Goal: Navigation & Orientation: Find specific page/section

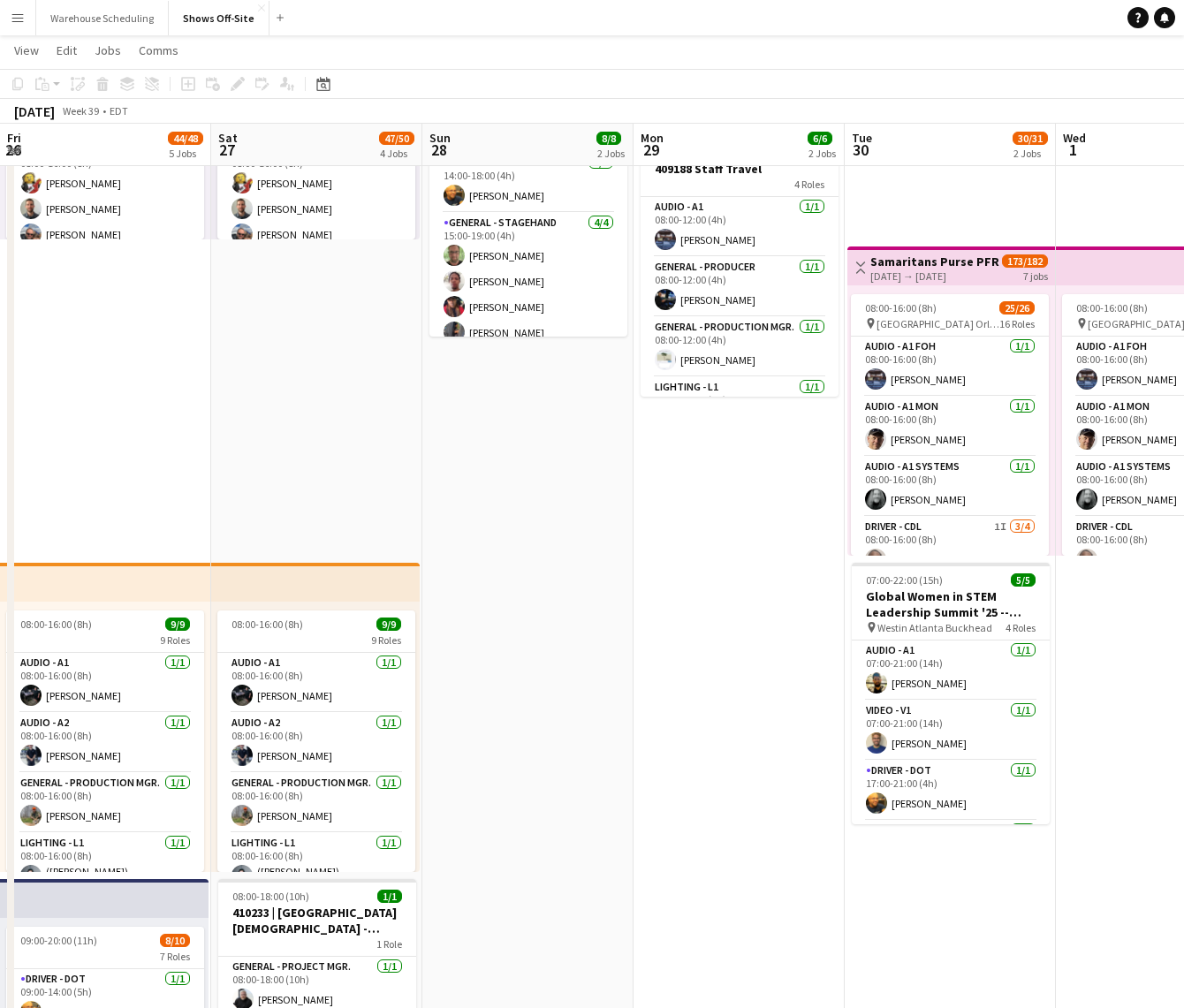
scroll to position [58, 0]
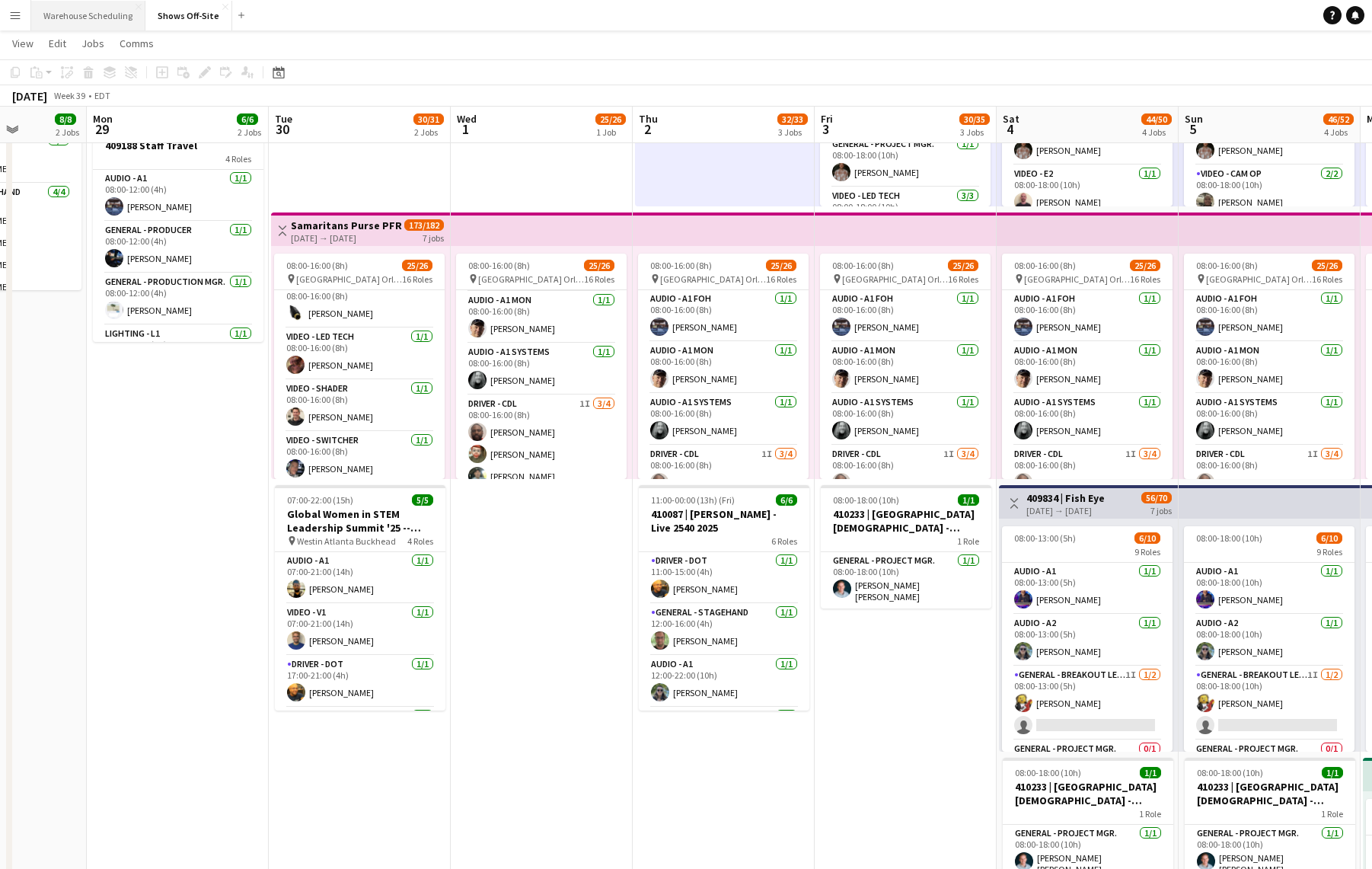
click at [92, 17] on button "Warehouse Scheduling Close" at bounding box center [88, 15] width 114 height 30
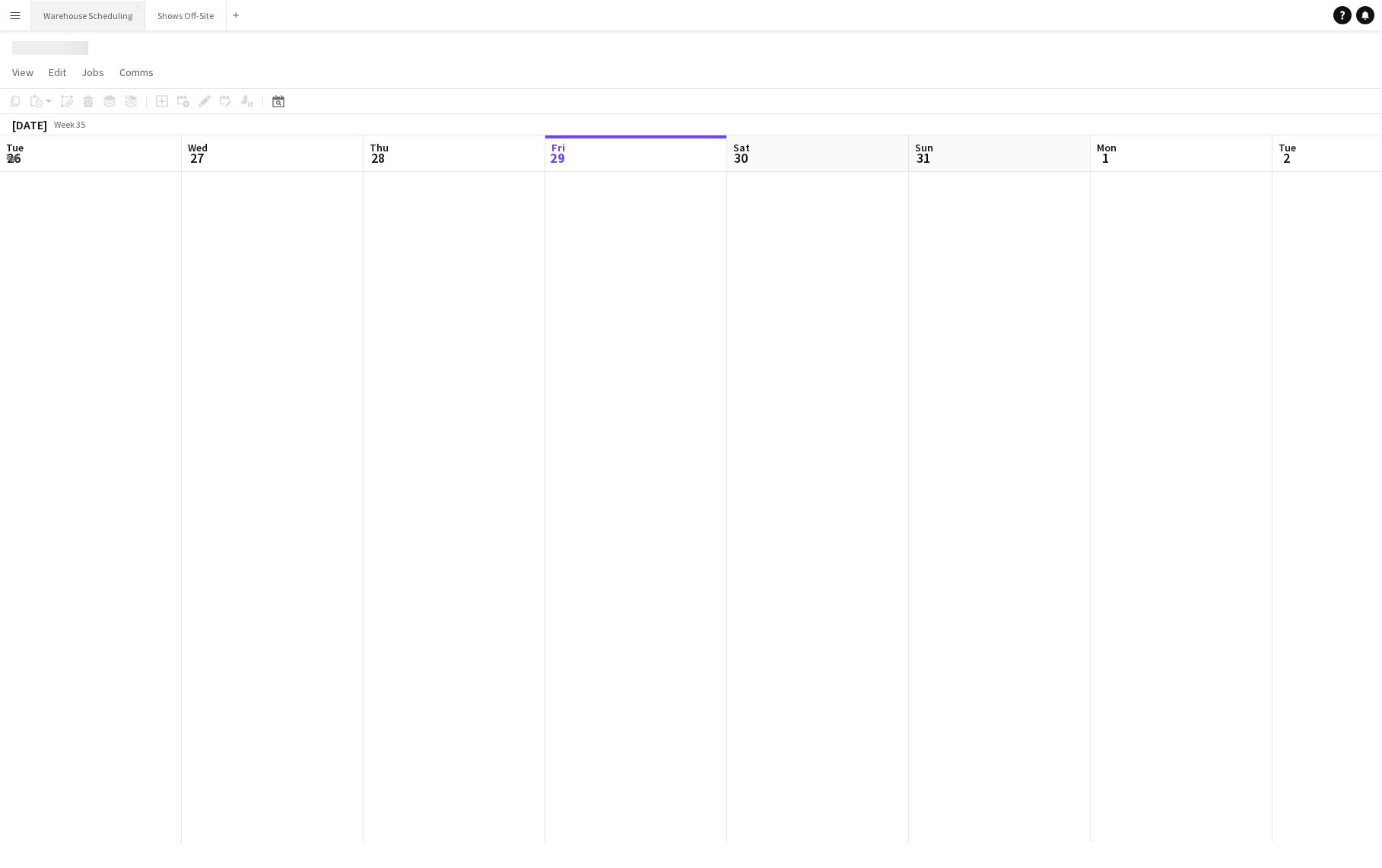
scroll to position [0, 364]
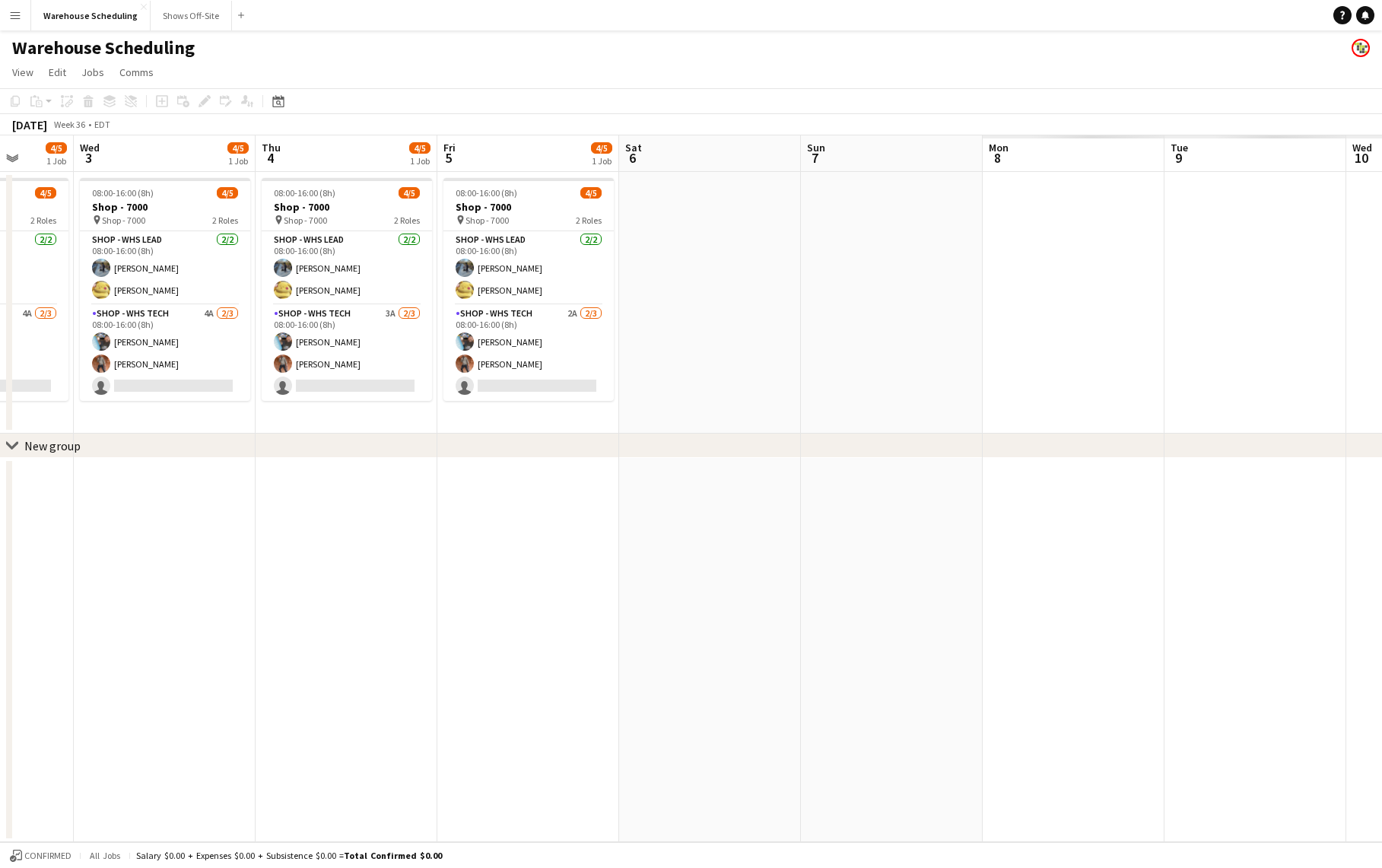
drag, startPoint x: 593, startPoint y: 337, endPoint x: -12, endPoint y: 363, distance: 605.6
click at [0, 363] on html "Menu Boards Boards Boards All jobs Status Workforce Workforce My Workforce Recr…" at bounding box center [691, 434] width 1382 height 868
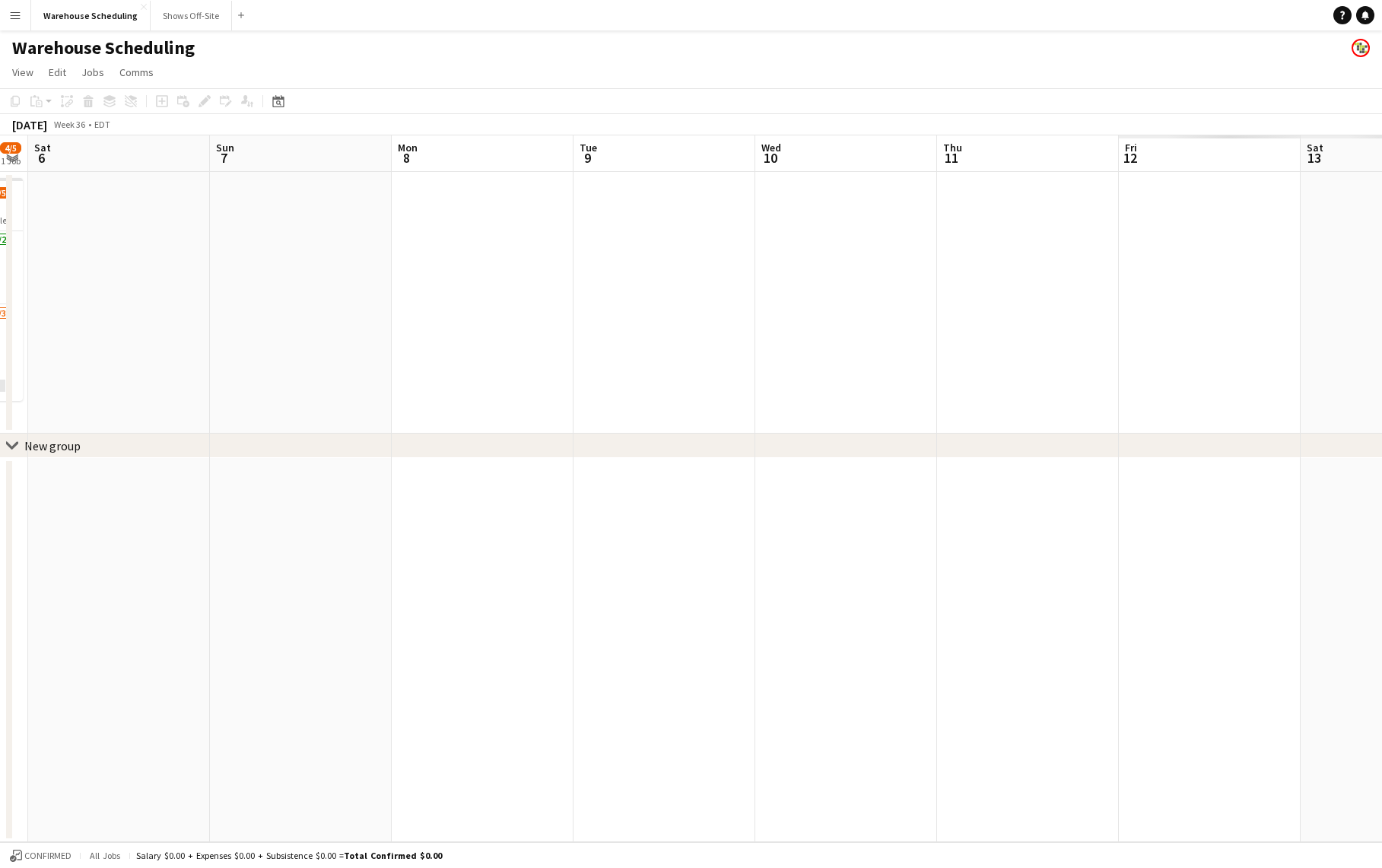
drag, startPoint x: 968, startPoint y: 484, endPoint x: 168, endPoint y: 510, distance: 800.4
click at [167, 510] on app-calendar-viewport "Wed 3 4/5 1 Job Thu 4 4/5 1 Job Fri 5 4/5 1 Job Sat 6 Sun 7 Mon 8 Tue 9 Wed 10 …" at bounding box center [691, 488] width 1382 height 706
drag, startPoint x: 627, startPoint y: 571, endPoint x: 148, endPoint y: 602, distance: 480.0
click at [130, 607] on app-calendar-viewport "Mon 8 Tue 9 Wed 10 Thu 11 Fri 12 Sat 13 Sun 14 Mon 15 Tue 16 Wed 17 Thu 18 Fri …" at bounding box center [691, 488] width 1382 height 706
drag, startPoint x: 433, startPoint y: 590, endPoint x: -207, endPoint y: 571, distance: 640.3
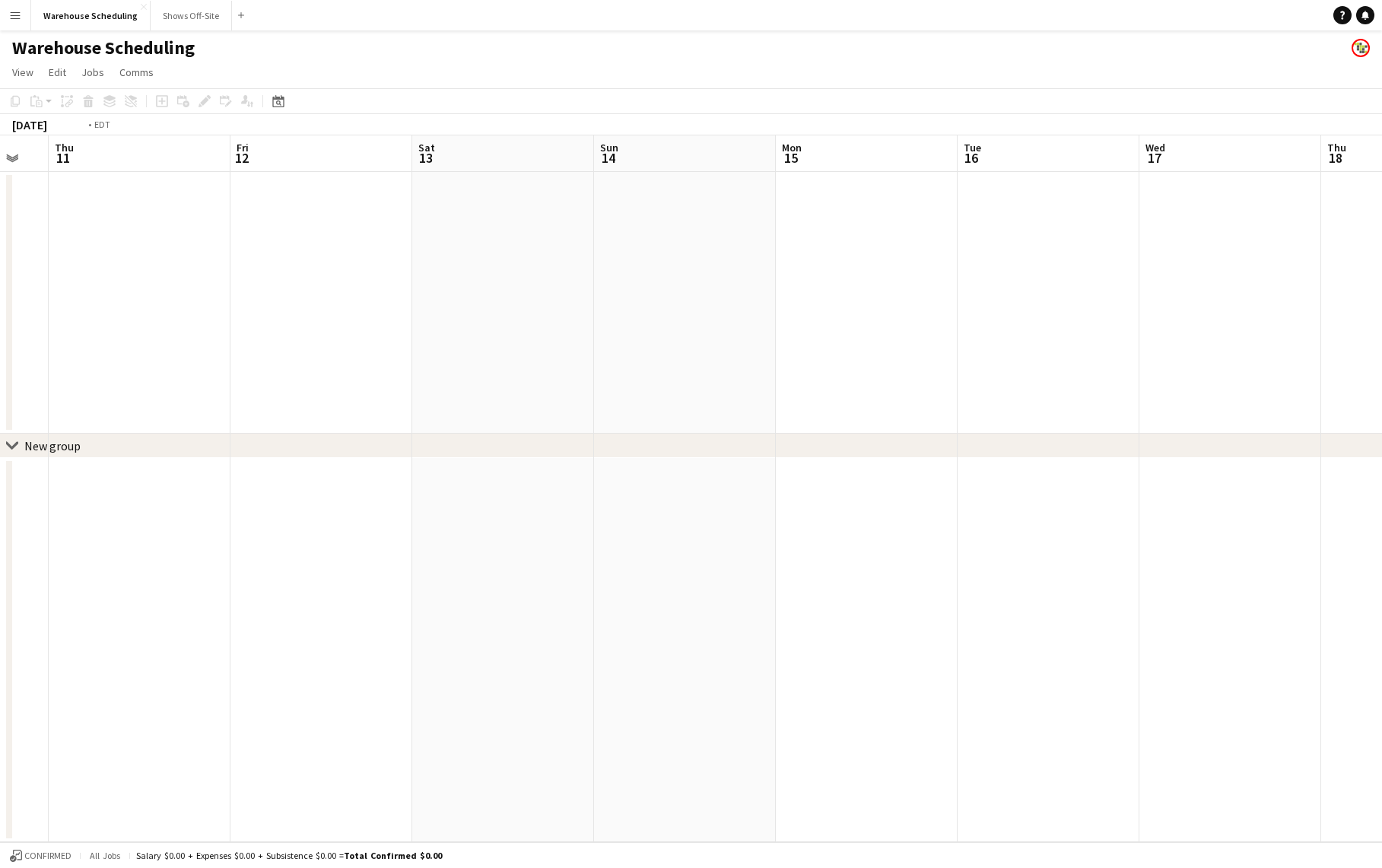
click at [0, 571] on html "Menu Boards Boards Boards All jobs Status Workforce Workforce My Workforce Recr…" at bounding box center [691, 434] width 1382 height 868
drag, startPoint x: 1060, startPoint y: 462, endPoint x: 556, endPoint y: 403, distance: 507.4
click at [0, 447] on html "Menu Boards Boards Boards All jobs Status Workforce Workforce My Workforce Recr…" at bounding box center [691, 434] width 1382 height 868
drag, startPoint x: 1045, startPoint y: 456, endPoint x: 225, endPoint y: 454, distance: 820.0
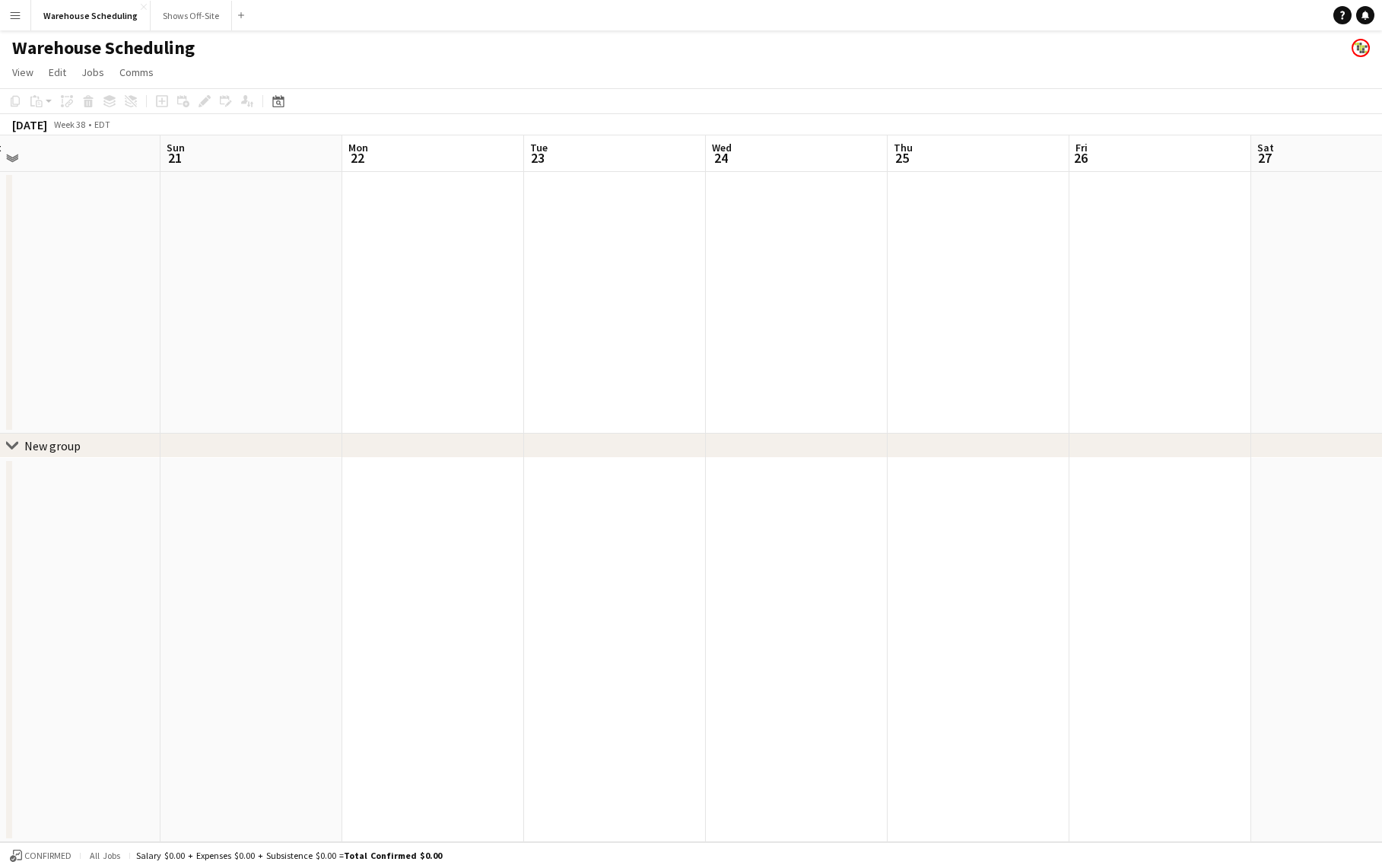
click at [222, 456] on div "chevron-right New group" at bounding box center [691, 446] width 1382 height 25
drag, startPoint x: 648, startPoint y: 432, endPoint x: 701, endPoint y: 442, distance: 53.9
click at [701, 442] on div "chevron-right New group" at bounding box center [691, 446] width 1382 height 25
click at [277, 106] on icon "Date picker" at bounding box center [278, 101] width 12 height 12
click at [406, 156] on span "Next month" at bounding box center [402, 154] width 31 height 31
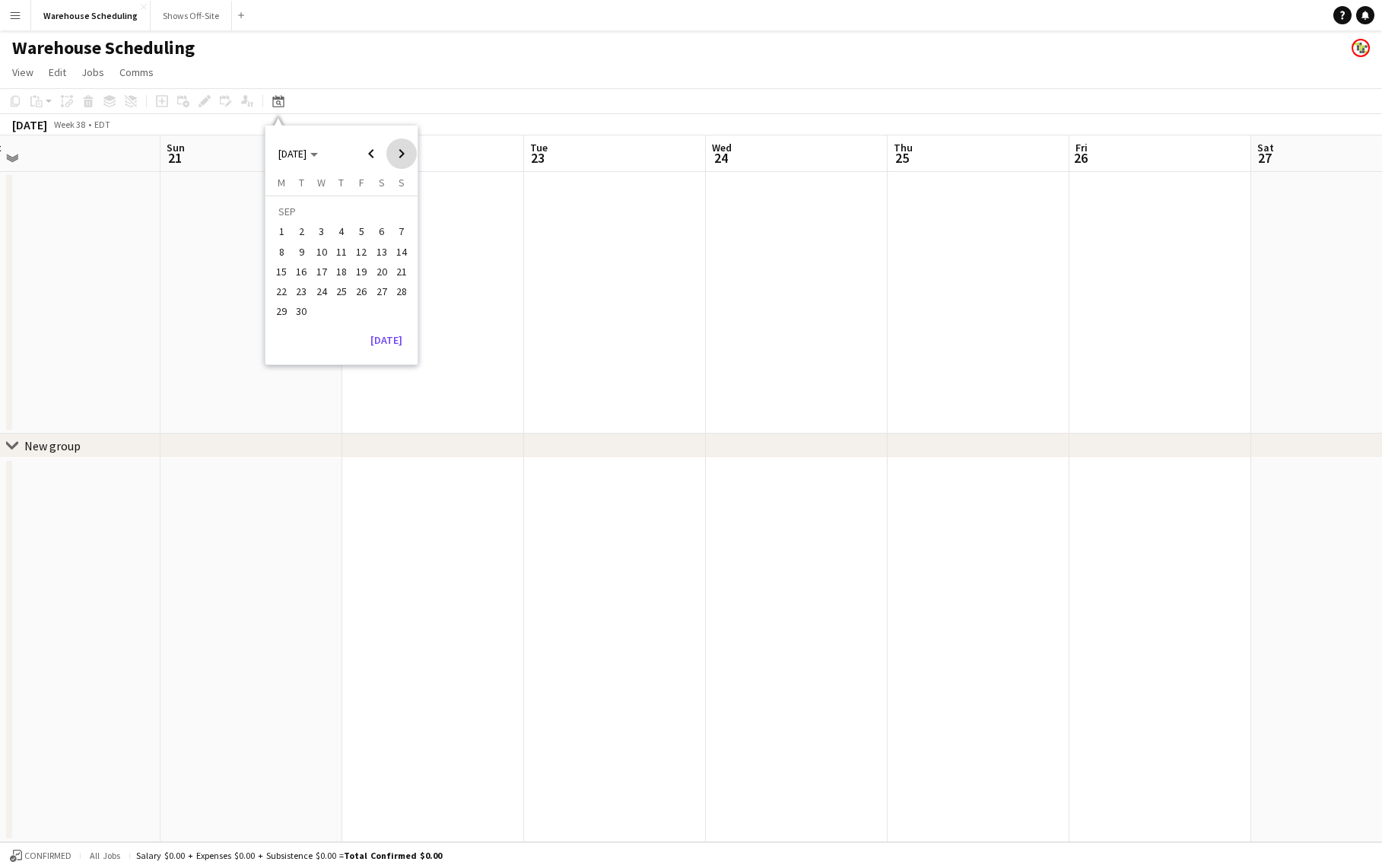
click at [407, 154] on span "Next month" at bounding box center [402, 154] width 31 height 31
click at [344, 292] on span "23" at bounding box center [341, 291] width 18 height 18
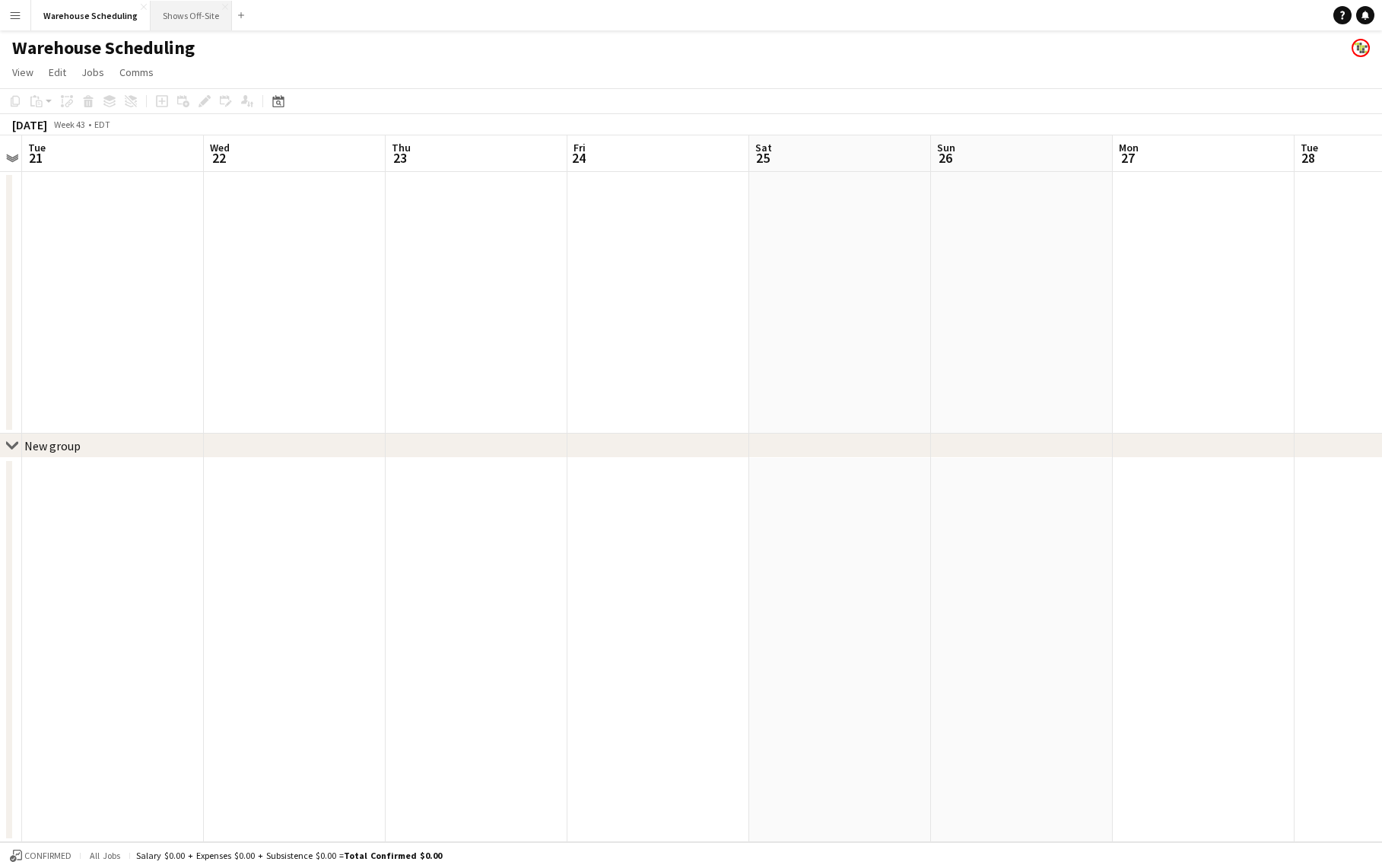
click at [183, 24] on button "Shows Off-Site Close" at bounding box center [191, 15] width 81 height 30
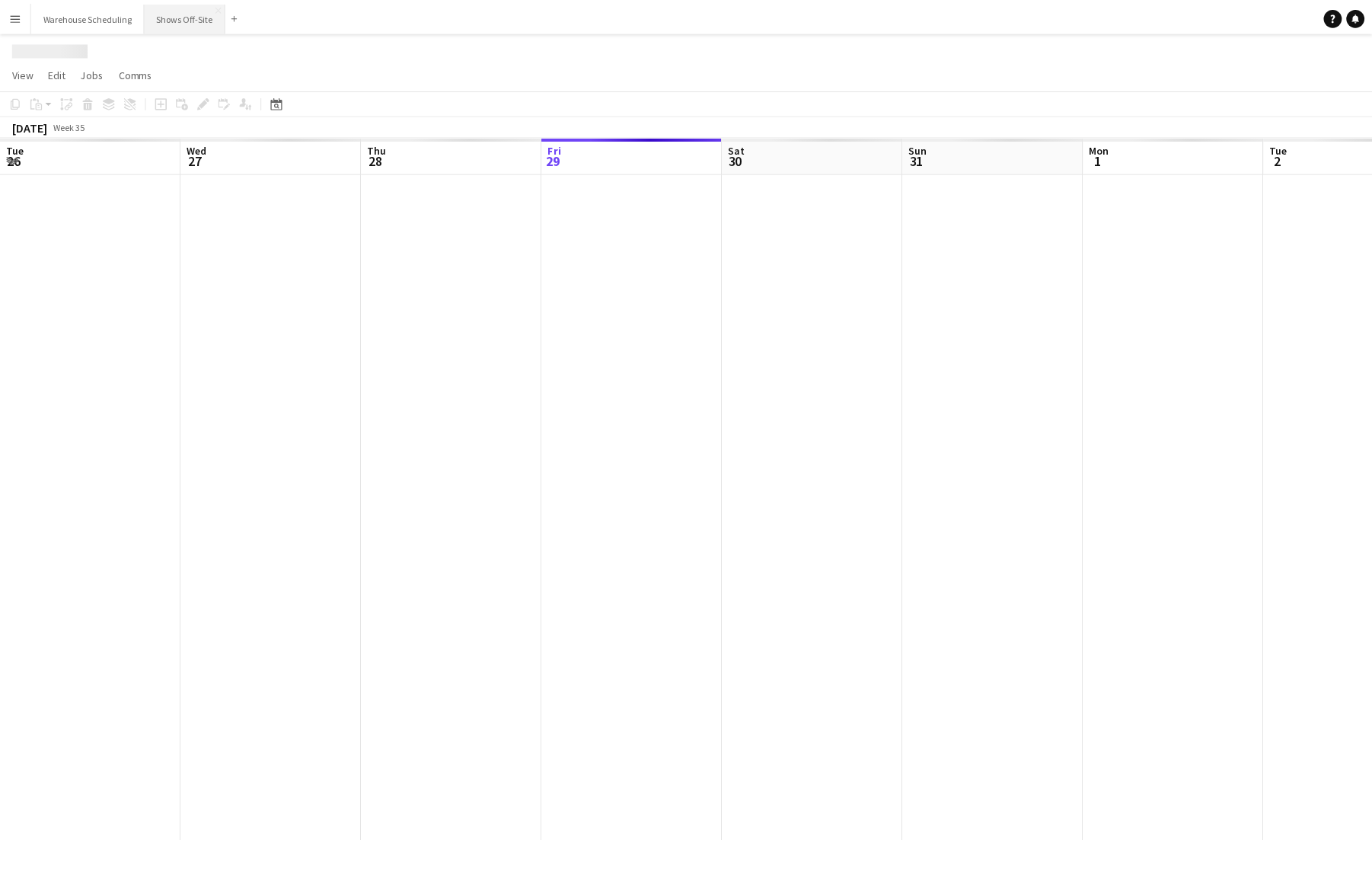
scroll to position [0, 364]
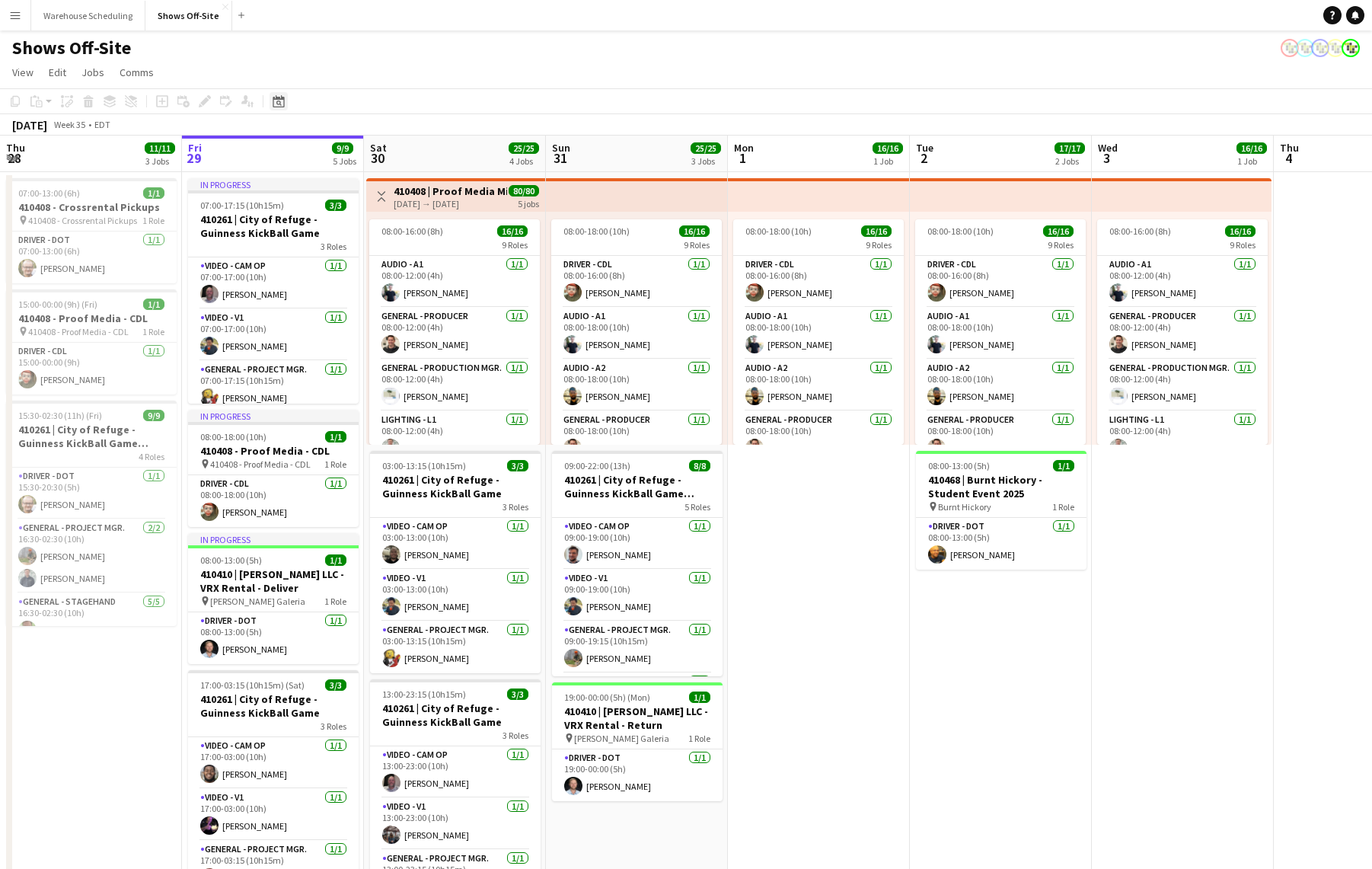
click at [281, 104] on icon "Date picker" at bounding box center [279, 101] width 12 height 12
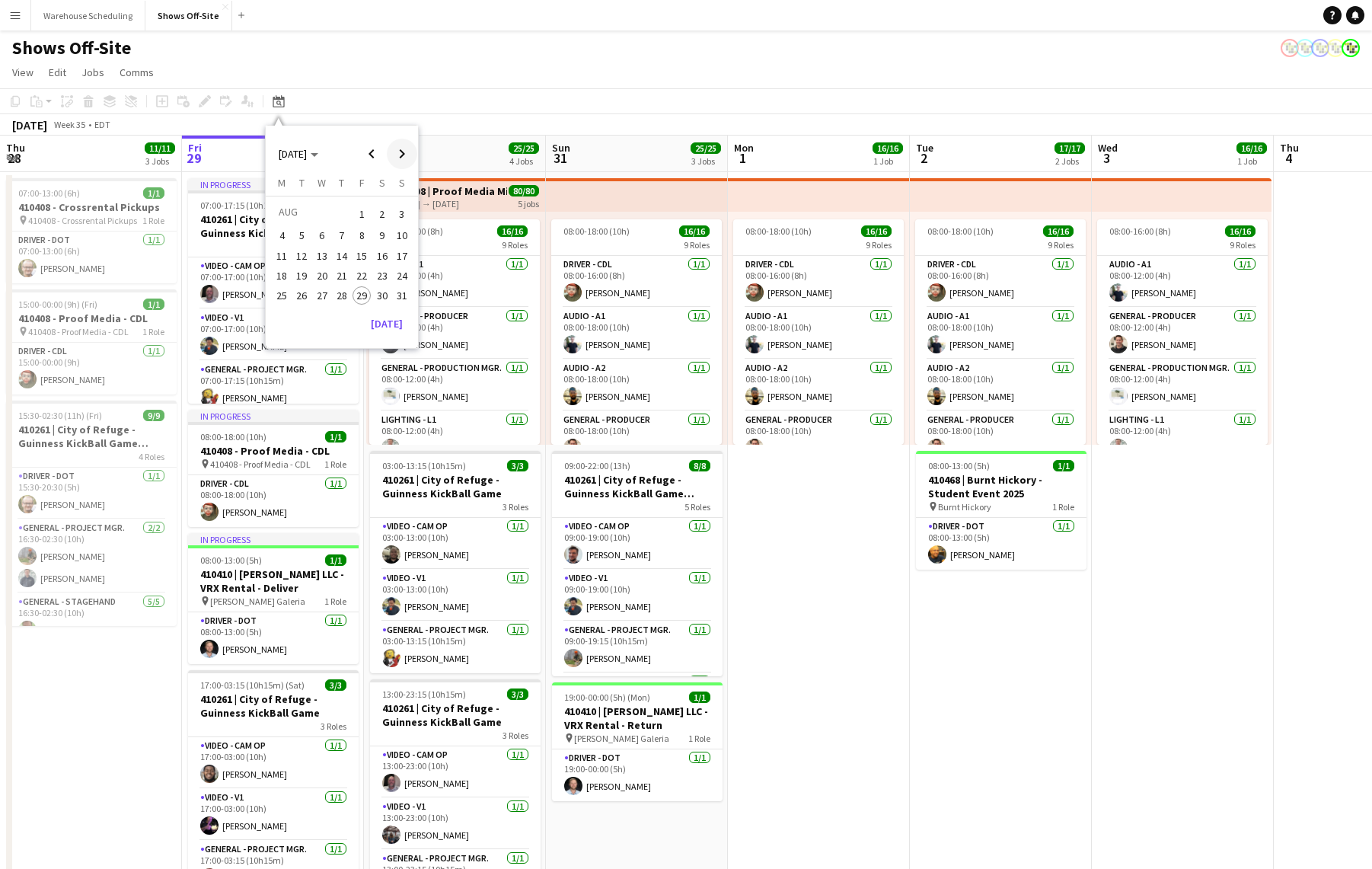
click at [400, 157] on span "Next month" at bounding box center [402, 154] width 31 height 31
click at [397, 154] on span "Next month" at bounding box center [402, 154] width 31 height 31
click at [337, 286] on span "23" at bounding box center [342, 292] width 18 height 18
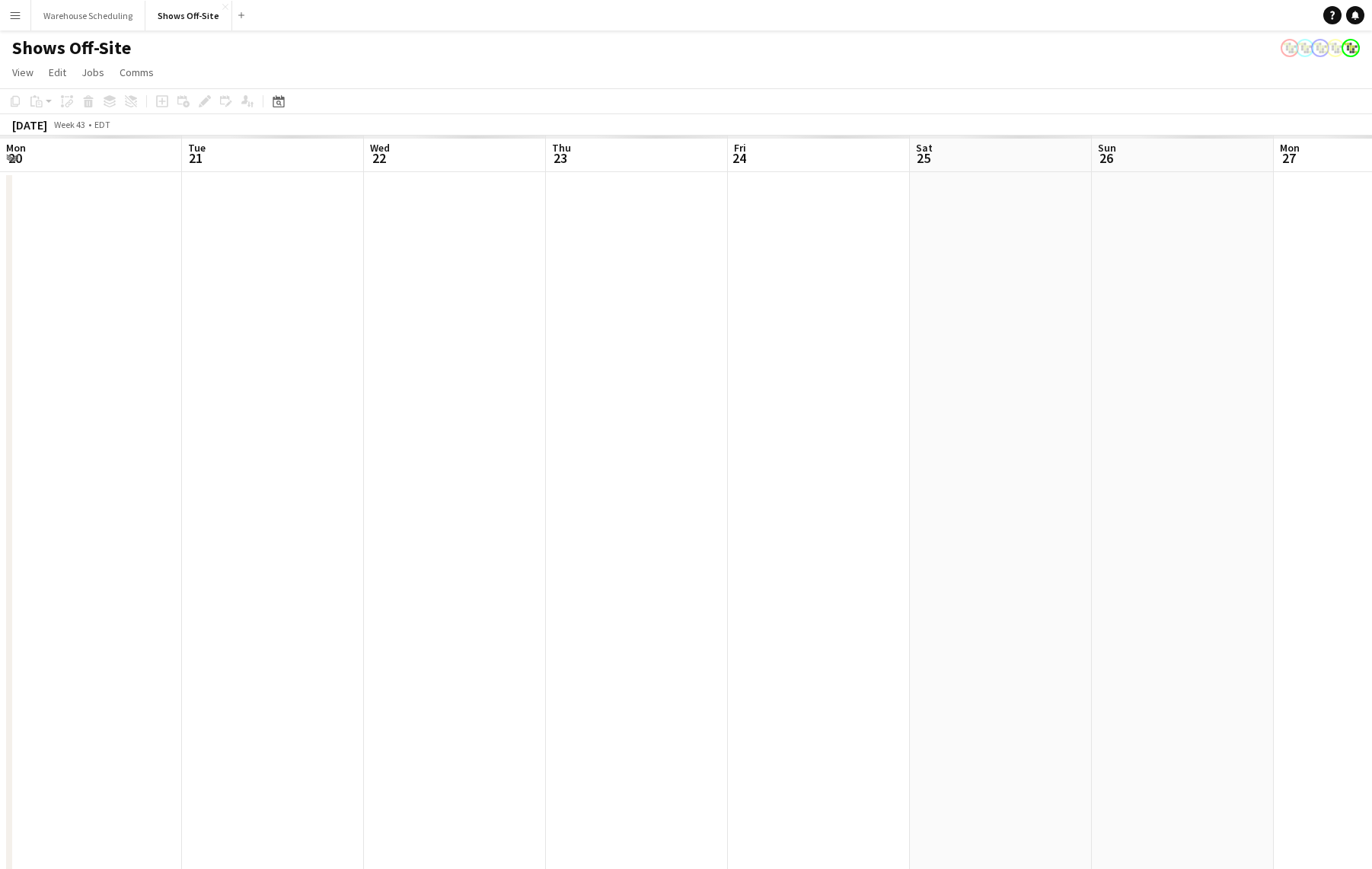
scroll to position [0, 524]
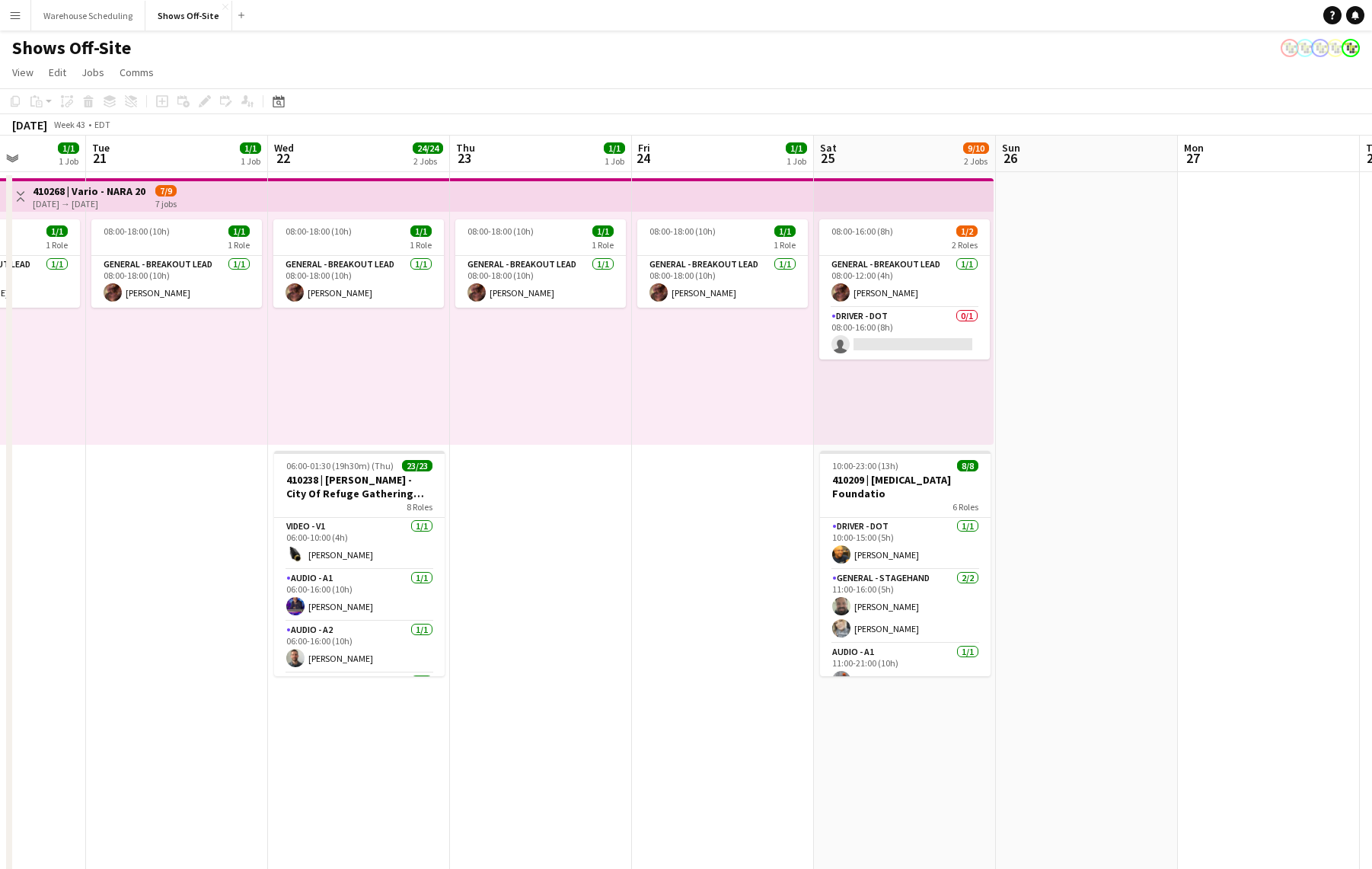
drag, startPoint x: 651, startPoint y: 528, endPoint x: 252, endPoint y: 517, distance: 399.2
click at [268, 519] on app-calendar-viewport "Sat 18 6/7 2 Jobs Sun 19 12/13 2 Jobs Mon 20 1/1 1 Job Tue 21 1/1 1 Job Wed 22 …" at bounding box center [686, 650] width 1372 height 1029
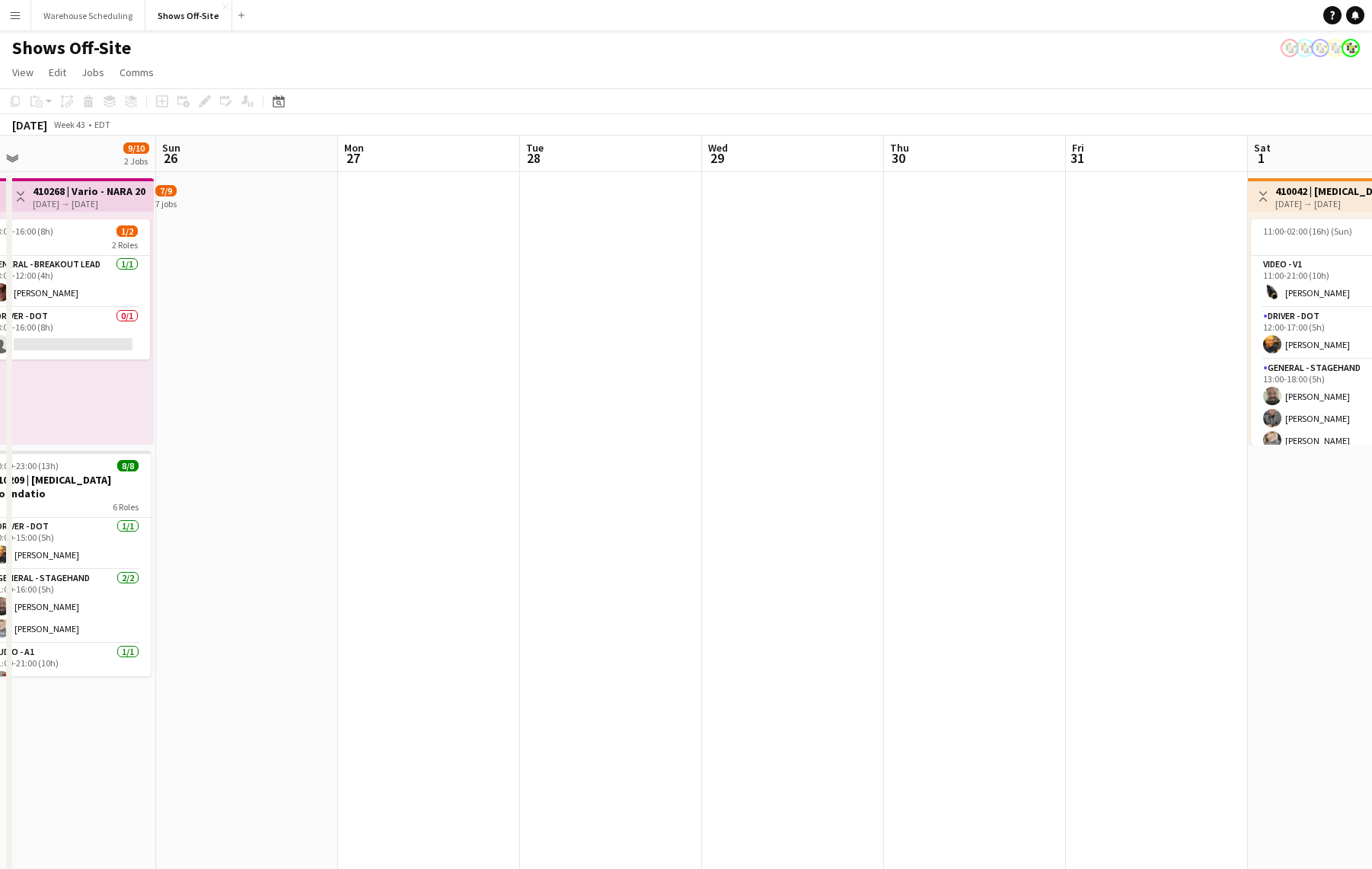
drag, startPoint x: 659, startPoint y: 423, endPoint x: 303, endPoint y: 419, distance: 356.0
click at [266, 438] on app-calendar-viewport "Wed 22 24/24 2 Jobs Thu 23 1/1 1 Job Fri 24 1/1 1 Job Sat 25 9/10 2 Jobs Sun 26…" at bounding box center [686, 650] width 1372 height 1029
click at [619, 424] on app-calendar-viewport "Wed 22 24/24 2 Jobs Thu 23 1/1 1 Job Fri 24 1/1 1 Job Sat 25 9/10 2 Jobs Sun 26…" at bounding box center [686, 650] width 1372 height 1029
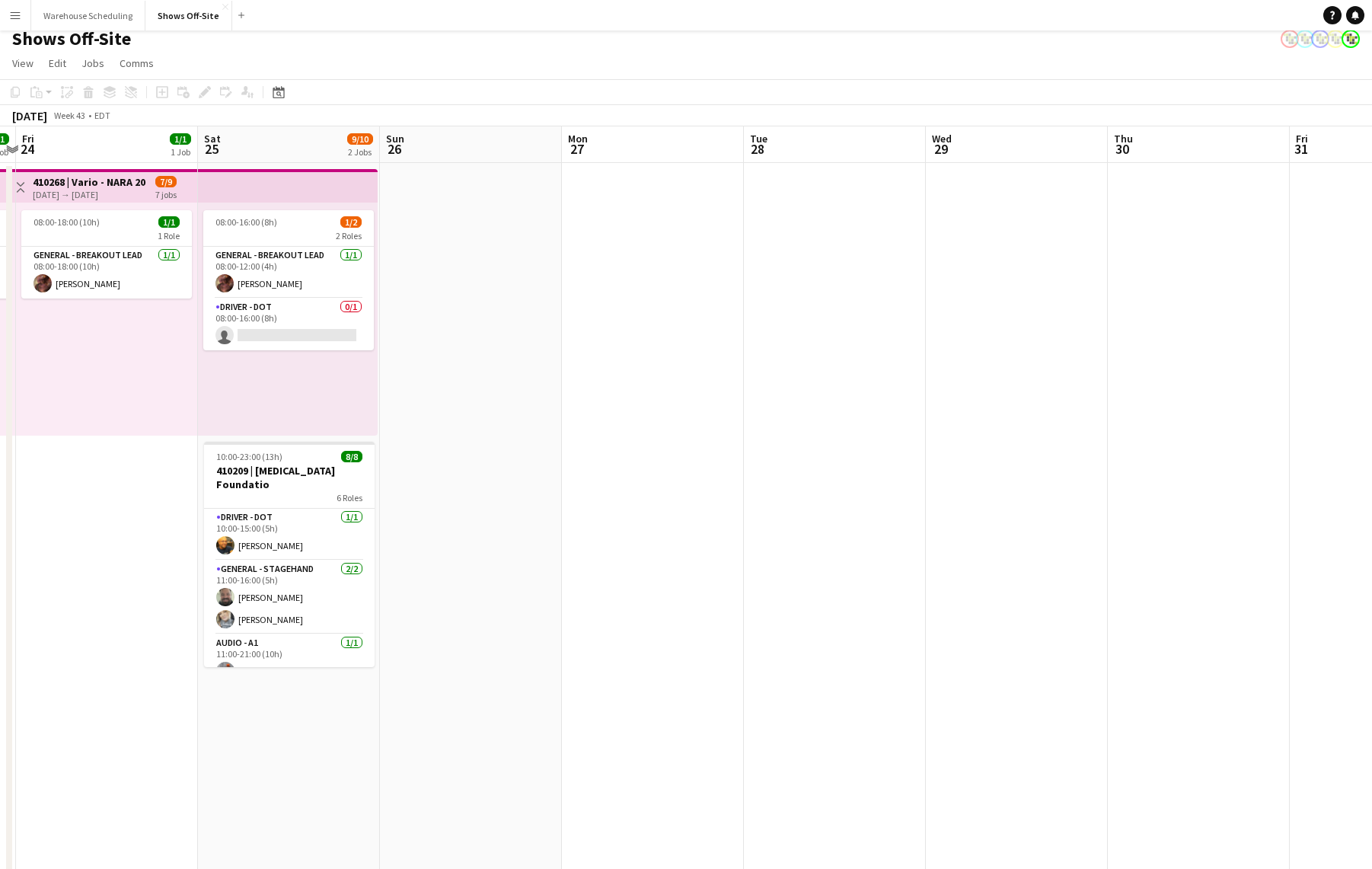
scroll to position [0, 371]
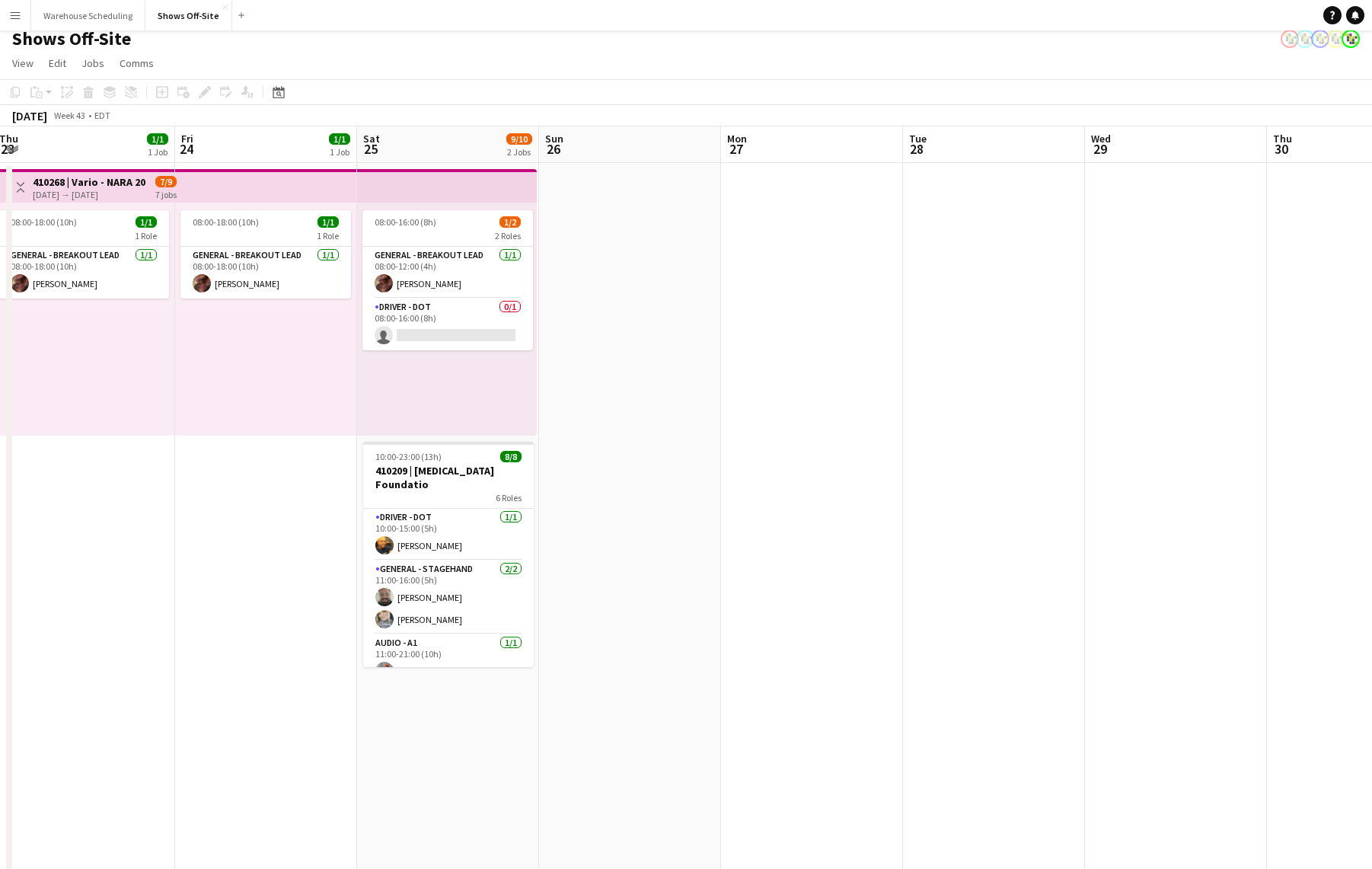
drag, startPoint x: 341, startPoint y: 397, endPoint x: 729, endPoint y: 421, distance: 388.7
click at [729, 421] on app-calendar-viewport "Tue 21 1/1 1 Job Wed 22 24/24 2 Jobs Thu 23 1/1 1 Job Fri 24 1/1 1 Job Sat 25 9…" at bounding box center [686, 641] width 1372 height 1029
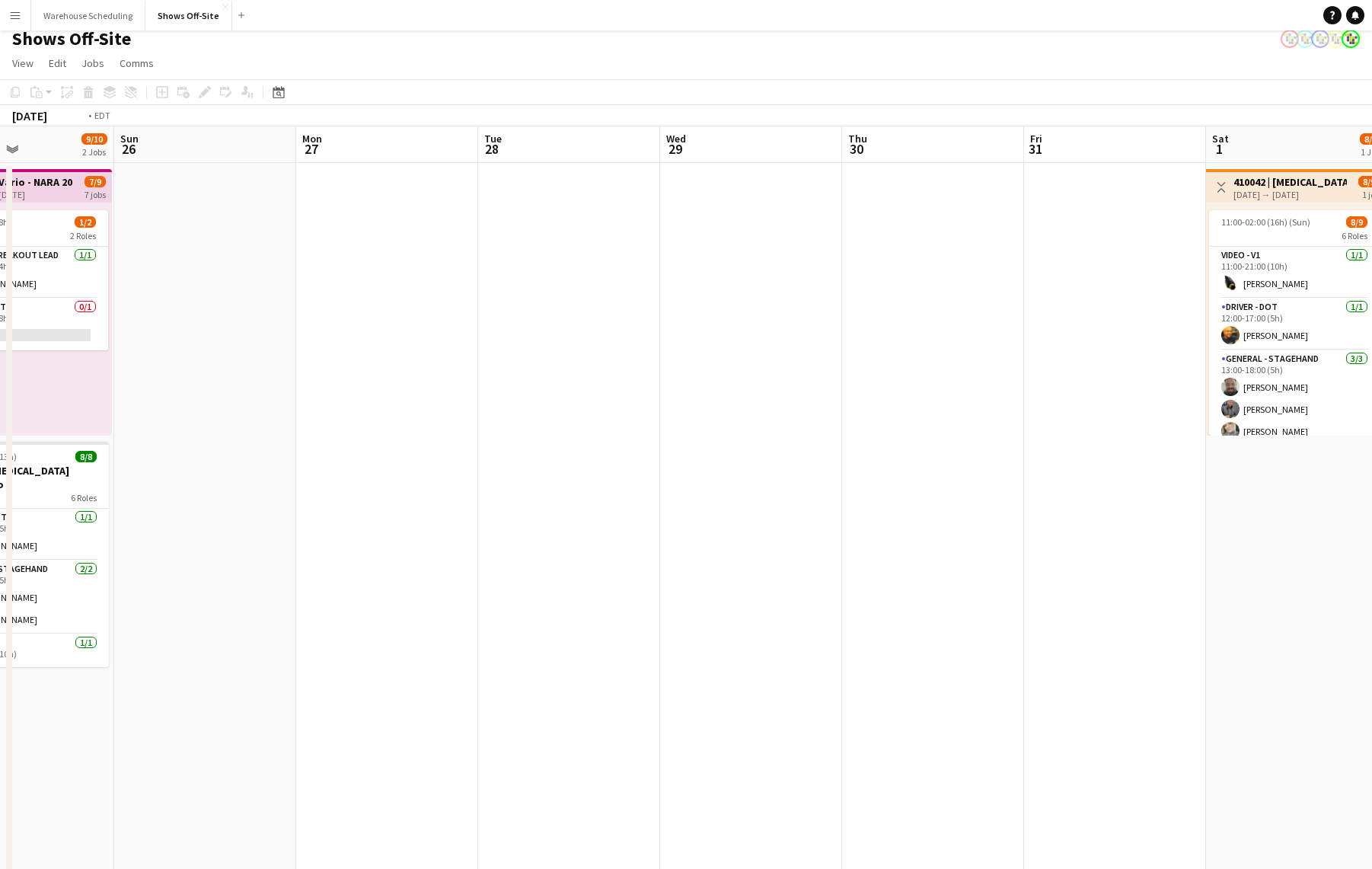
drag, startPoint x: 941, startPoint y: 353, endPoint x: 408, endPoint y: 352, distance: 533.0
click at [217, 366] on app-calendar-viewport "Thu 23 1/1 1 Job Fri 24 1/1 1 Job Sat 25 9/10 2 Jobs Sun 26 Mon 27 Tue 28 Wed 2…" at bounding box center [686, 641] width 1372 height 1029
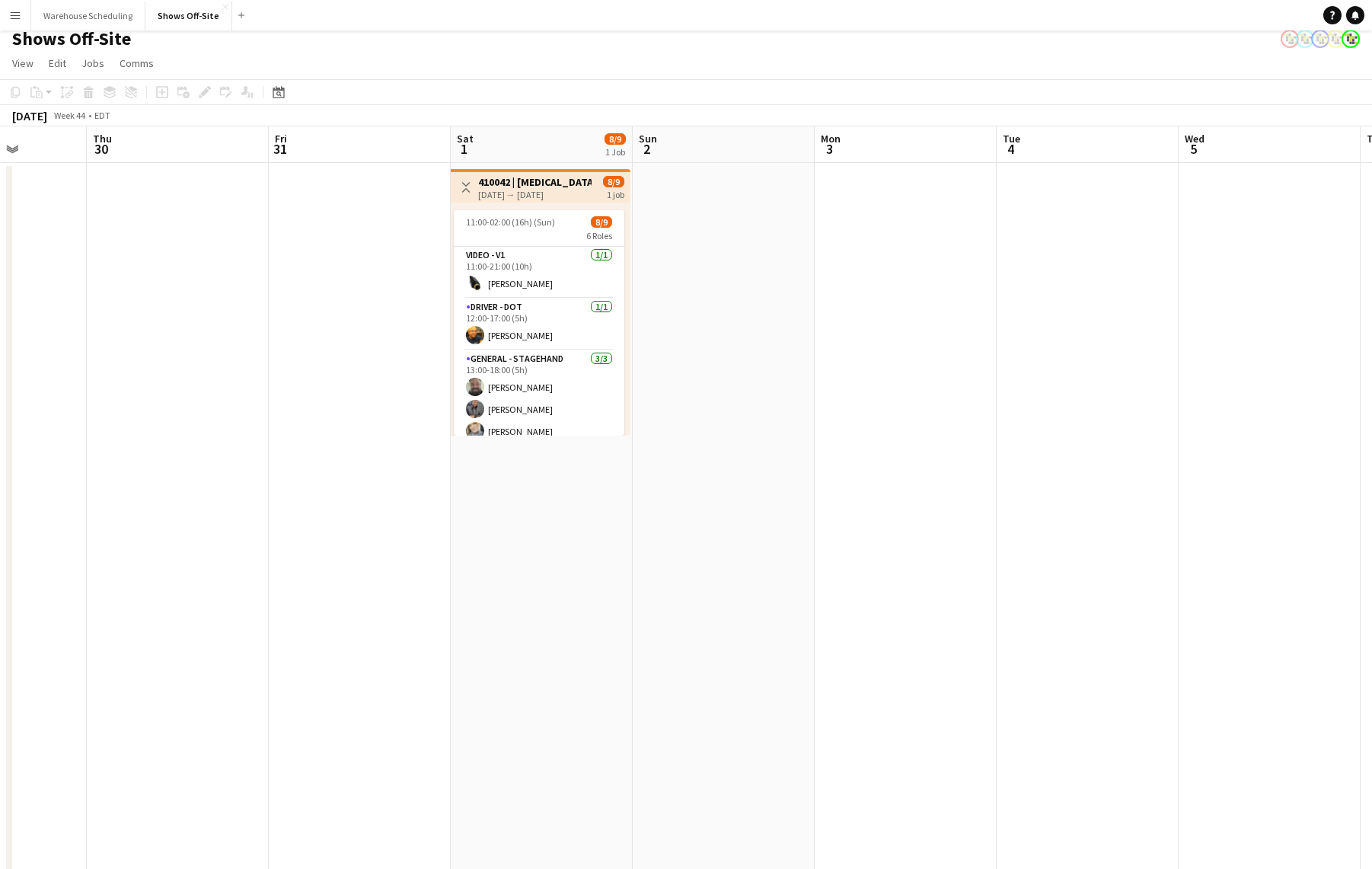
drag, startPoint x: 505, startPoint y: 464, endPoint x: -124, endPoint y: 545, distance: 634.2
click at [0, 545] on html "Menu Boards Boards Boards All jobs Status Workforce Workforce My Workforce Recr…" at bounding box center [686, 573] width 1372 height 1165
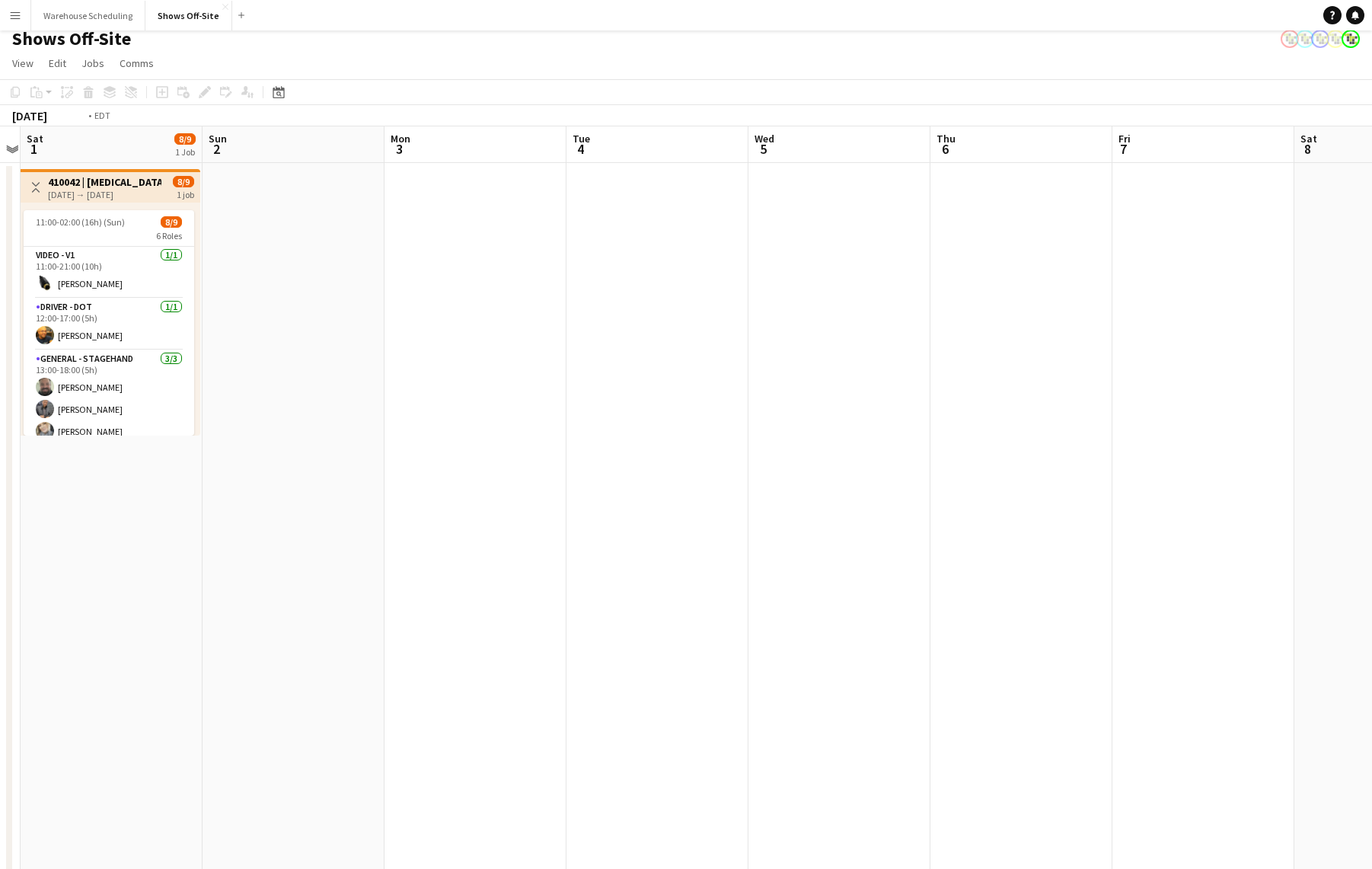
drag, startPoint x: 917, startPoint y: 499, endPoint x: 330, endPoint y: 529, distance: 587.8
click at [330, 529] on app-calendar-viewport "Wed 29 Thu 30 Fri 31 Sat 1 8/9 1 Job Sun 2 Mon 3 Tue 4 Wed 5 Thu 6 Fri 7 Sat 8 …" at bounding box center [686, 641] width 1372 height 1029
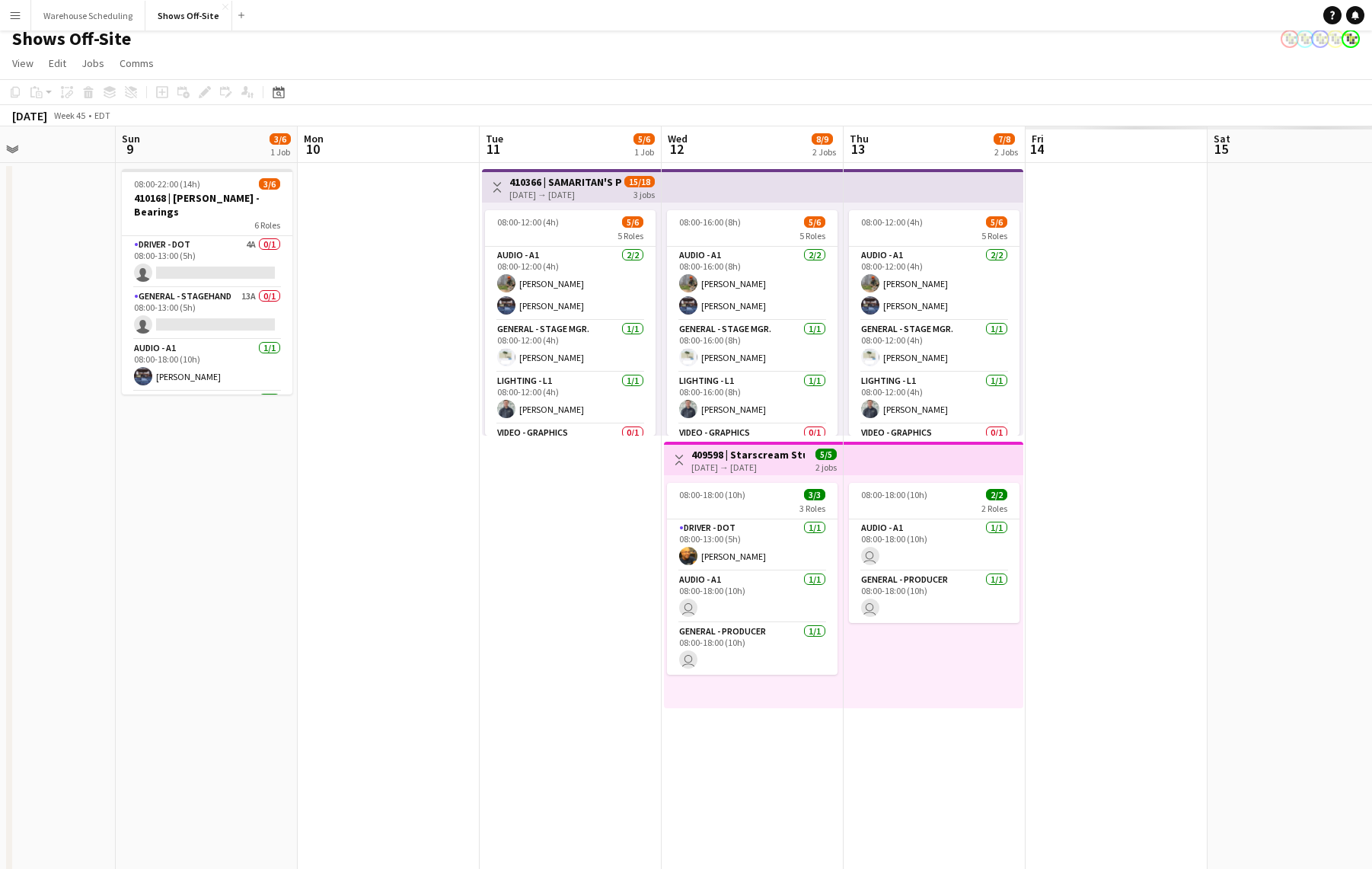
scroll to position [0, 666]
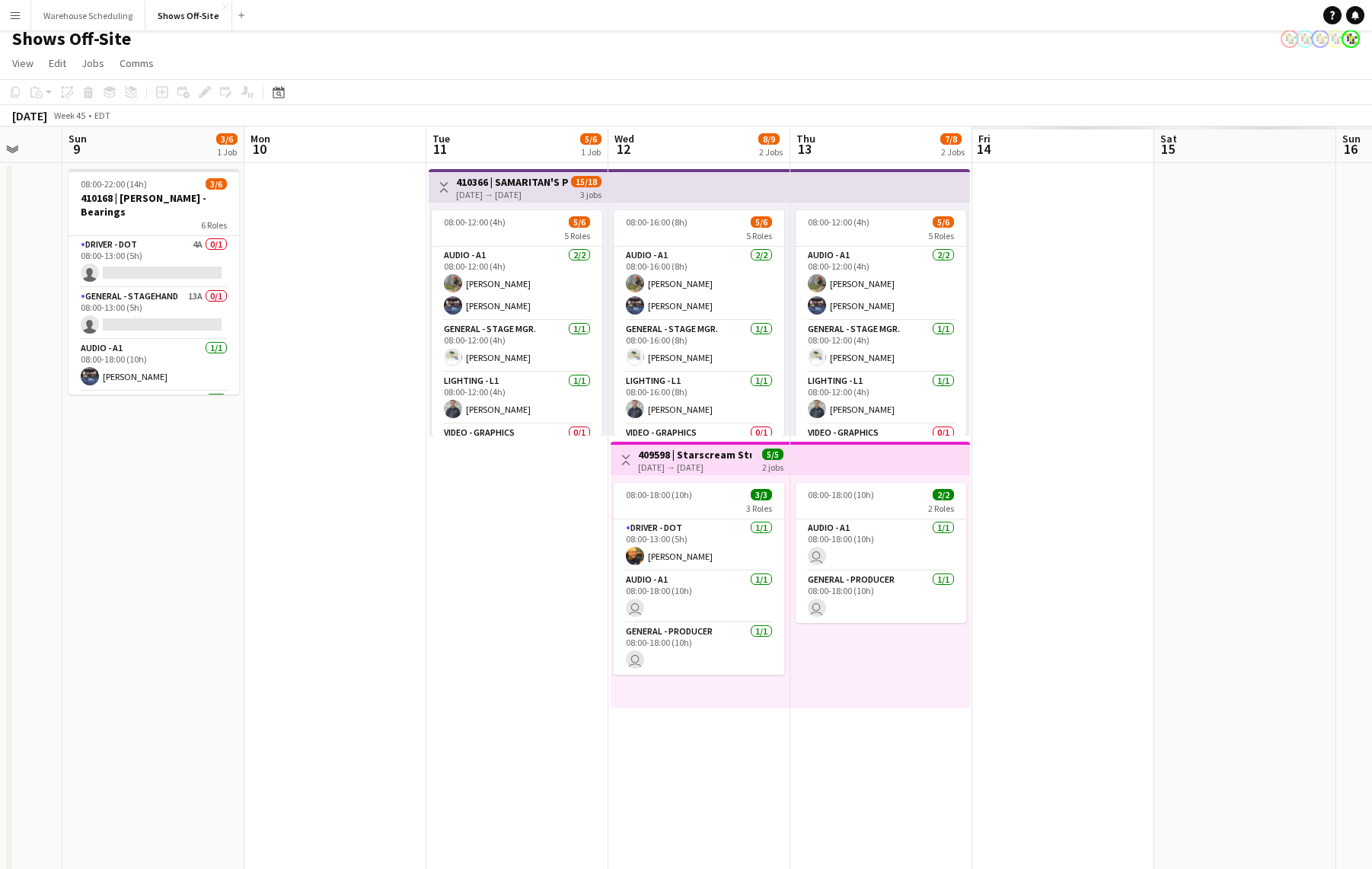
drag, startPoint x: 703, startPoint y: 535, endPoint x: 168, endPoint y: 507, distance: 535.7
click at [141, 525] on app-calendar-viewport "Wed 5 Thu 6 Fri 7 Sat 8 Sun 9 3/6 1 Job Mon 10 Tue 11 5/6 1 Job Wed 12 8/9 2 Jo…" at bounding box center [686, 641] width 1372 height 1029
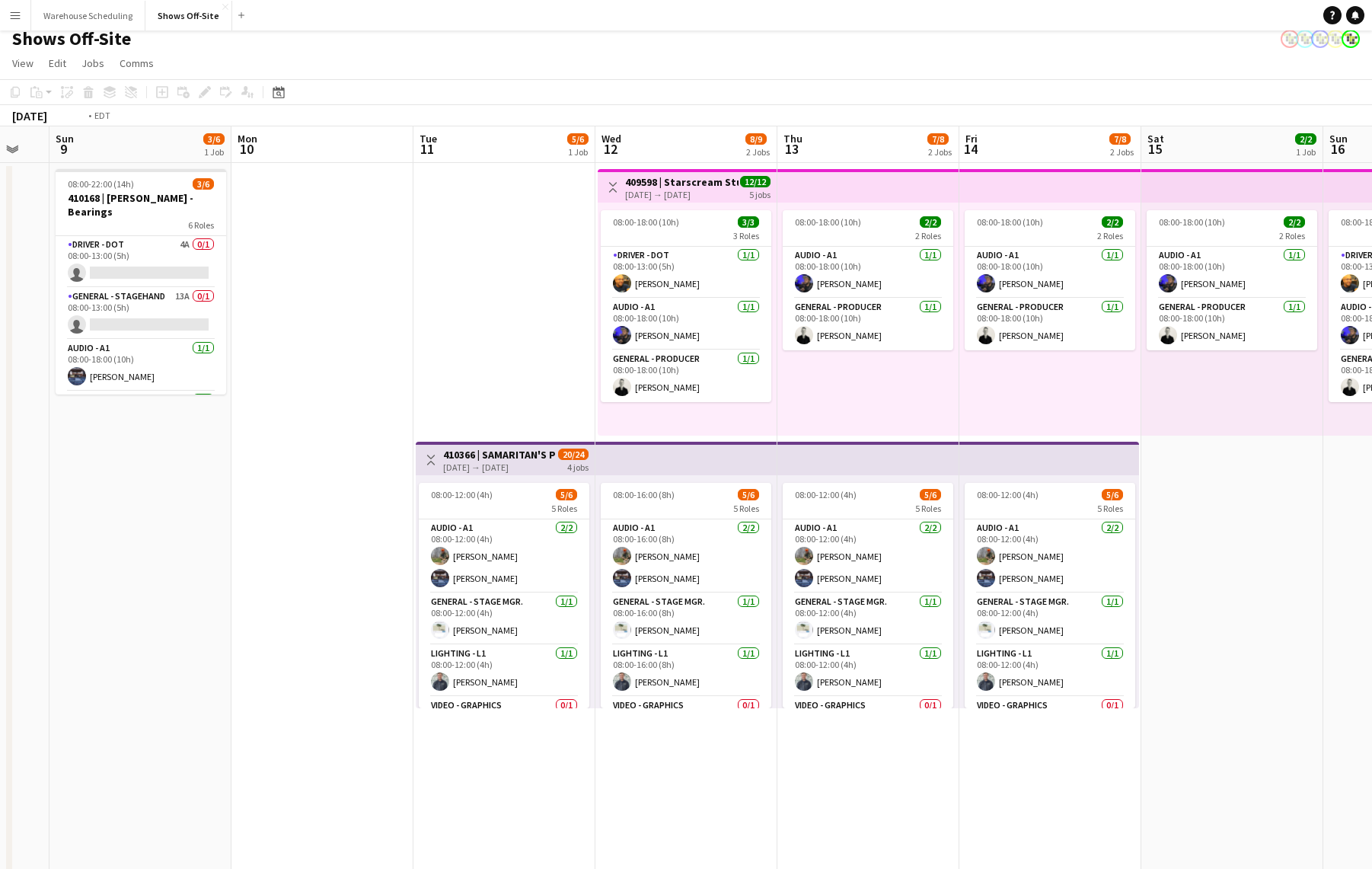
drag, startPoint x: 1198, startPoint y: 437, endPoint x: 439, endPoint y: 400, distance: 759.9
click at [435, 402] on app-calendar-viewport "Wed 5 Thu 6 Fri 7 Sat 8 Sun 9 3/6 1 Job Mon 10 Tue 11 5/6 1 Job Wed 12 8/9 2 Jo…" at bounding box center [686, 641] width 1372 height 1029
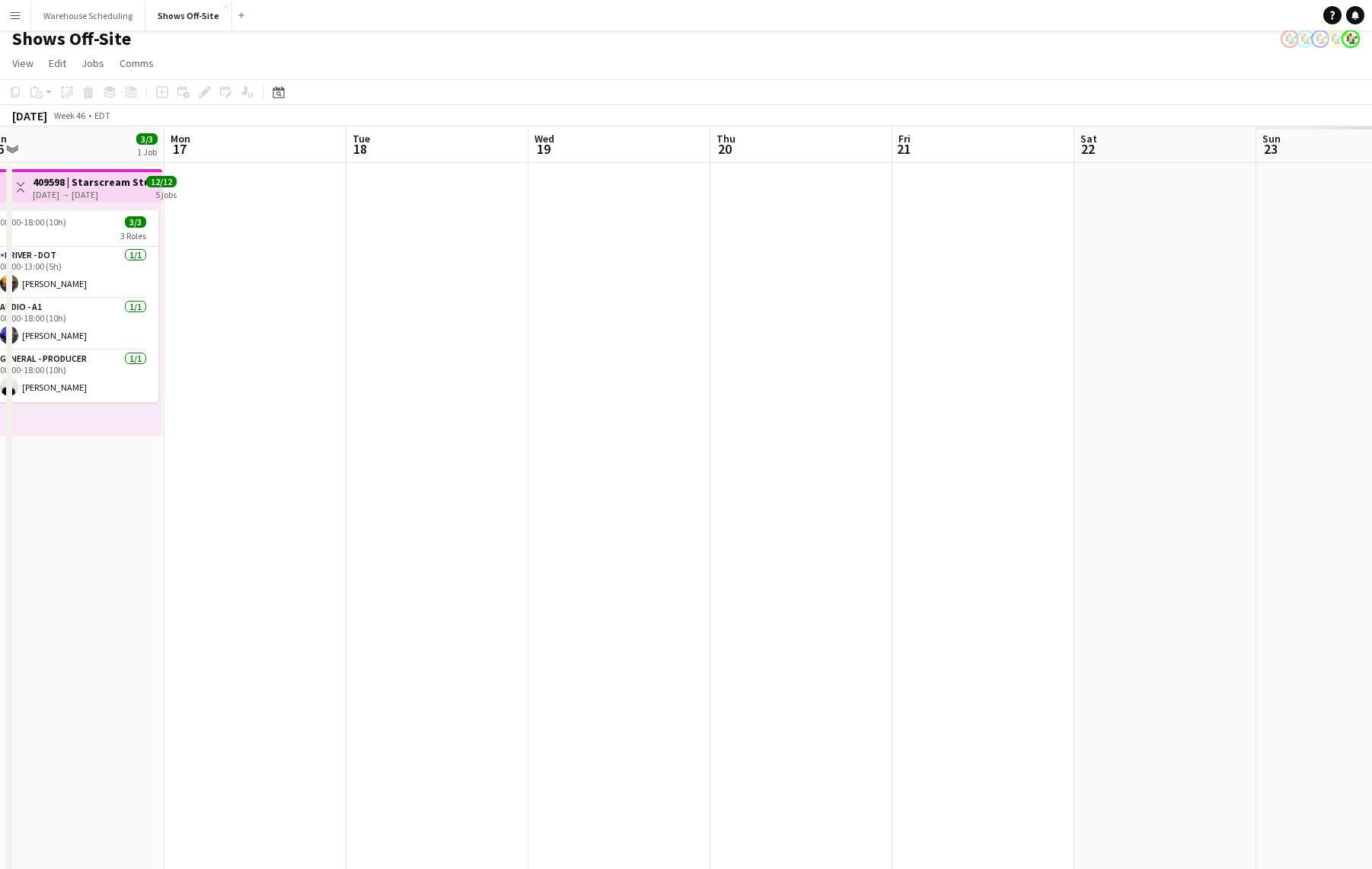
drag, startPoint x: 914, startPoint y: 431, endPoint x: 424, endPoint y: 409, distance: 490.5
click at [330, 399] on app-calendar-viewport "Thu 13 7/8 2 Jobs Fri 14 7/8 2 Jobs Sat 15 2/2 1 Job Sun 16 3/3 1 Job Mon 17 Tu…" at bounding box center [686, 641] width 1372 height 1029
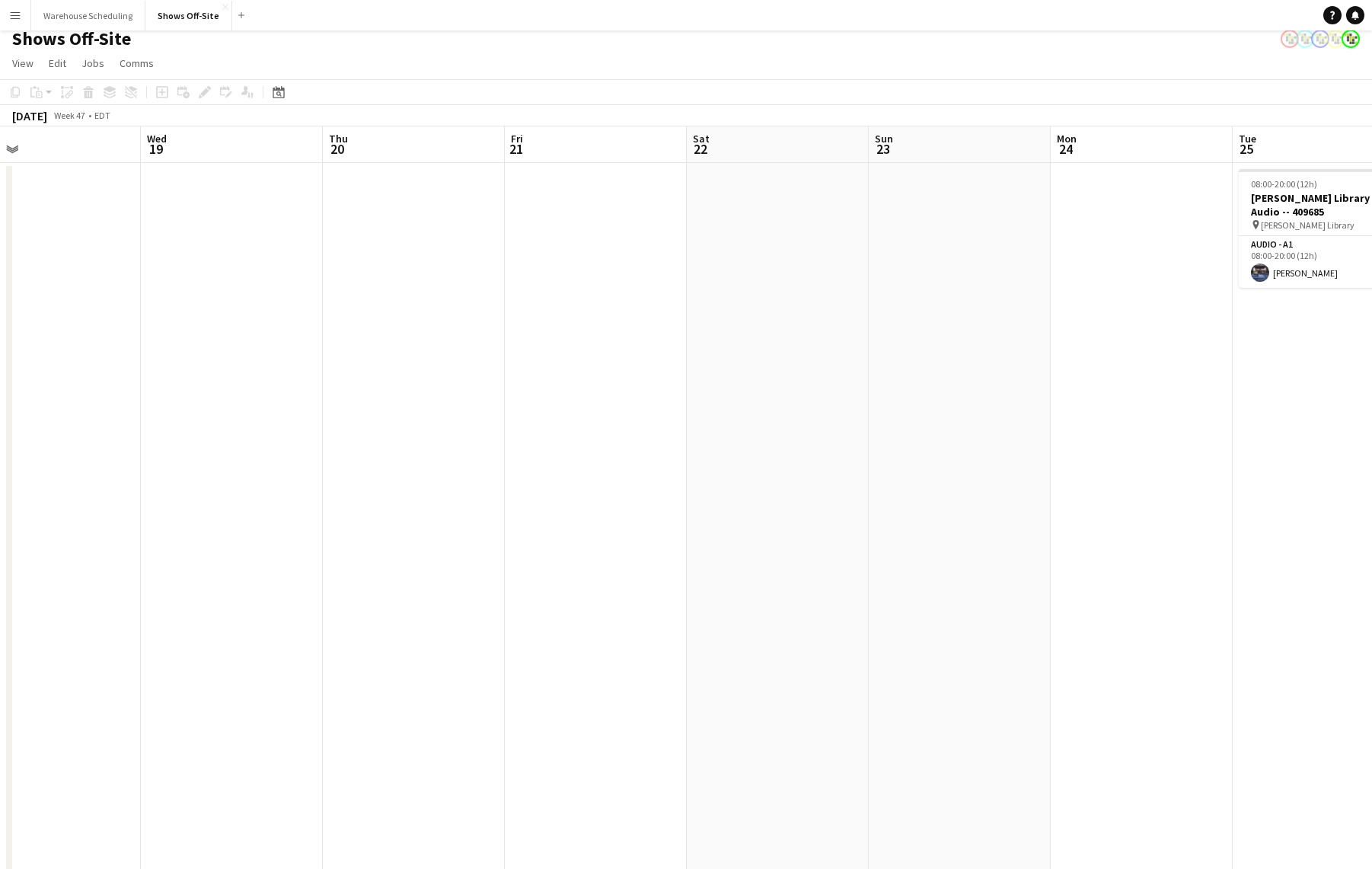
scroll to position [0, 544]
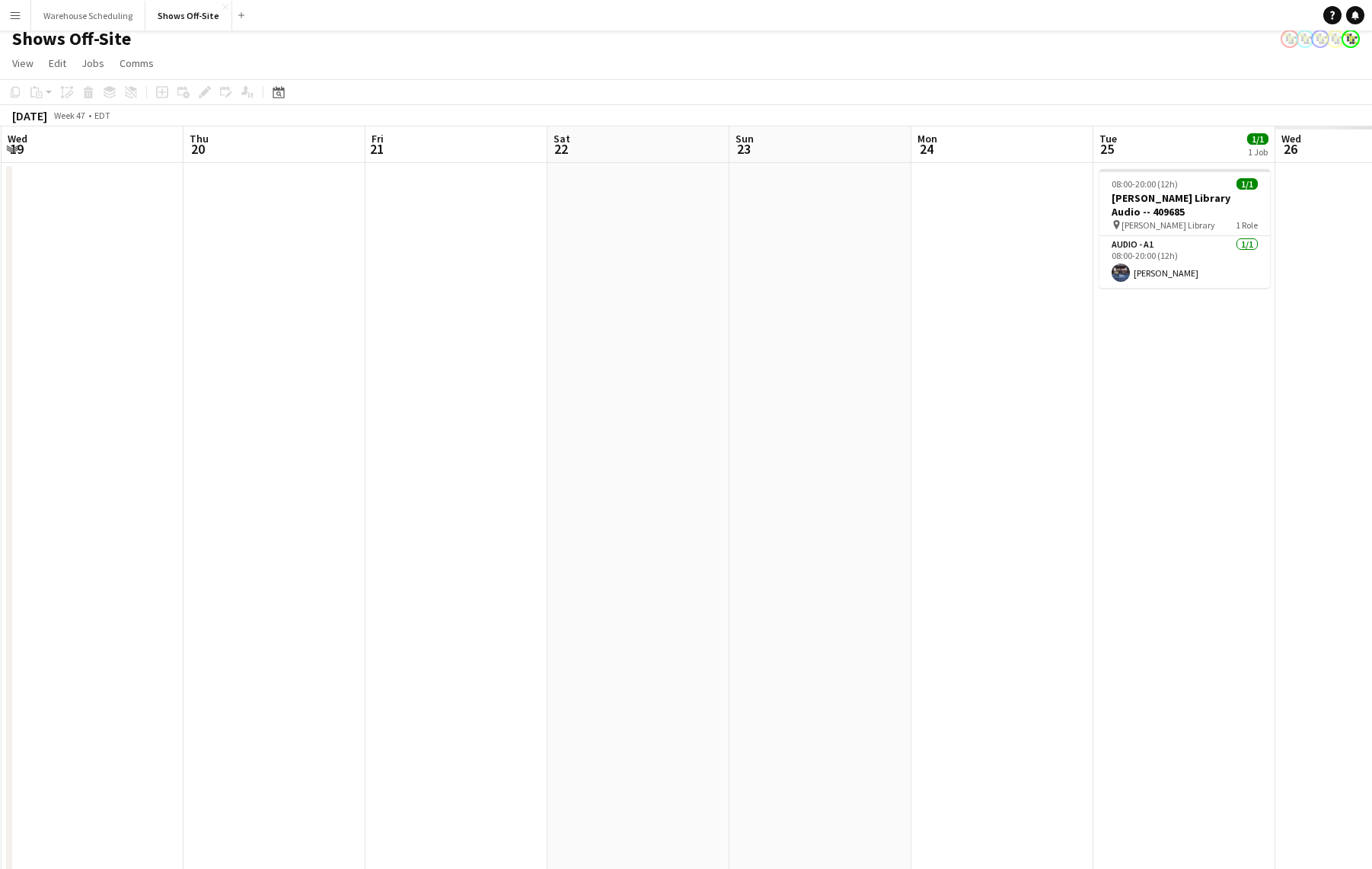
drag, startPoint x: 763, startPoint y: 442, endPoint x: 209, endPoint y: 425, distance: 554.3
click at [209, 425] on app-calendar-viewport "Sun 16 3/3 1 Job Mon 17 Tue 18 Wed 19 Thu 20 Fri 21 Sat 22 Sun 23 Mon 24 Tue 25…" at bounding box center [686, 641] width 1372 height 1029
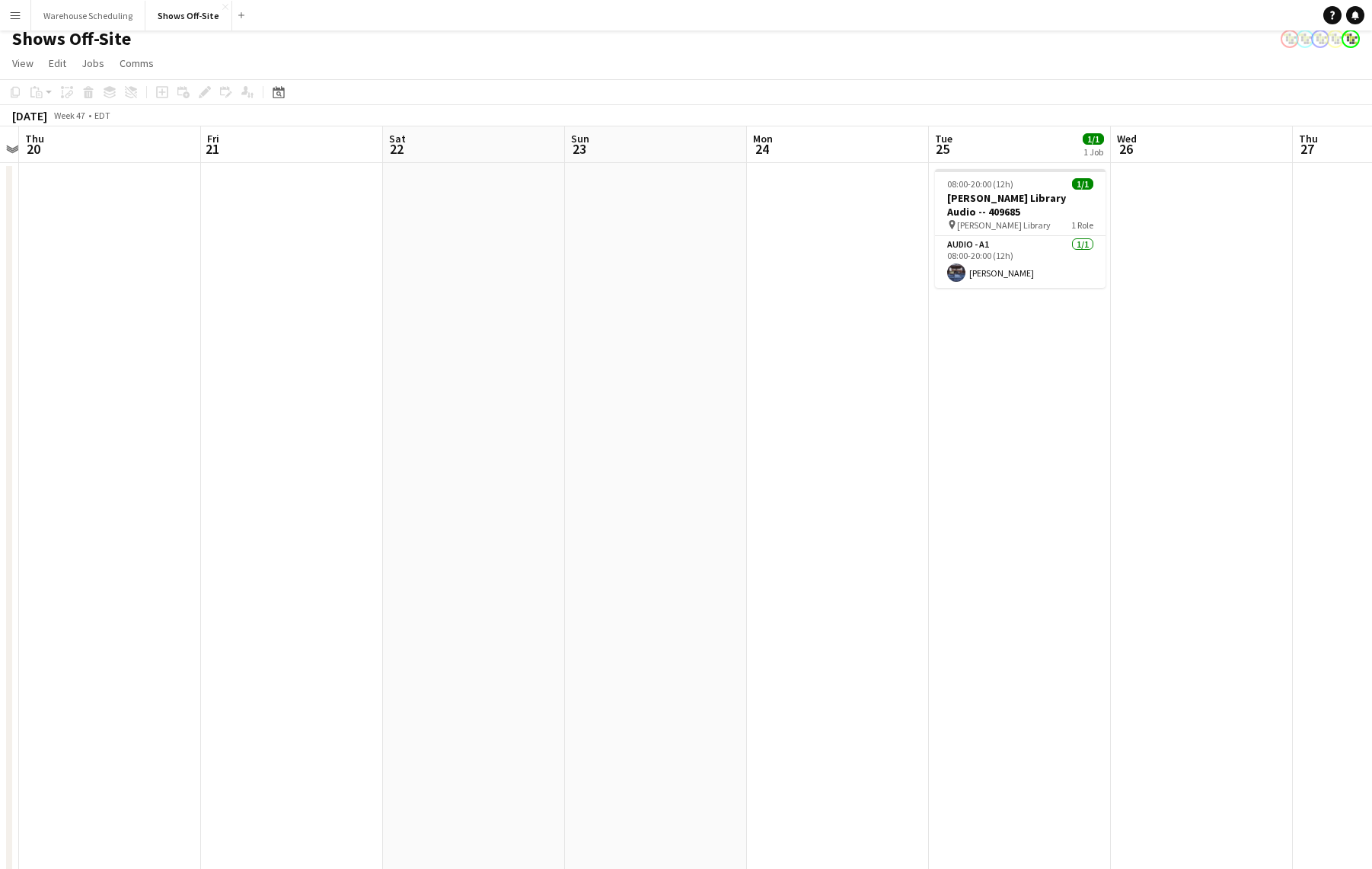
drag, startPoint x: 544, startPoint y: 422, endPoint x: -35, endPoint y: 414, distance: 579.1
click at [0, 414] on html "Menu Boards Boards Boards All jobs Status Workforce Workforce My Workforce Recr…" at bounding box center [686, 573] width 1372 height 1165
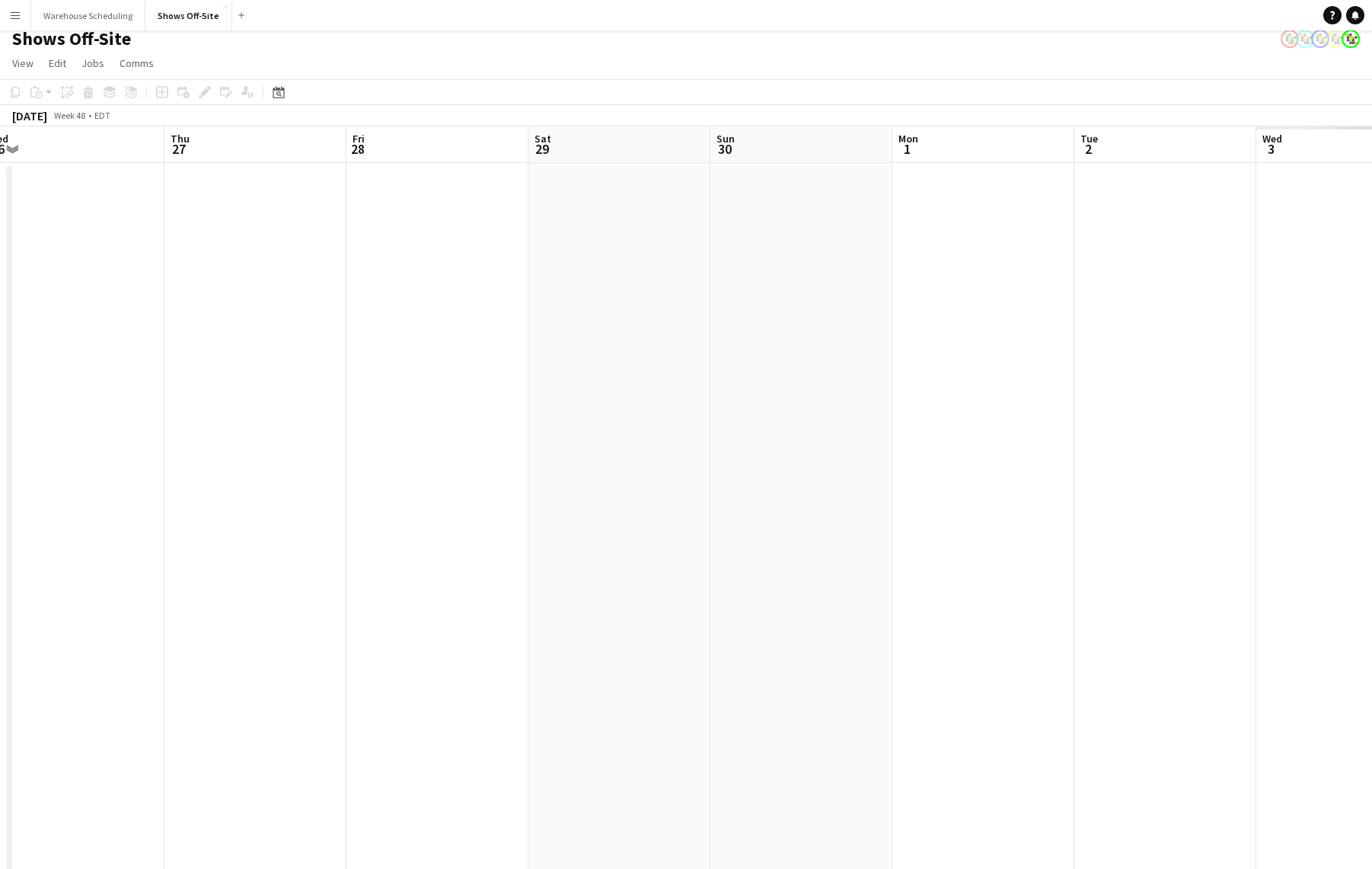
drag, startPoint x: 1017, startPoint y: 498, endPoint x: 402, endPoint y: 481, distance: 615.2
click at [404, 481] on app-calendar-viewport "Sun 23 Mon 24 Tue 25 1/1 1 Job Wed 26 Thu 27 Fri 28 Sat 29 Sun 30 Mon 1 Tue 2 W…" at bounding box center [686, 641] width 1372 height 1029
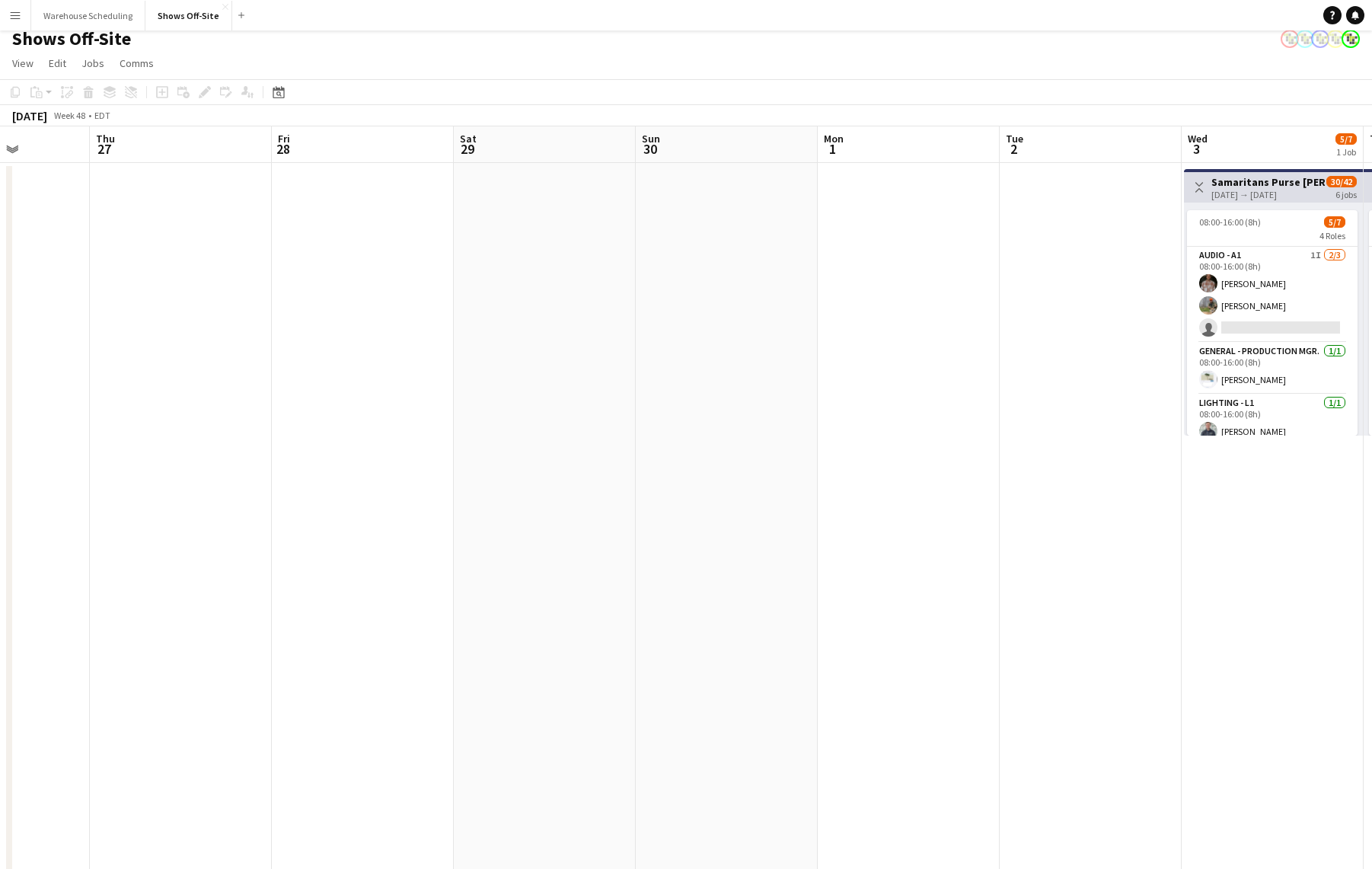
drag, startPoint x: 759, startPoint y: 497, endPoint x: 257, endPoint y: 475, distance: 502.5
click at [209, 477] on app-calendar-viewport "Sun 23 Mon 24 Tue 25 1/1 1 Job Wed 26 Thu 27 Fri 28 Sat 29 Sun 30 Mon 1 Tue 2 W…" at bounding box center [686, 641] width 1372 height 1029
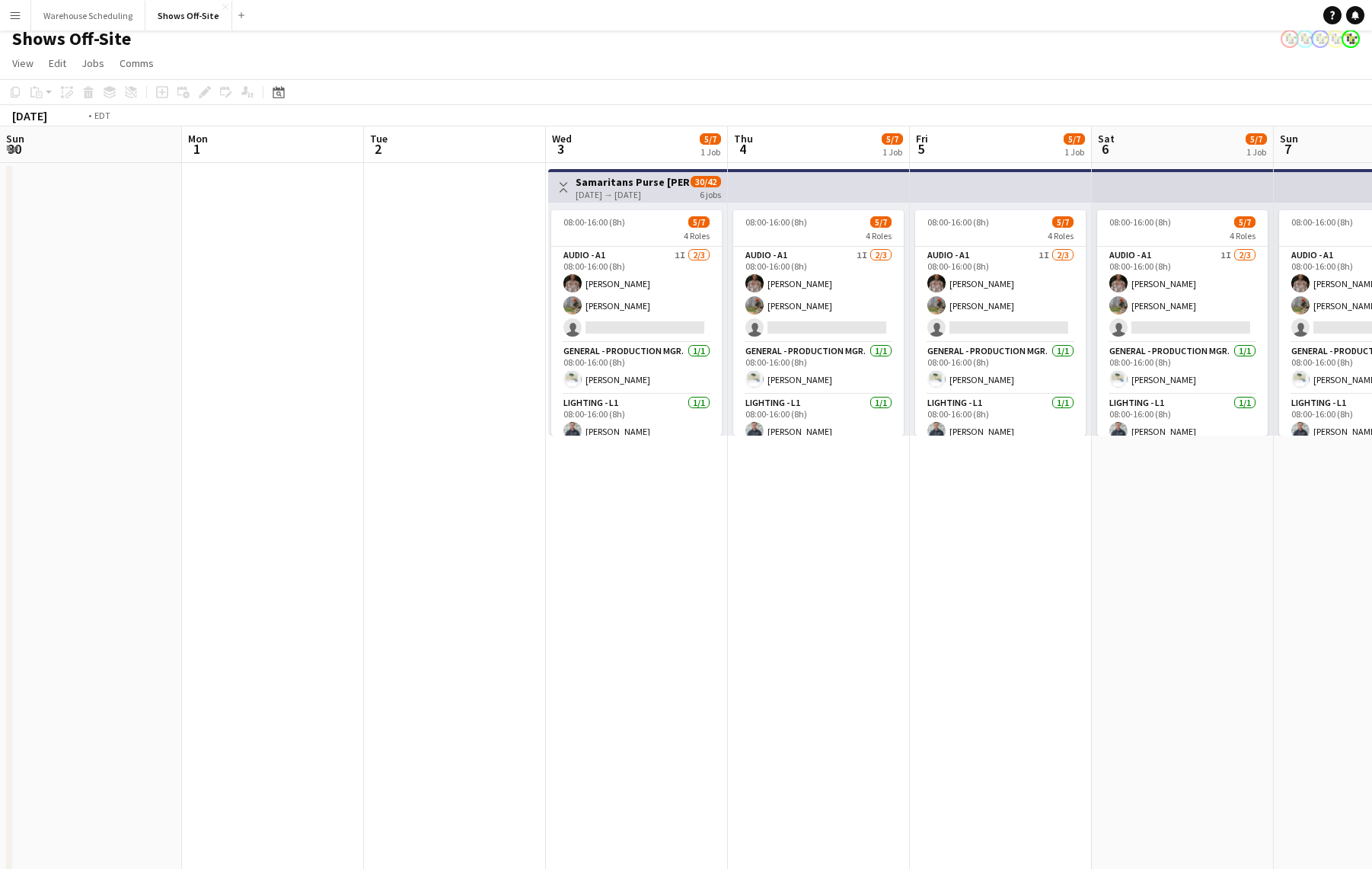
drag, startPoint x: 726, startPoint y: 507, endPoint x: 55, endPoint y: 487, distance: 671.3
click at [47, 487] on app-calendar-viewport "Wed 26 Thu 27 Fri 28 Sat 29 Sun 30 Mon 1 Tue 2 Wed 3 5/7 1 Job Thu 4 5/7 1 Job …" at bounding box center [686, 641] width 1372 height 1029
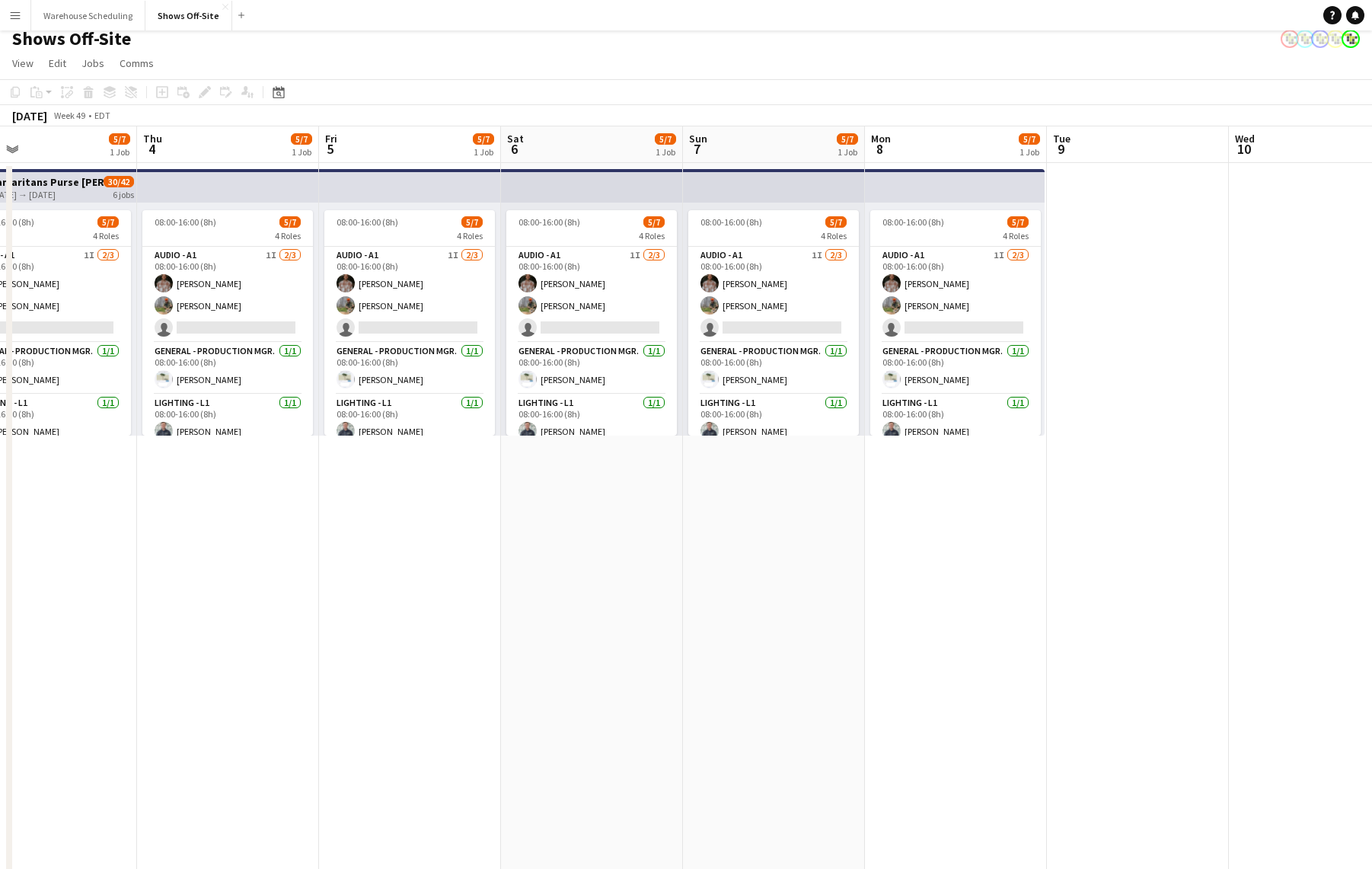
scroll to position [0, 514]
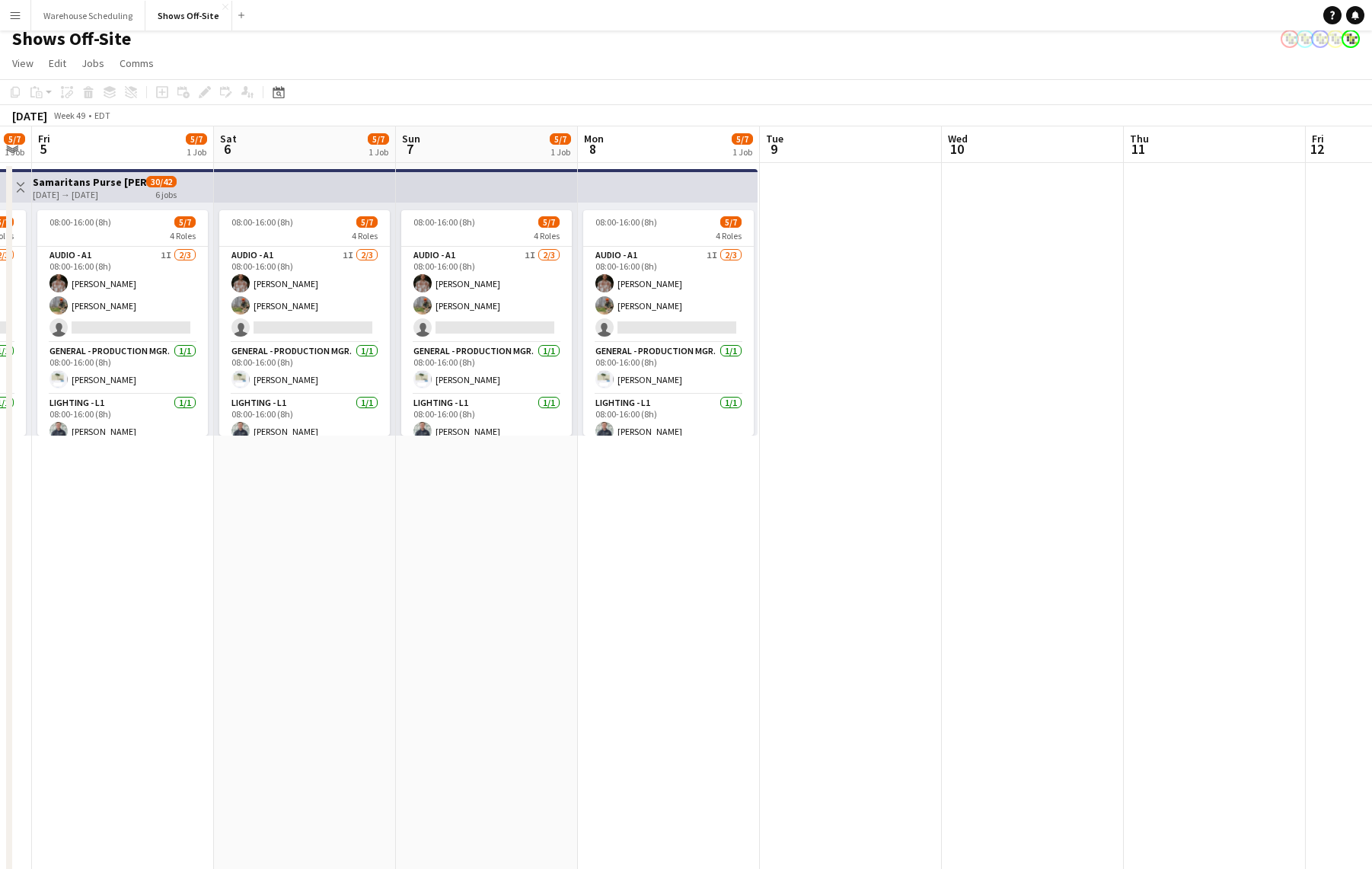
drag, startPoint x: 561, startPoint y: 577, endPoint x: 350, endPoint y: 562, distance: 211.5
click at [300, 562] on app-calendar-viewport "Tue 2 Wed 3 5/7 1 Job Thu 4 5/7 1 Job Fri 5 5/7 1 Job Sat 6 5/7 1 Job Sun 7 5/7…" at bounding box center [686, 641] width 1372 height 1029
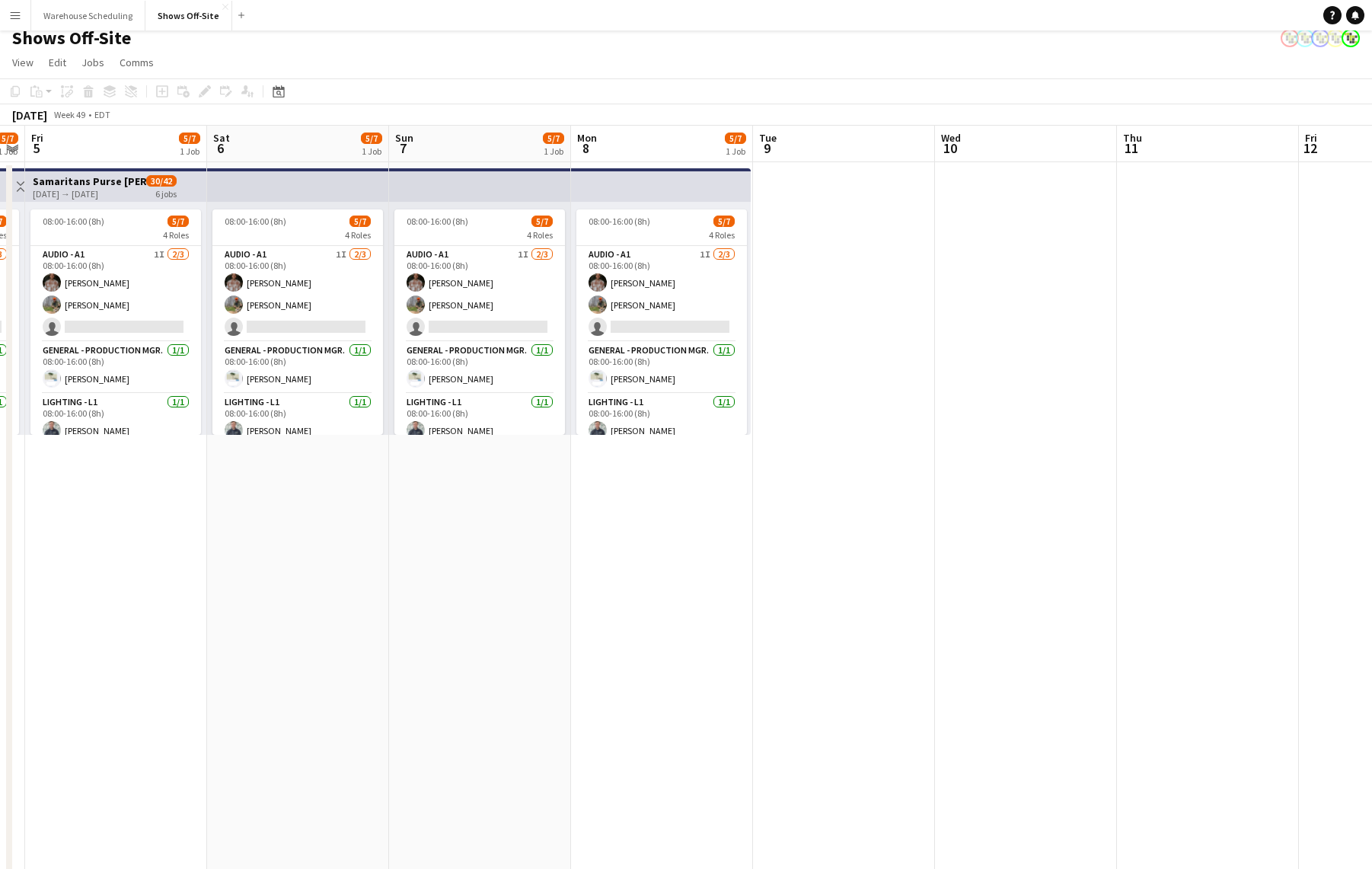
drag, startPoint x: 494, startPoint y: 565, endPoint x: 380, endPoint y: 546, distance: 115.6
click at [380, 546] on app-calendar-viewport "Tue 2 Wed 3 5/7 1 Job Thu 4 5/7 1 Job Fri 5 5/7 1 Job Sat 6 5/7 1 Job Sun 7 5/7…" at bounding box center [686, 640] width 1372 height 1029
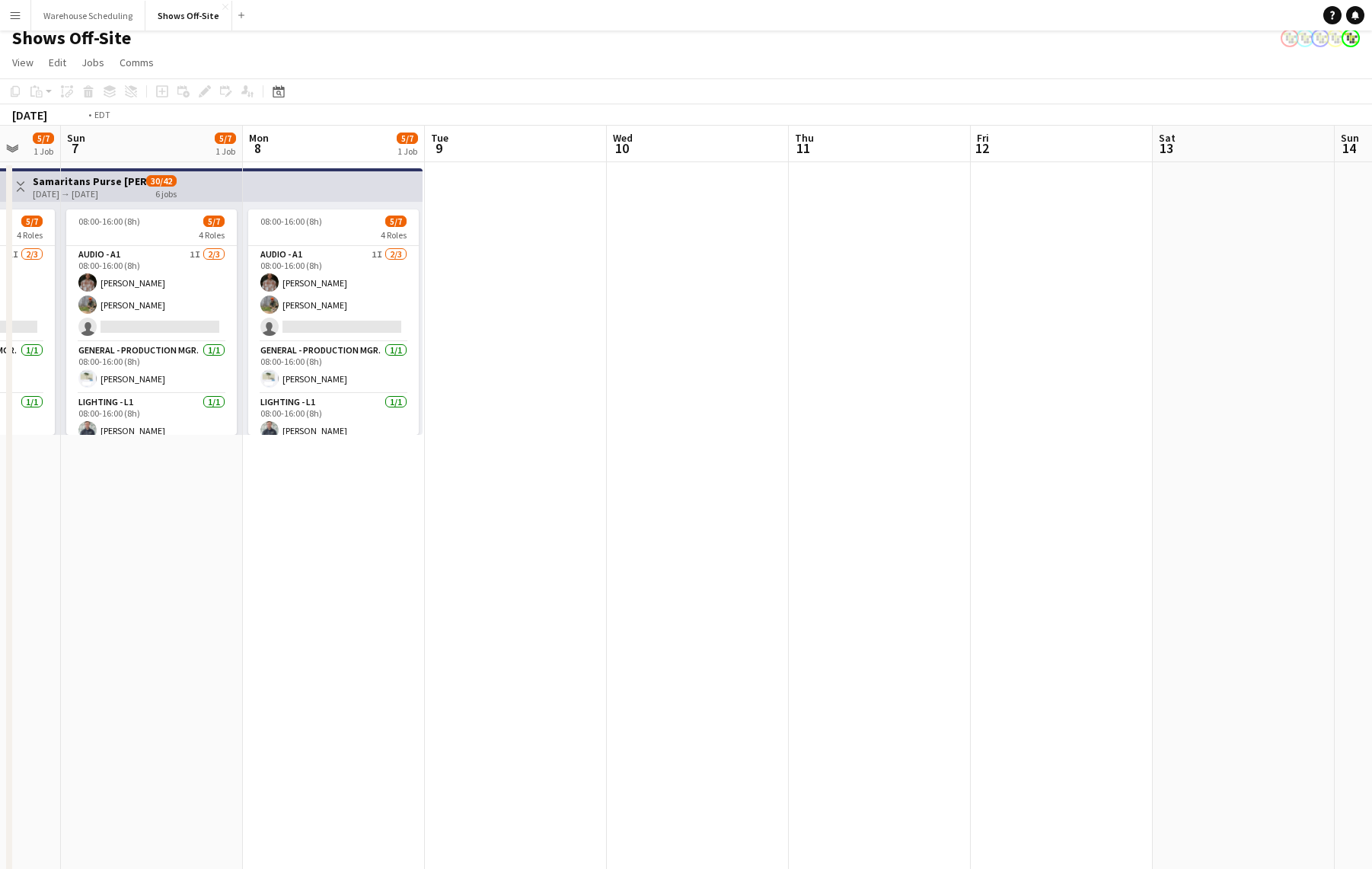
drag, startPoint x: 888, startPoint y: 586, endPoint x: 294, endPoint y: 557, distance: 594.7
click at [296, 567] on app-calendar-viewport "Thu 4 5/7 1 Job Fri 5 5/7 1 Job Sat 6 5/7 1 Job Sun 7 5/7 1 Job Mon 8 5/7 1 Job…" at bounding box center [686, 640] width 1372 height 1029
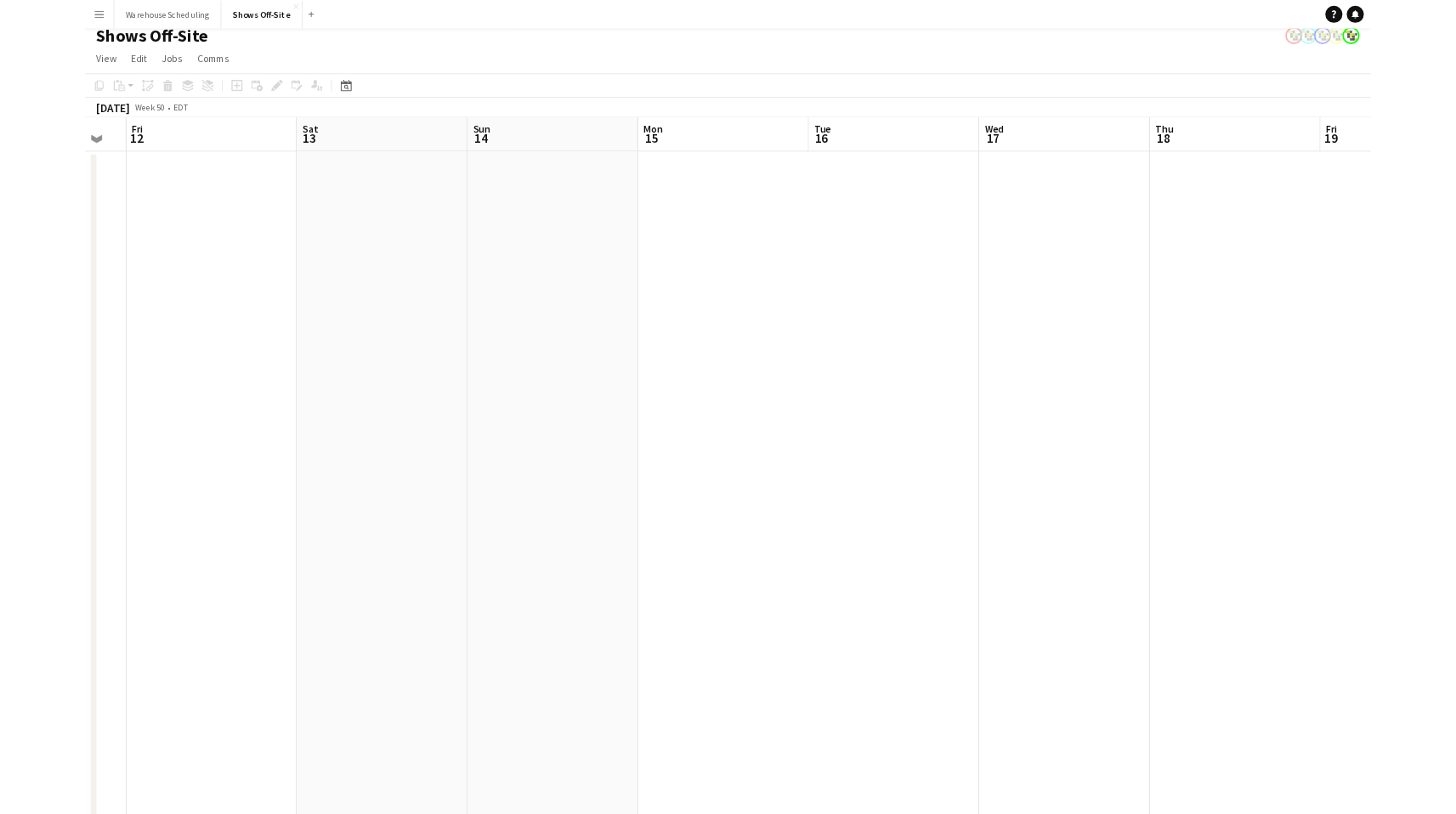
scroll to position [0, 764]
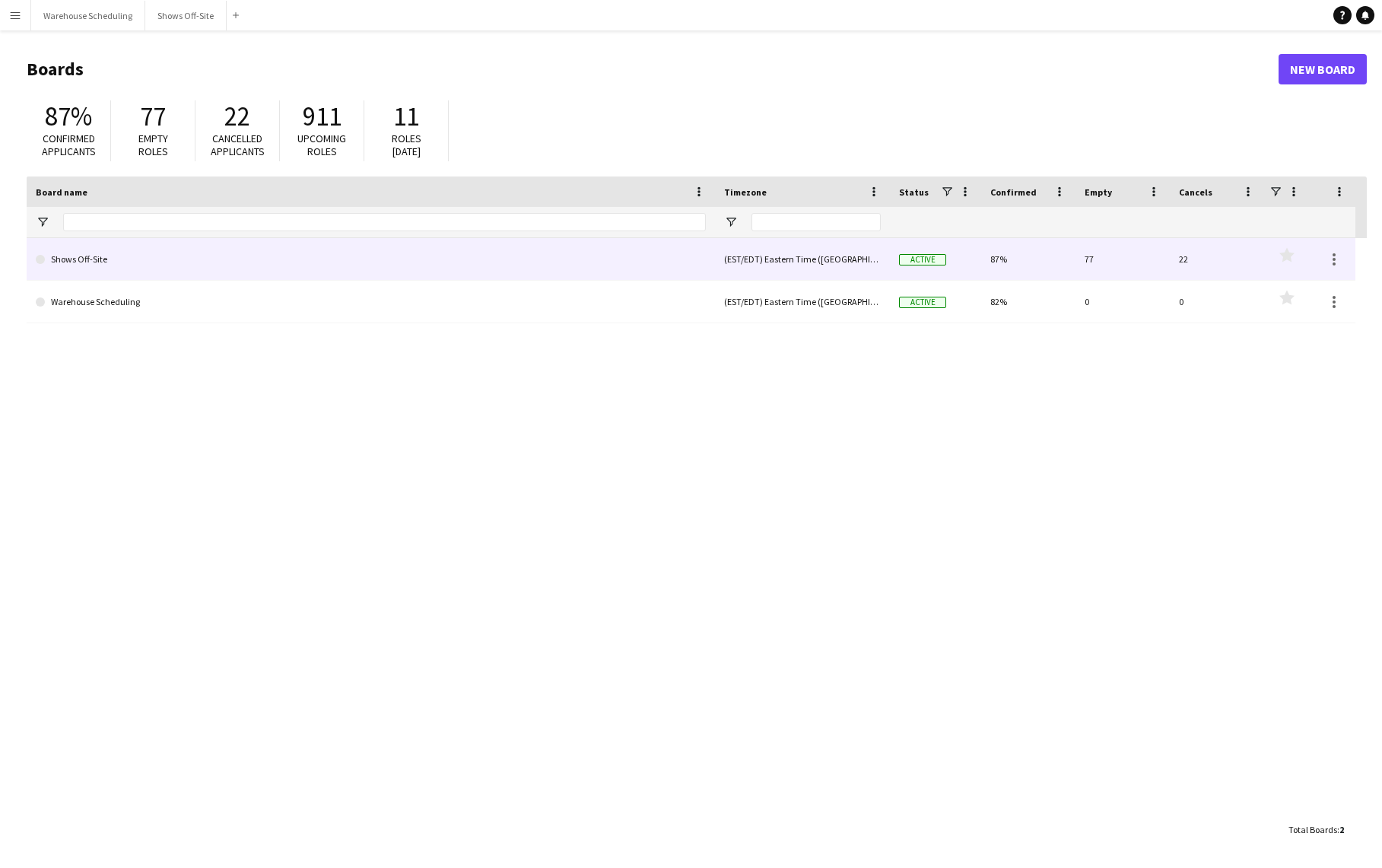
click at [117, 268] on link "Shows Off-Site" at bounding box center [371, 259] width 670 height 43
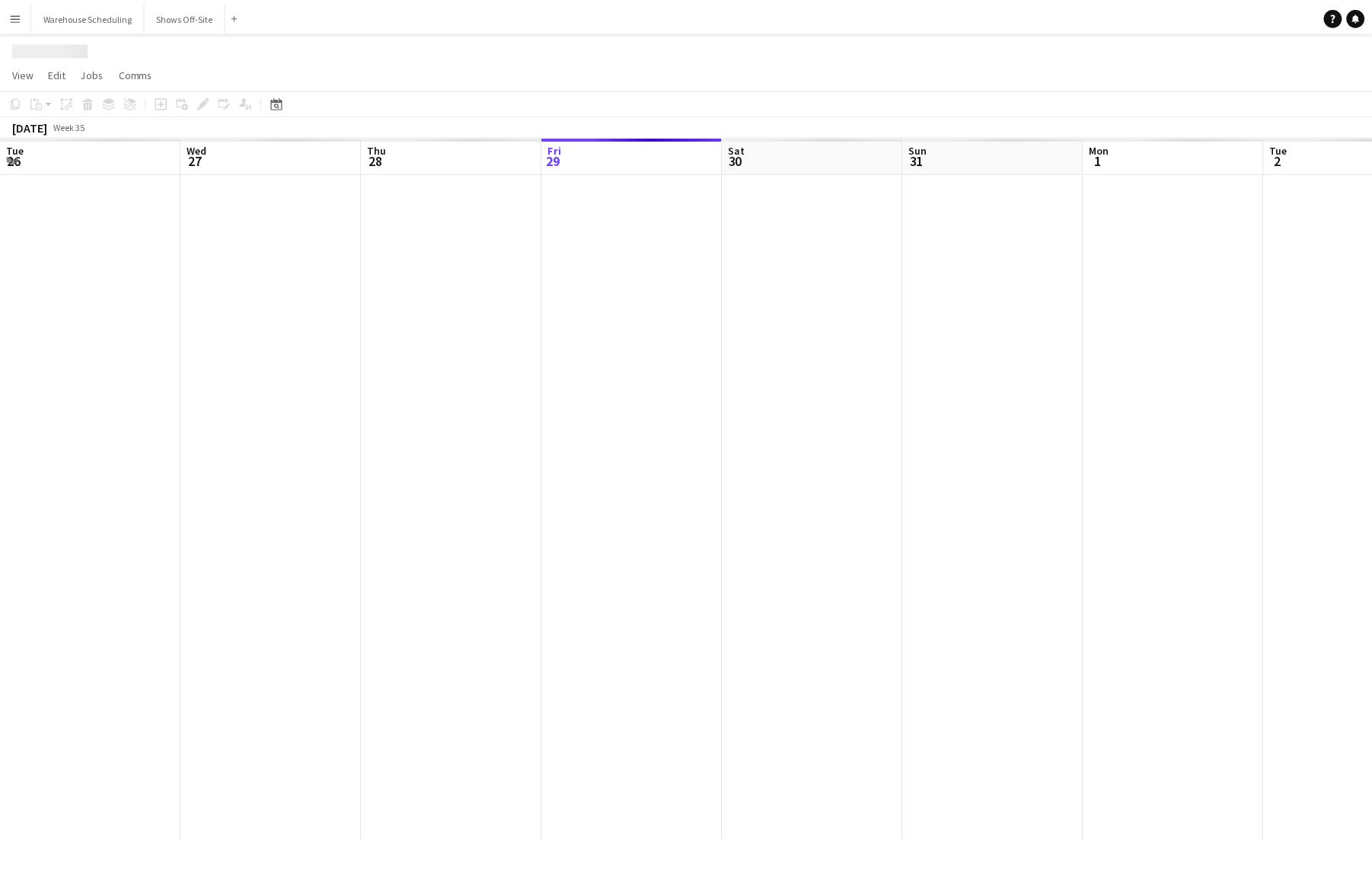
scroll to position [0, 364]
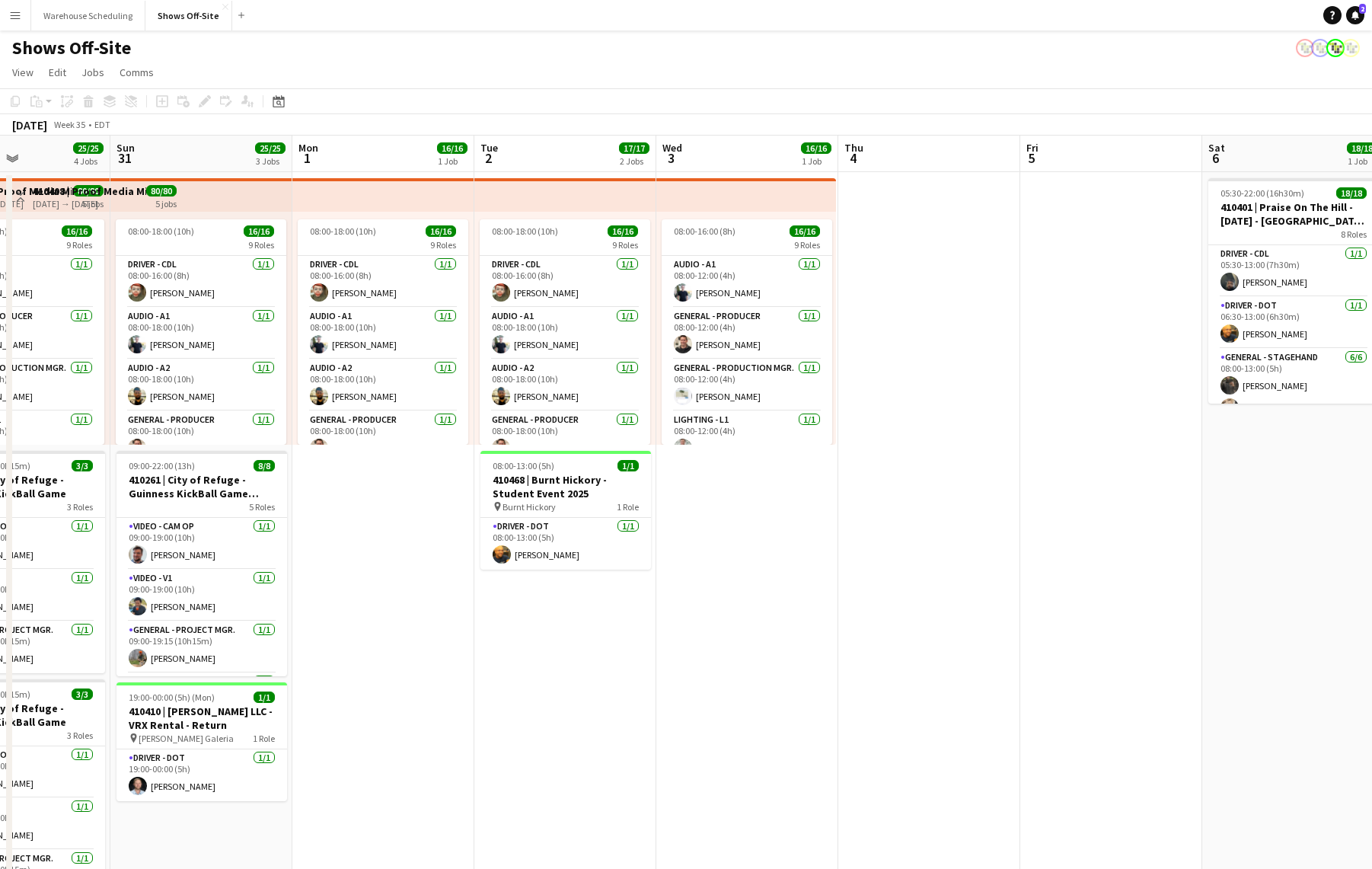
drag, startPoint x: 906, startPoint y: 661, endPoint x: 311, endPoint y: 659, distance: 595.0
click at [321, 659] on app-calendar-viewport "Thu 28 11/11 3 Jobs Fri 29 9/9 5 Jobs Sat 30 25/25 4 Jobs Sun 31 25/25 3 Jobs M…" at bounding box center [686, 650] width 1372 height 1029
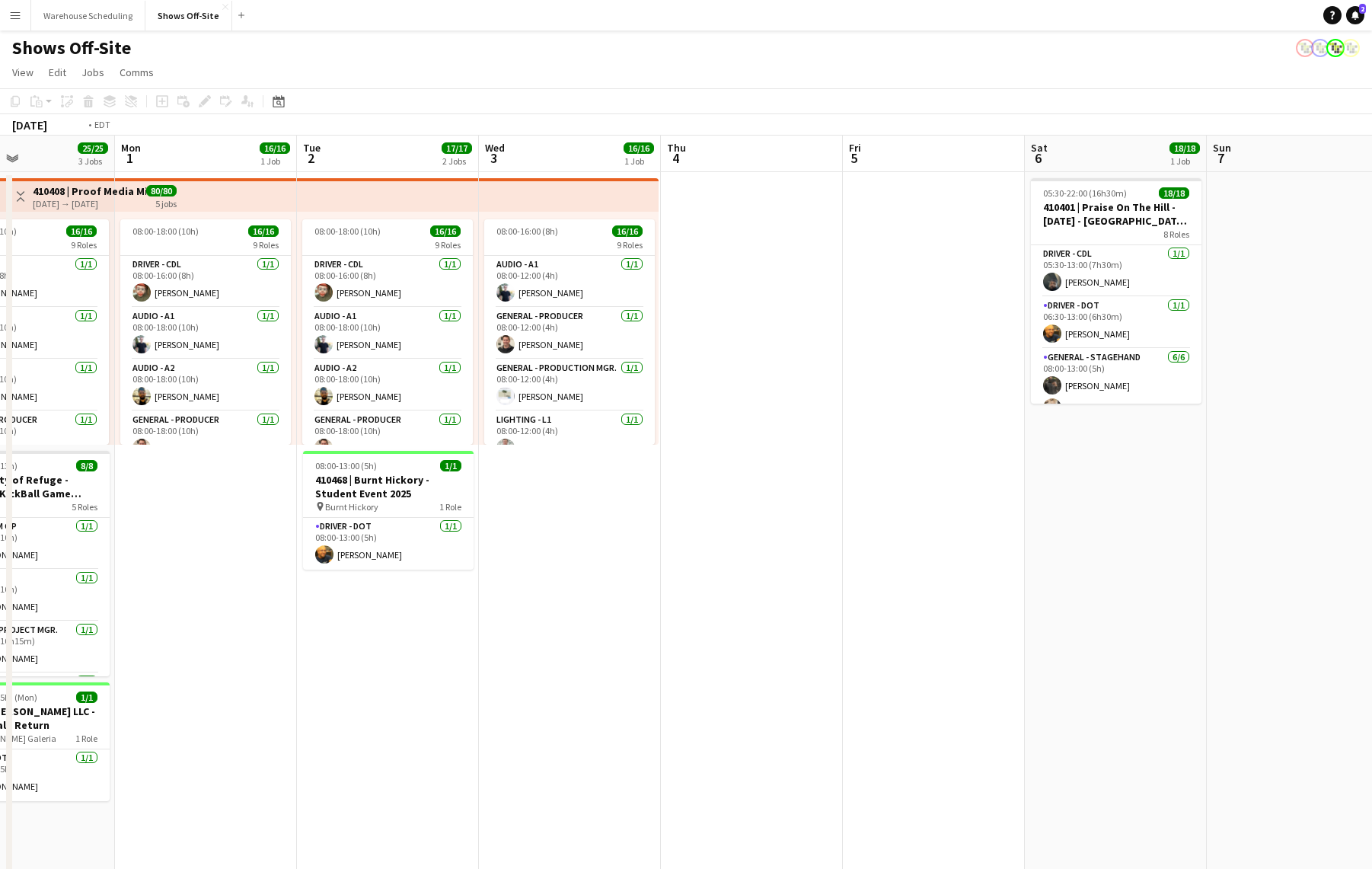
drag, startPoint x: 744, startPoint y: 596, endPoint x: 232, endPoint y: 599, distance: 512.0
click at [233, 599] on app-calendar-viewport "Fri 29 9/9 5 Jobs Sat 30 25/25 4 Jobs Sun 31 25/25 3 Jobs Mon 1 16/16 1 Job Tue…" at bounding box center [686, 650] width 1372 height 1029
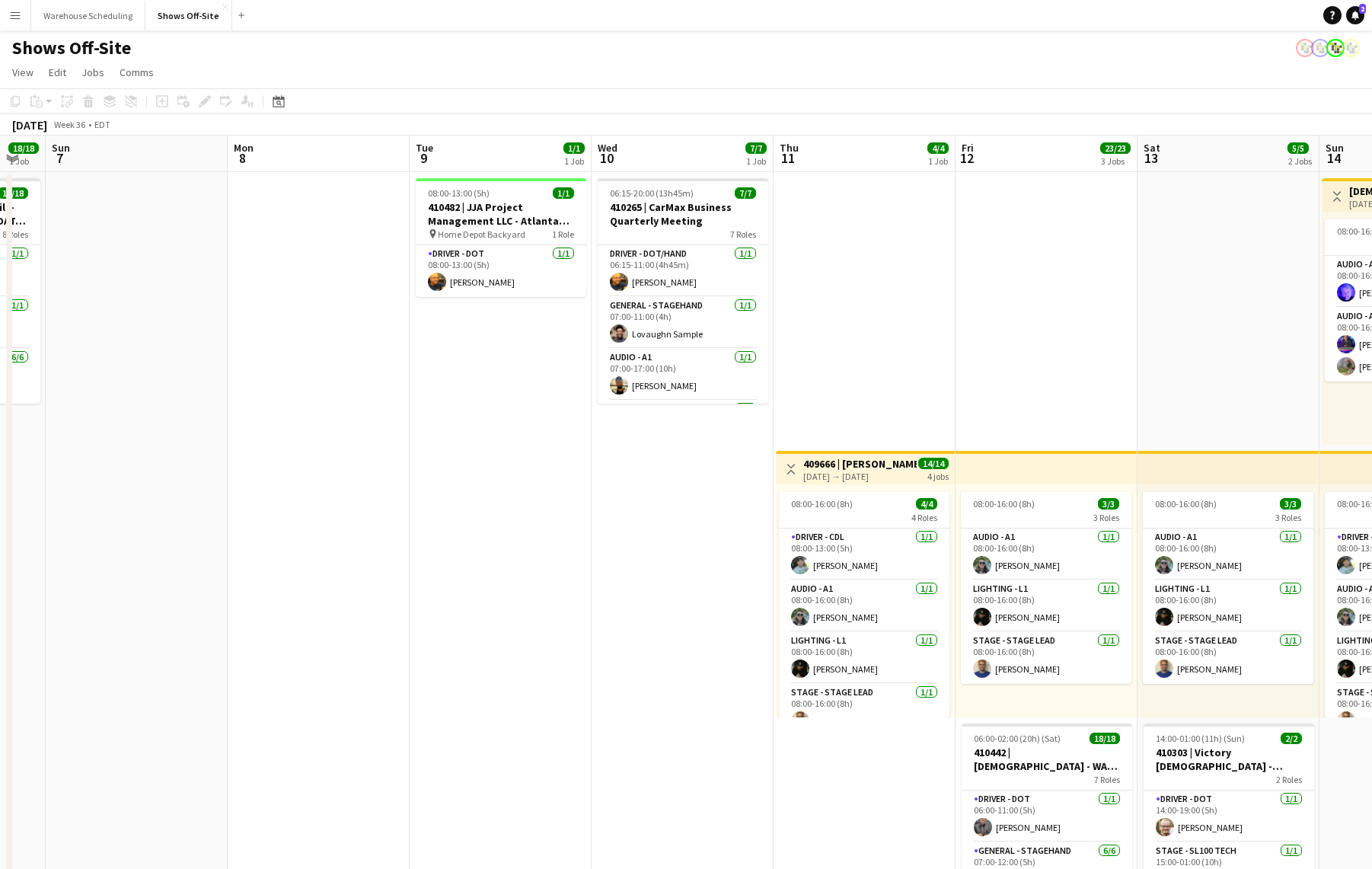
drag, startPoint x: 825, startPoint y: 593, endPoint x: 346, endPoint y: 562, distance: 480.0
click at [319, 566] on app-calendar-viewport "Wed 3 16/16 1 Job Thu 4 Fri 5 Sat 6 18/18 1 Job Sun 7 Mon 8 Tue 9 1/1 1 Job Wed…" at bounding box center [686, 650] width 1372 height 1029
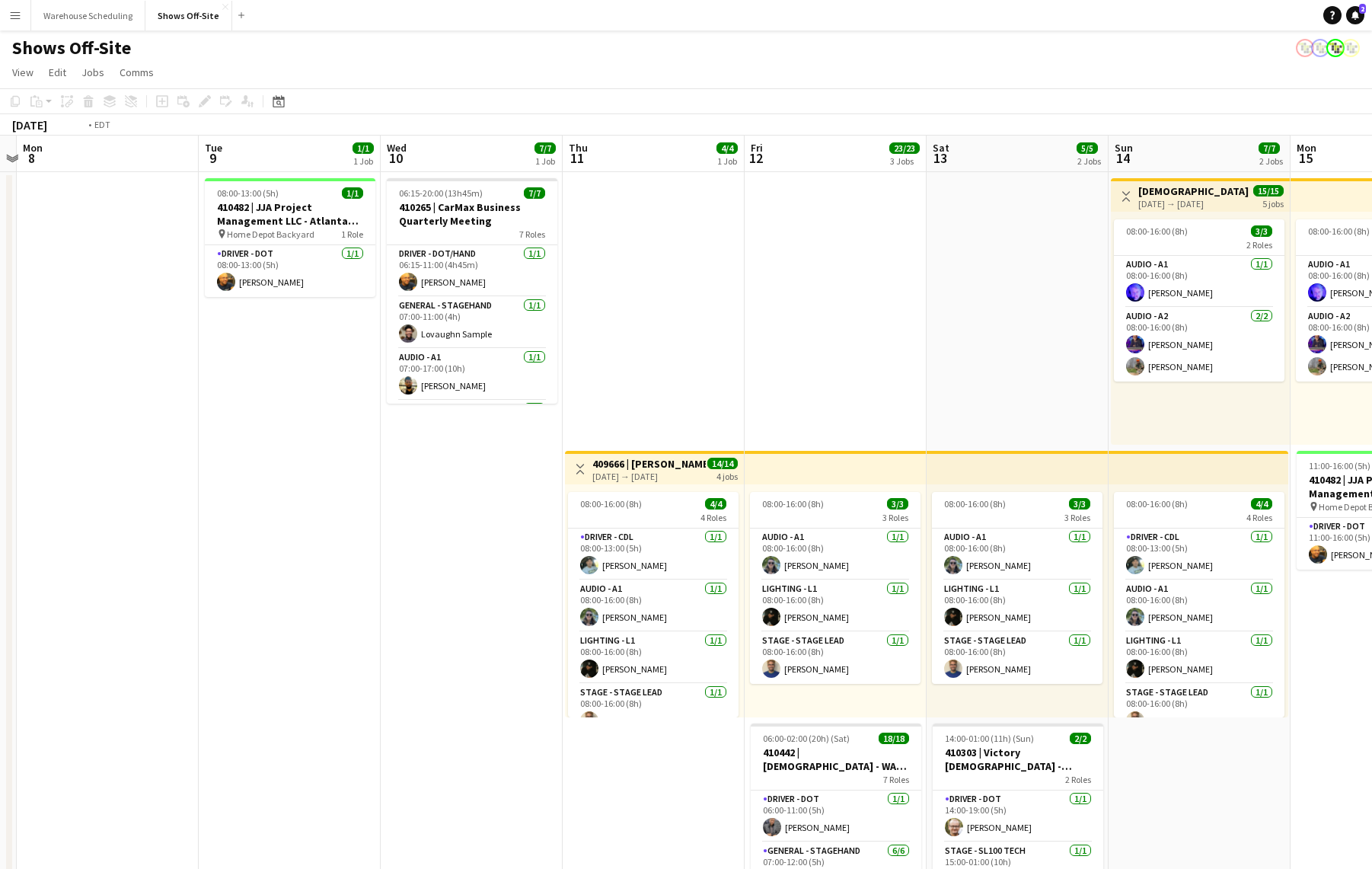
drag, startPoint x: 455, startPoint y: 583, endPoint x: 73, endPoint y: 557, distance: 382.9
click at [123, 563] on app-calendar-viewport "Fri 5 Sat 6 18/18 1 Job Sun 7 Mon 8 Tue 9 1/1 1 Job Wed 10 7/7 1 Job Thu 11 4/4…" at bounding box center [686, 650] width 1372 height 1029
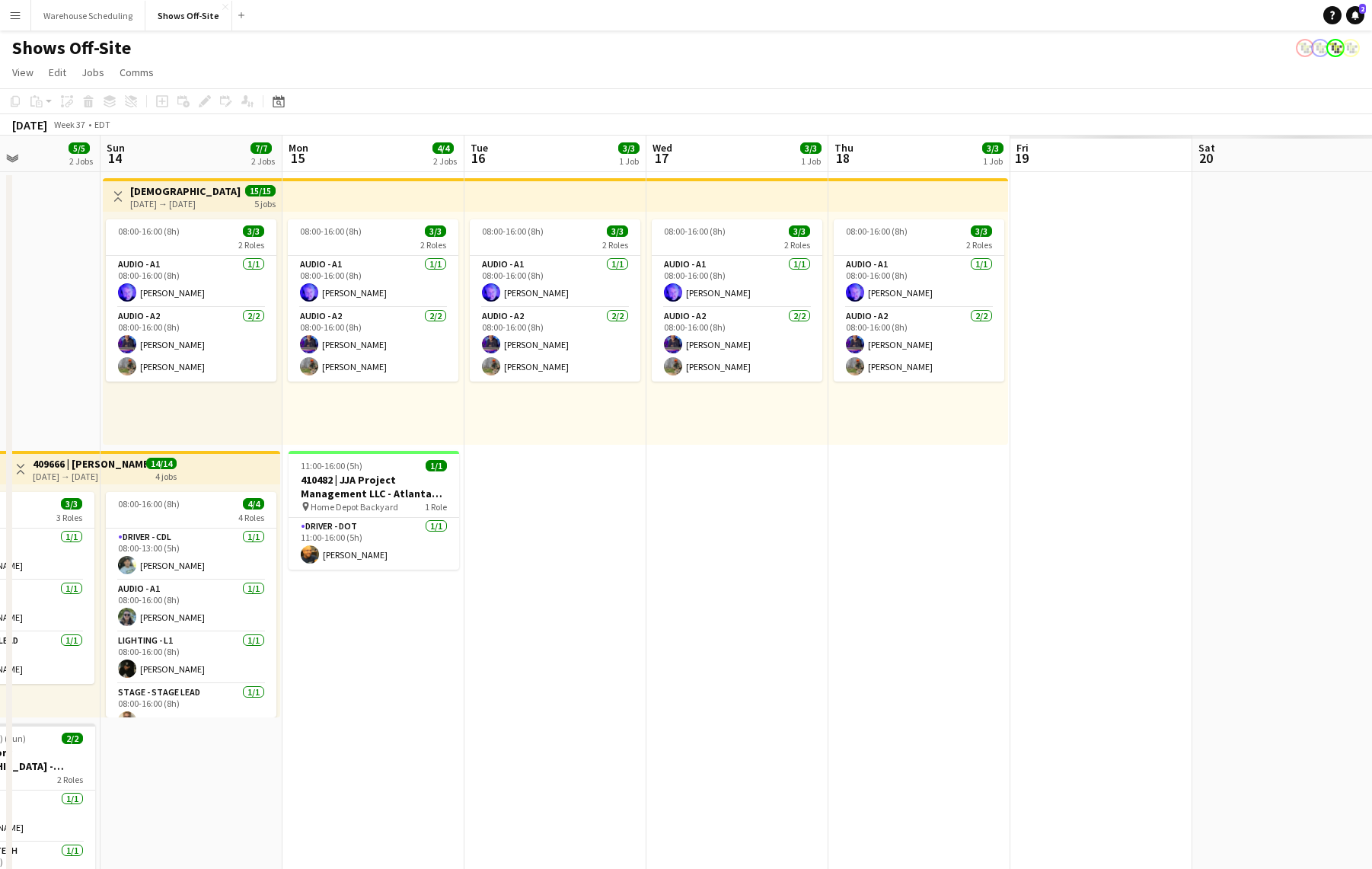
drag, startPoint x: 1161, startPoint y: 676, endPoint x: 329, endPoint y: 623, distance: 833.7
click at [332, 623] on app-calendar-viewport "Thu 11 4/4 1 Job Fri 12 23/23 3 Jobs Sat 13 5/5 2 Jobs Sun 14 7/7 2 Jobs Mon 15…" at bounding box center [686, 650] width 1372 height 1029
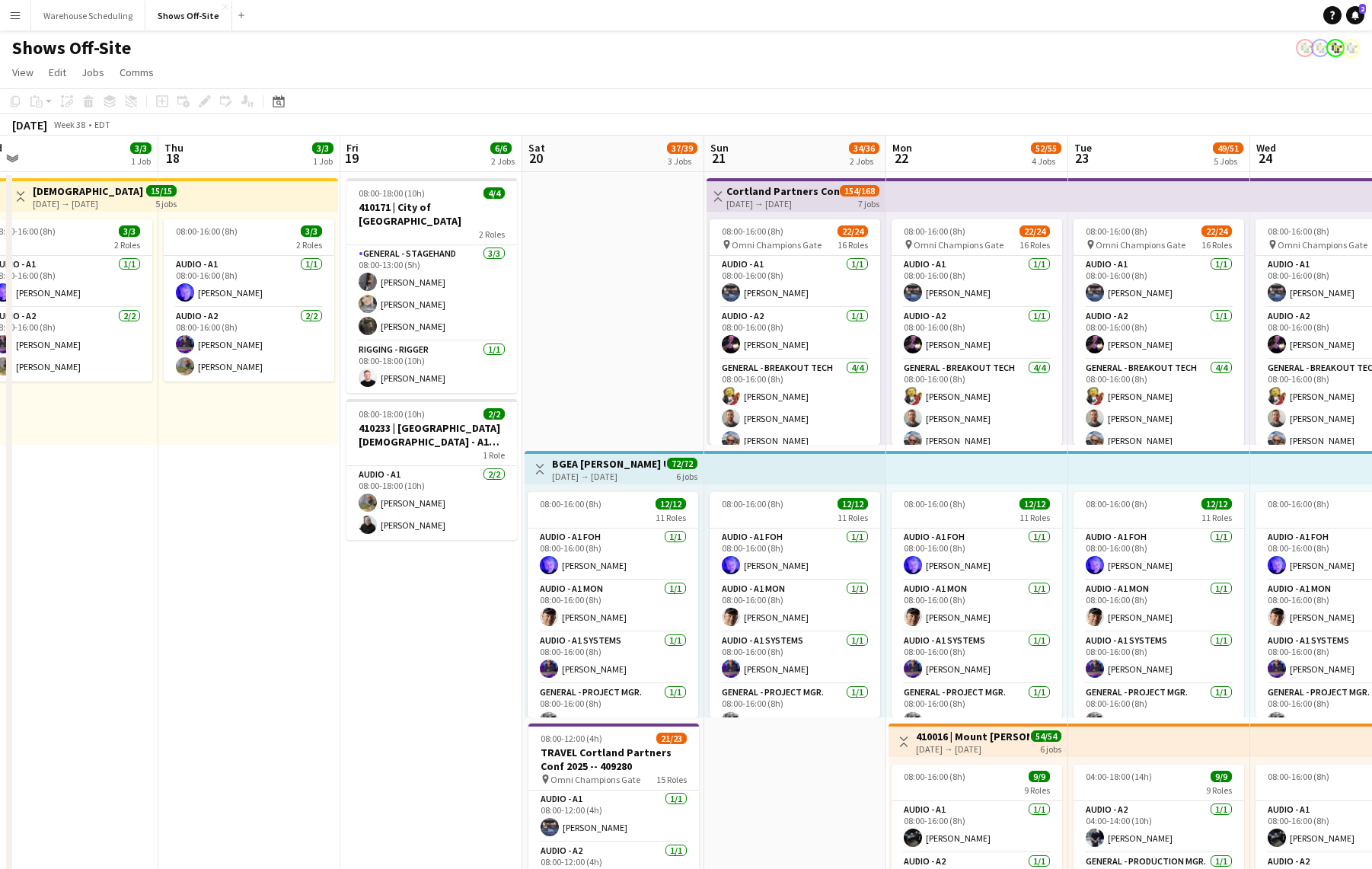
scroll to position [0, 574]
drag, startPoint x: 467, startPoint y: 596, endPoint x: 284, endPoint y: 590, distance: 183.1
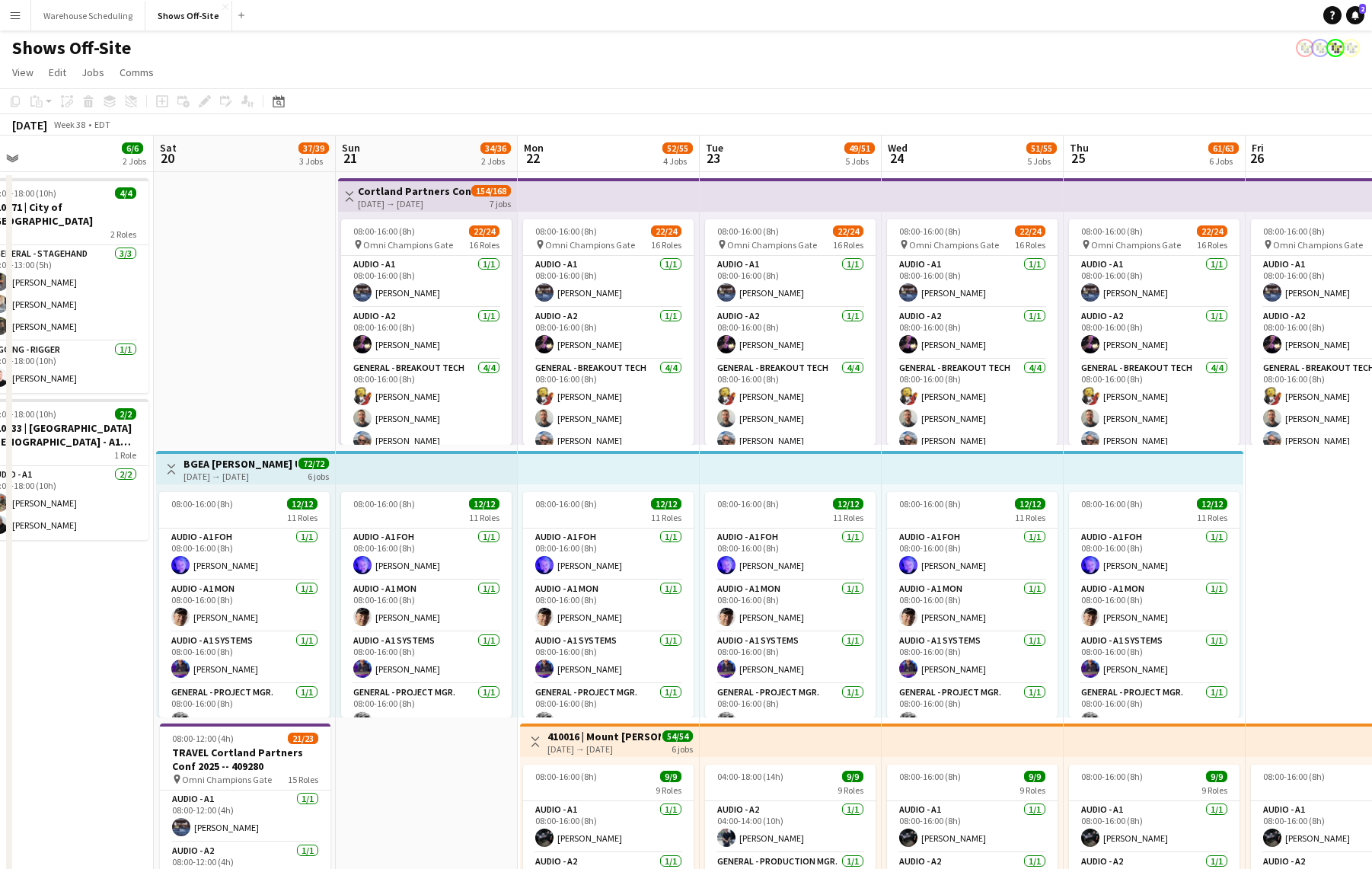
scroll to position [0, 654]
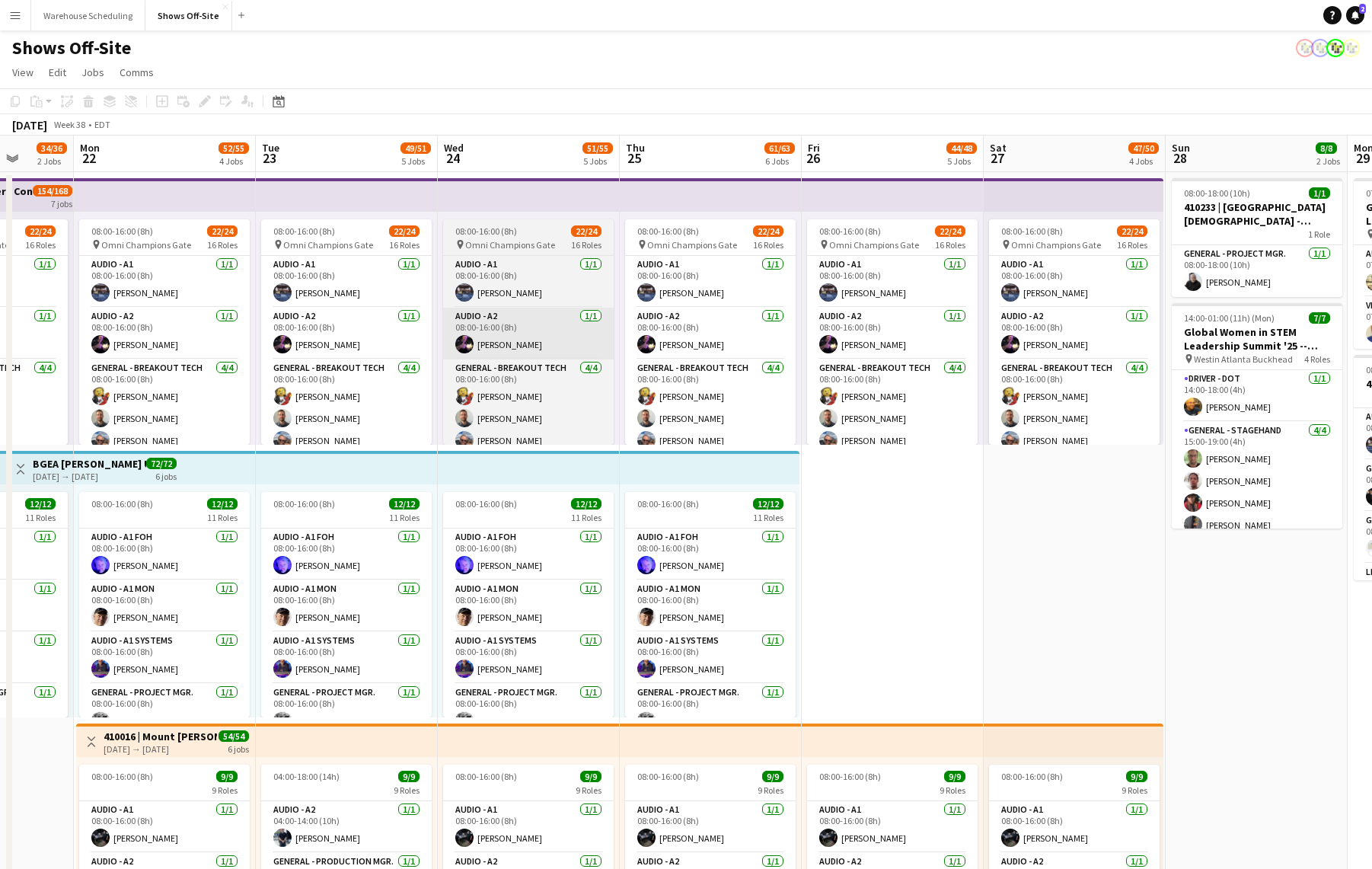
drag, startPoint x: 1175, startPoint y: 274, endPoint x: 587, endPoint y: 309, distance: 589.0
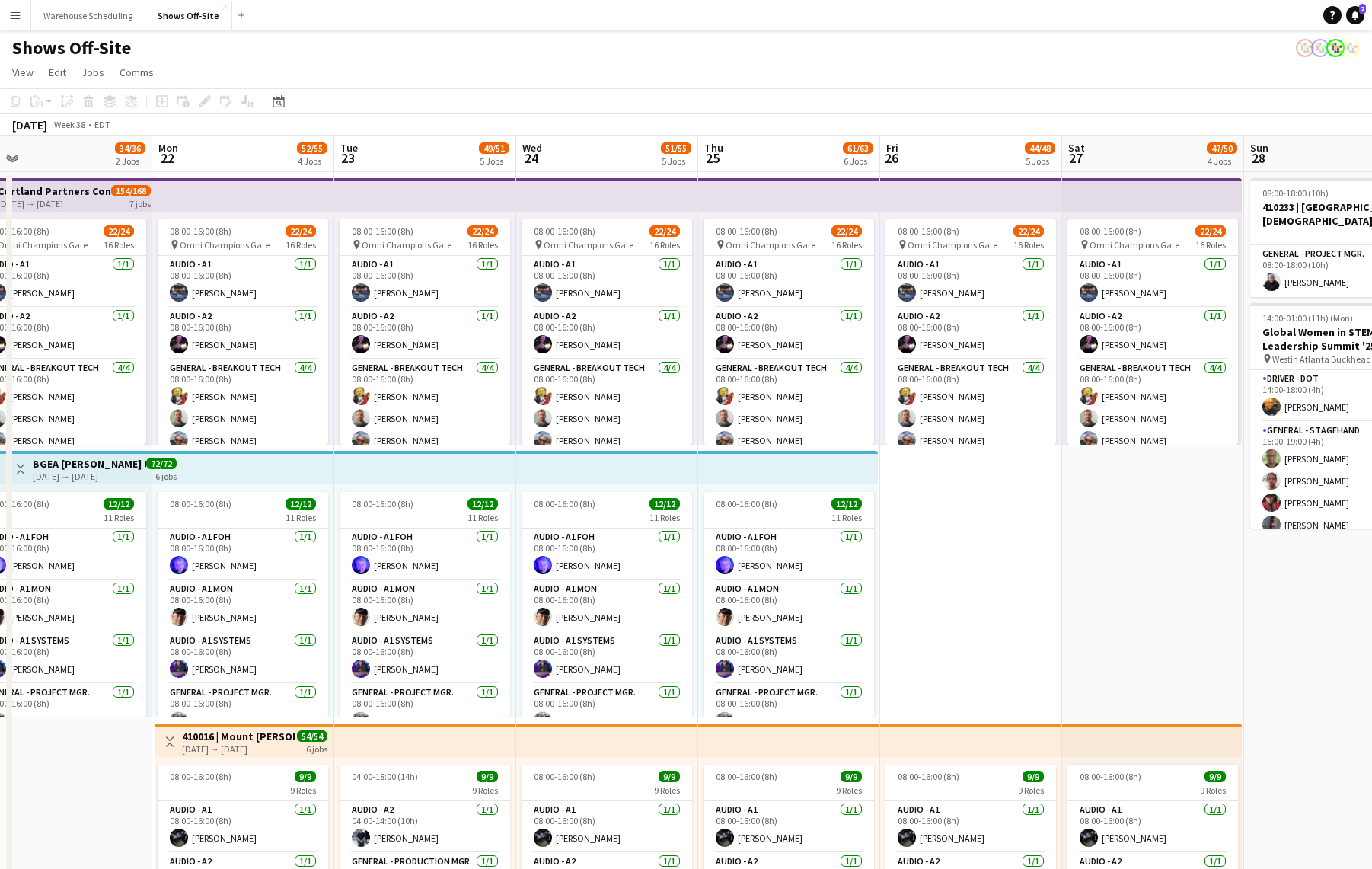
scroll to position [0, 566]
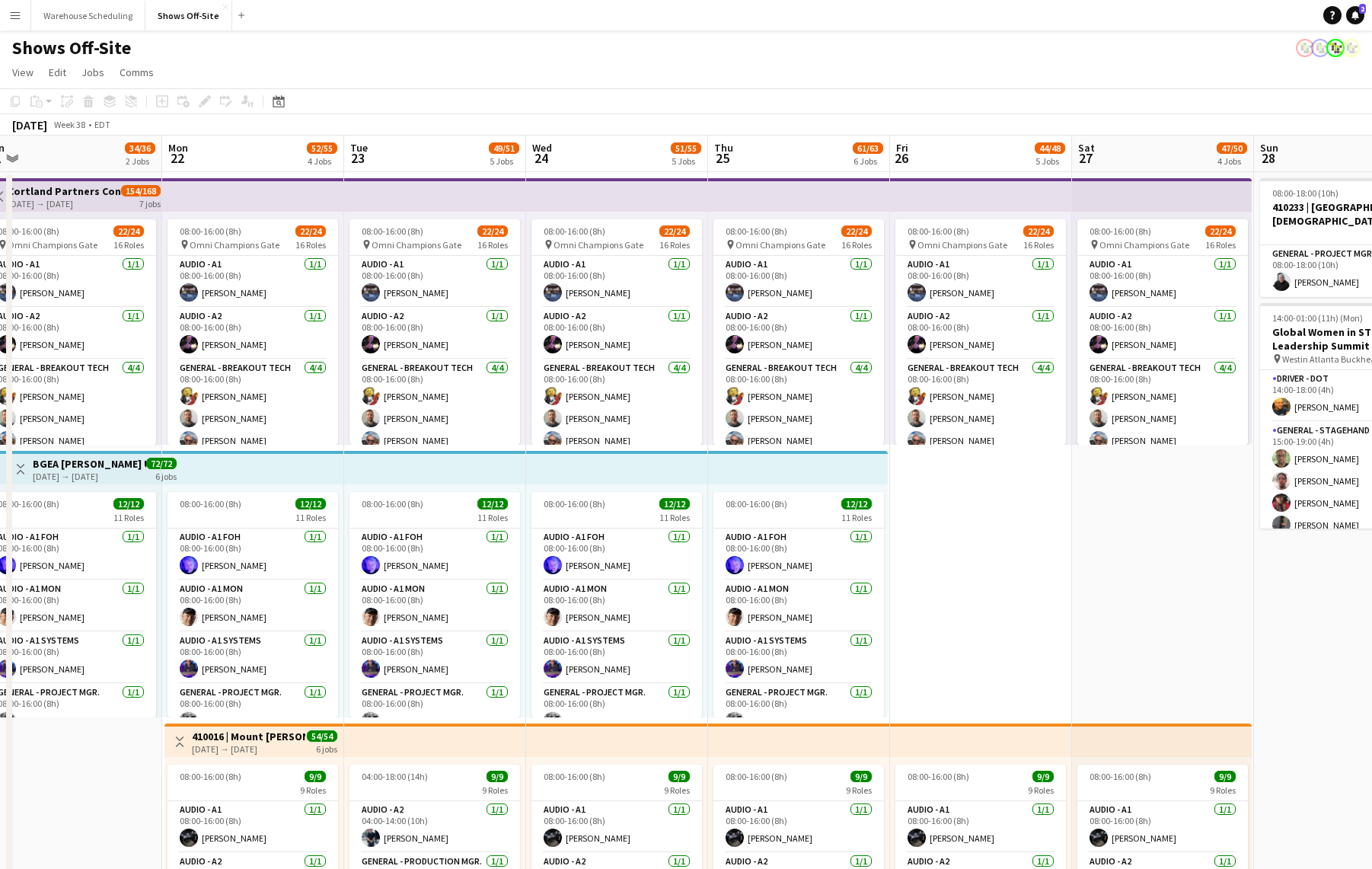
drag, startPoint x: 954, startPoint y: 510, endPoint x: 1043, endPoint y: 501, distance: 89.5
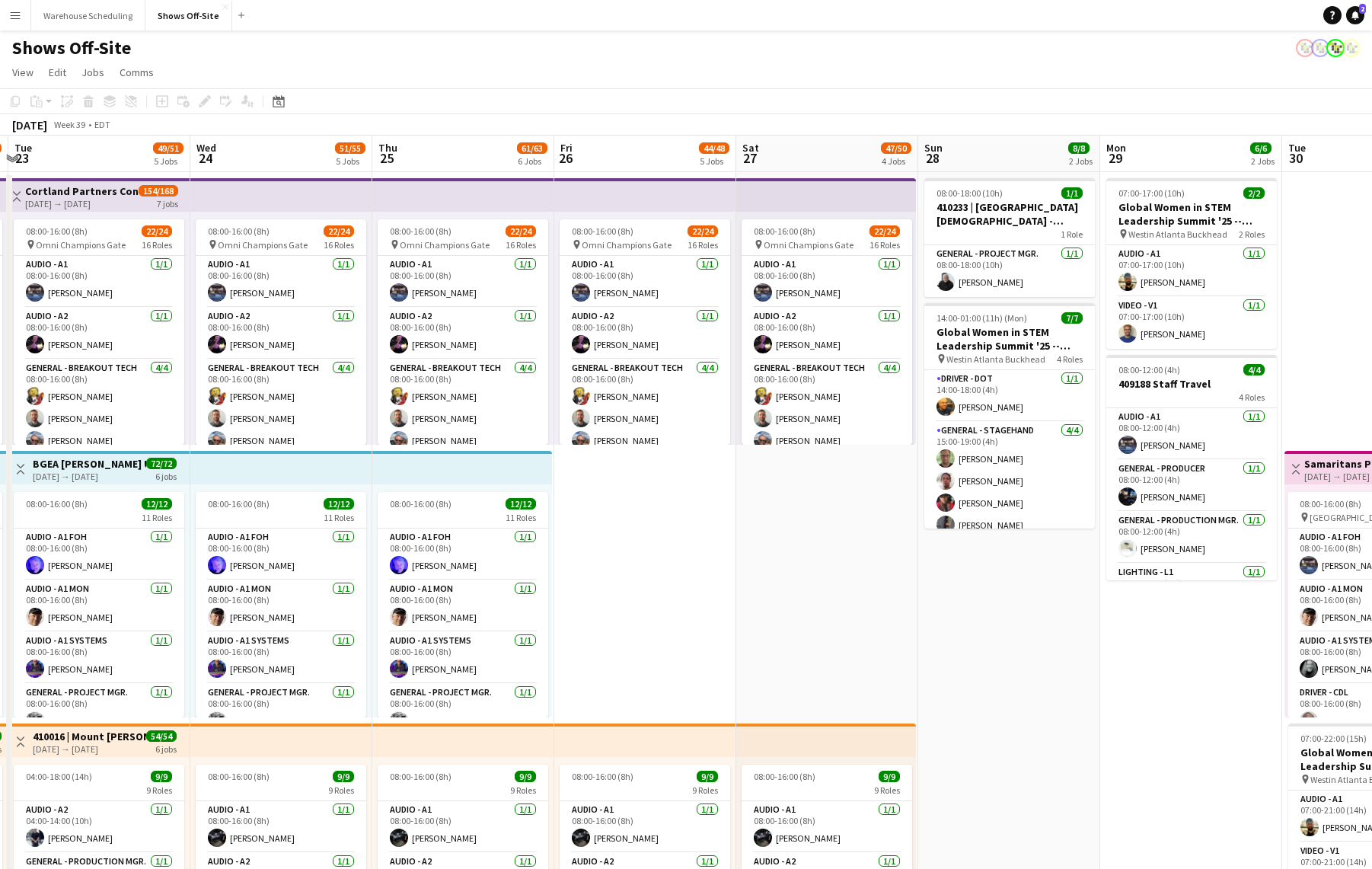
drag, startPoint x: 1046, startPoint y: 597, endPoint x: 709, endPoint y: 595, distance: 337.0
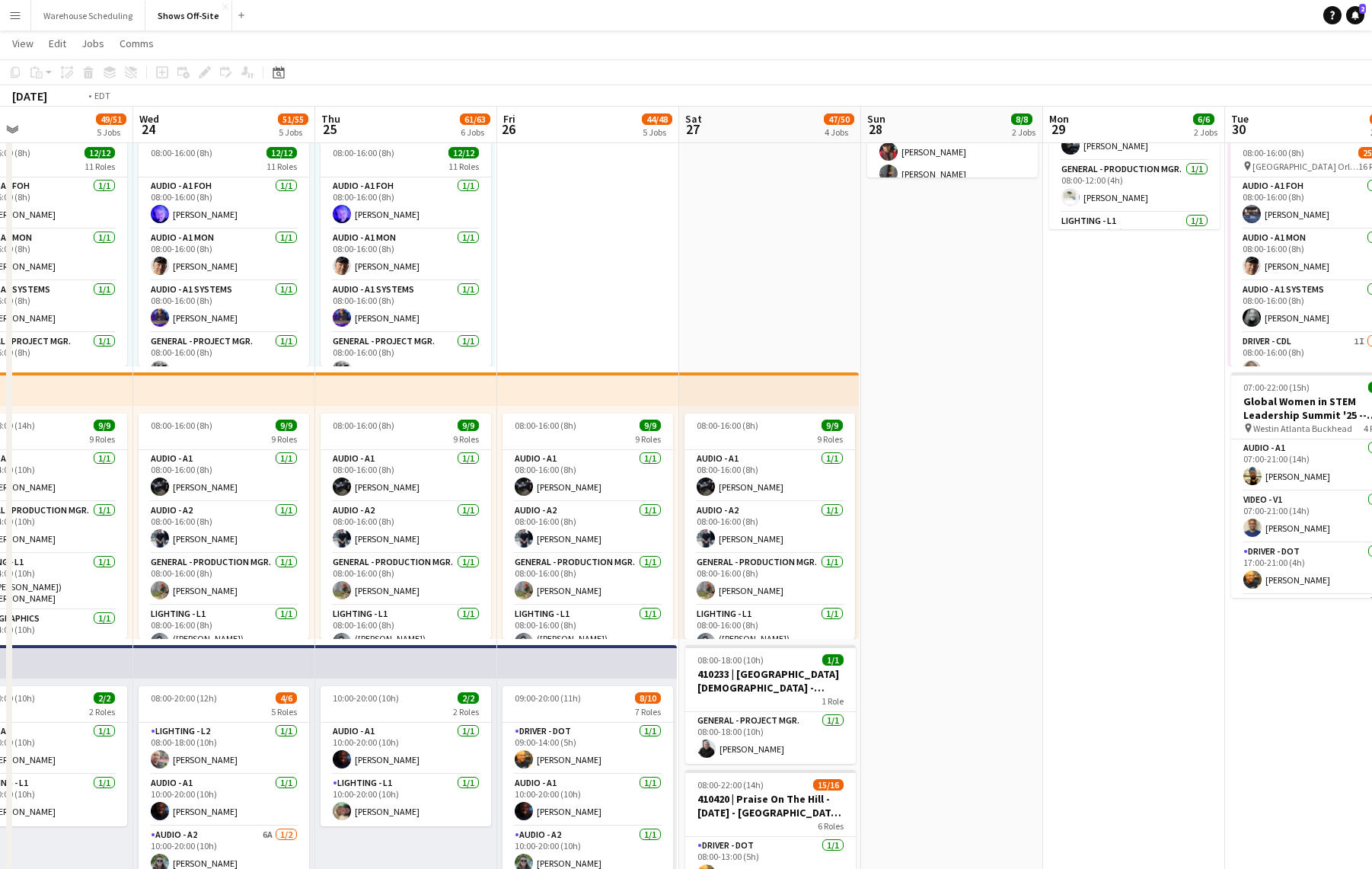
scroll to position [0, 424]
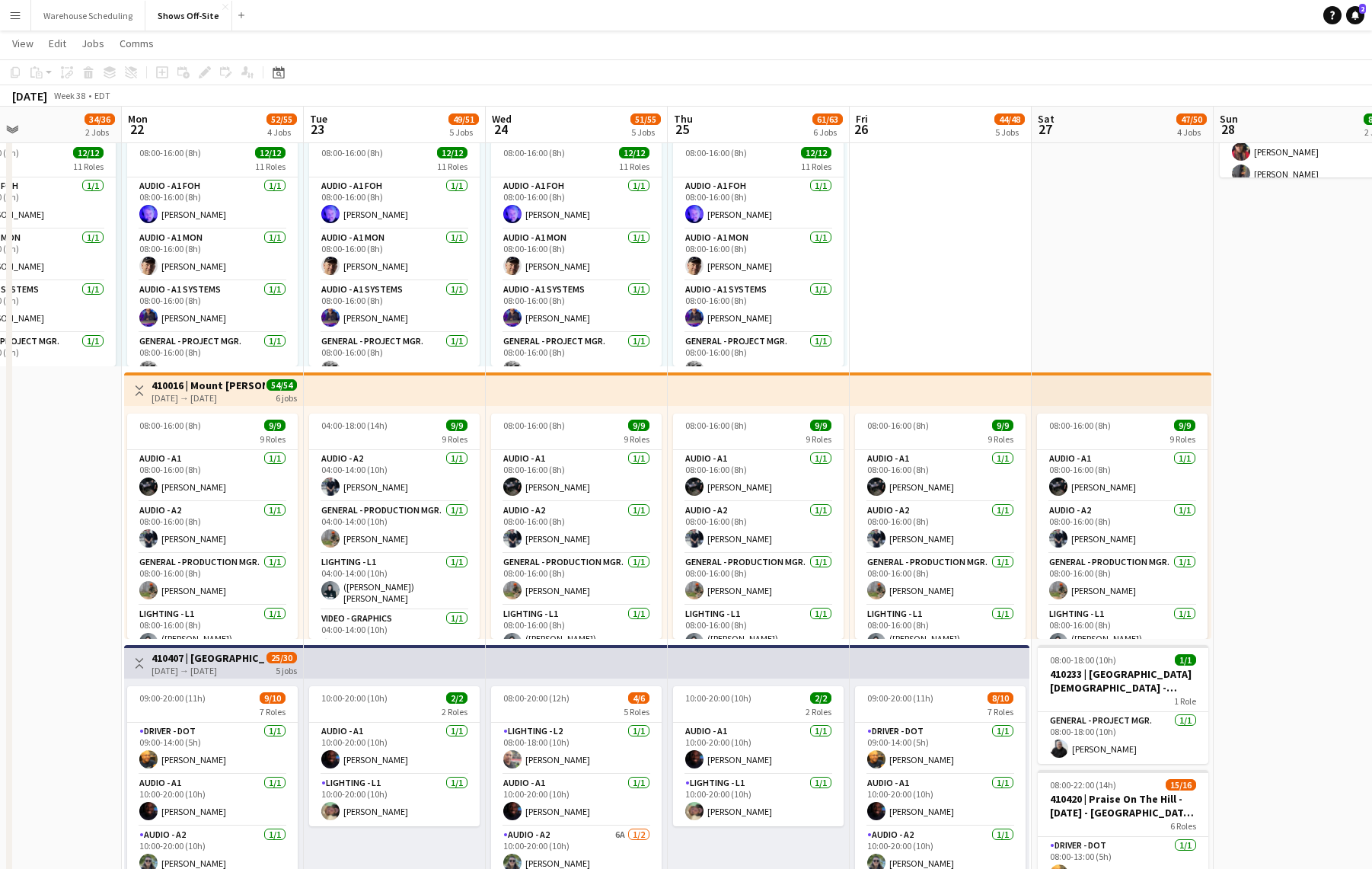
drag, startPoint x: 914, startPoint y: 563, endPoint x: 1410, endPoint y: 564, distance: 496.0
click at [1372, 564] on html "Menu Boards Boards Boards All jobs Status Workforce Workforce My Workforce Recr…" at bounding box center [686, 548] width 1372 height 1796
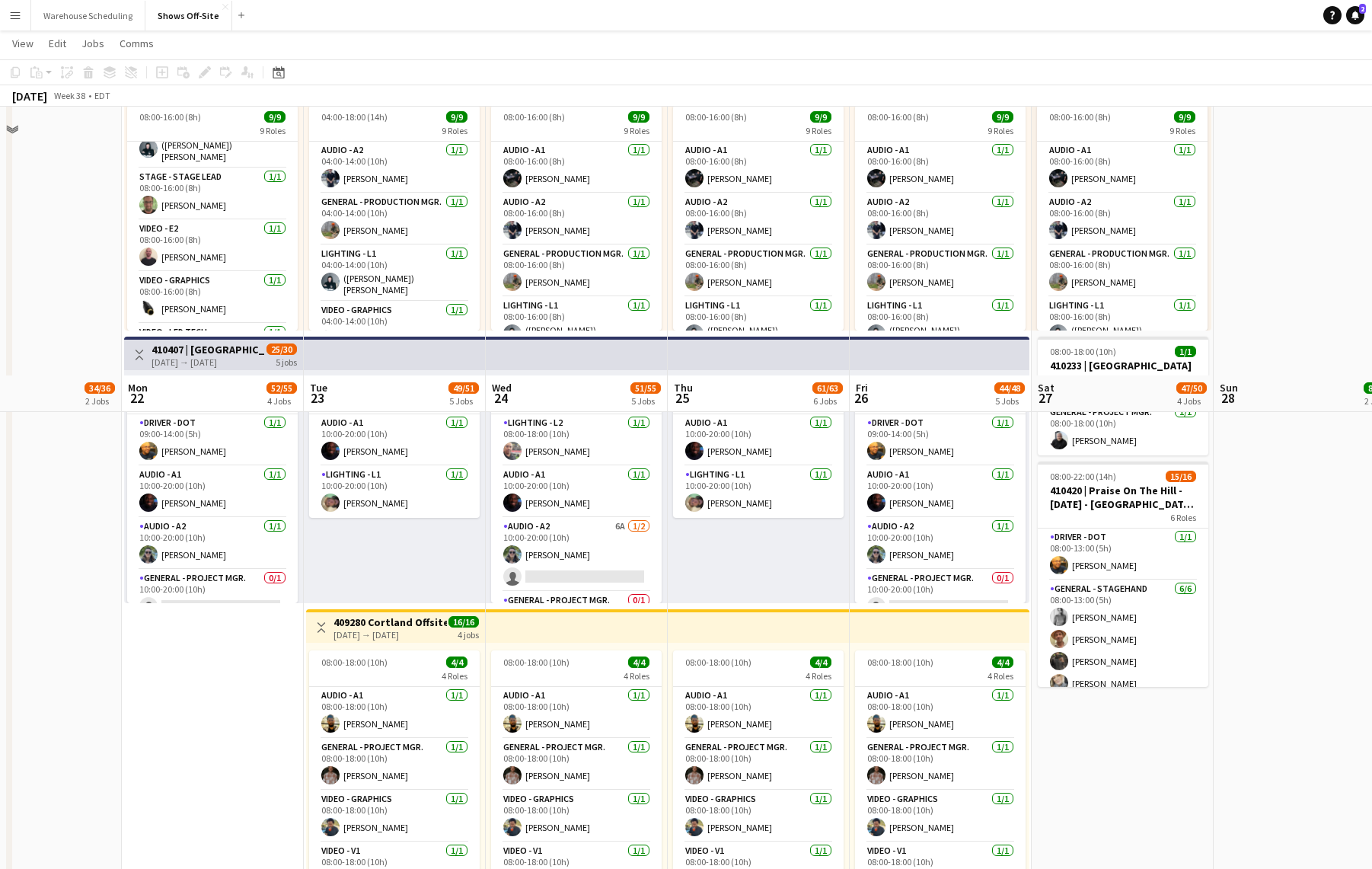
scroll to position [927, 0]
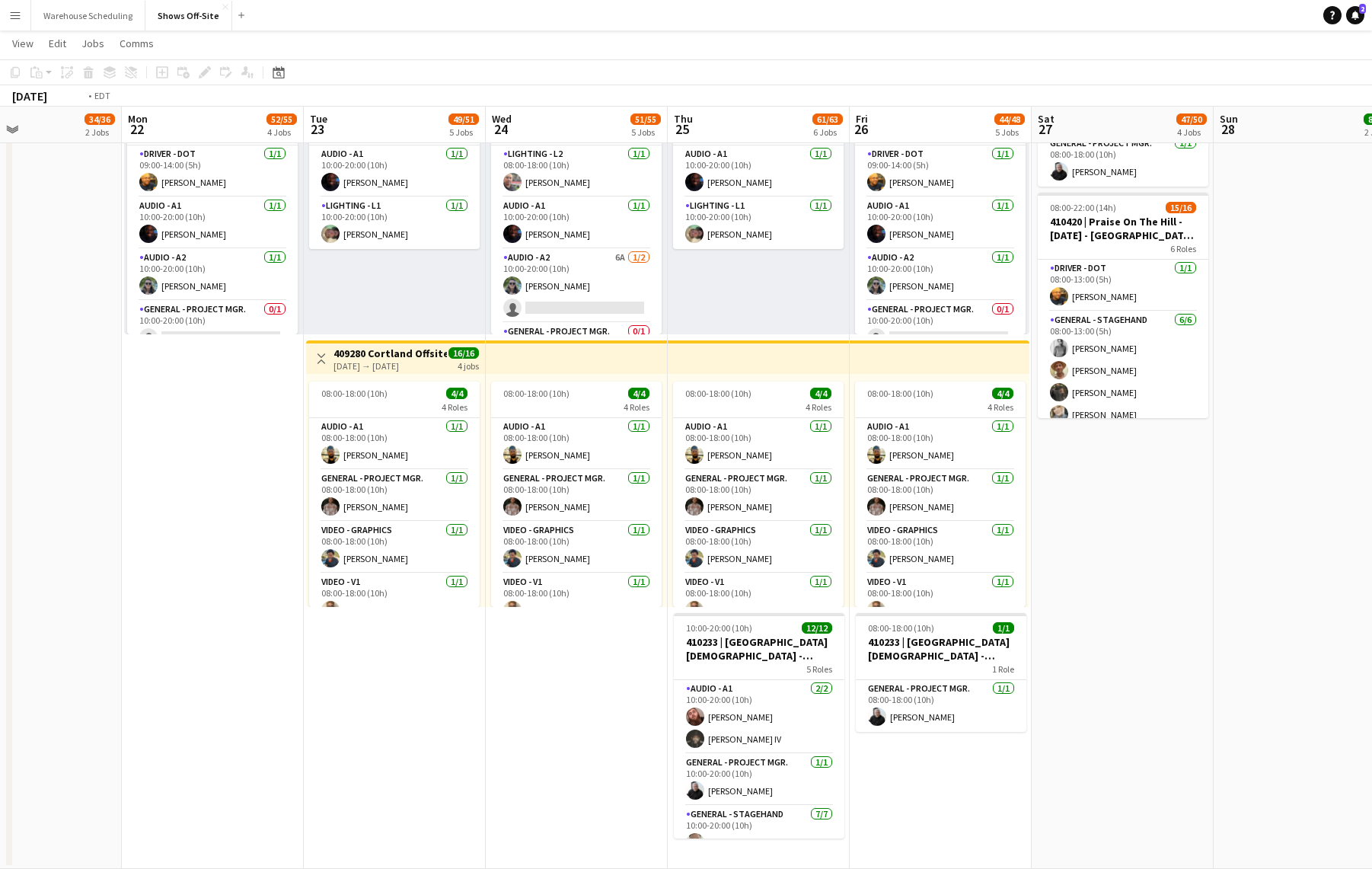
drag, startPoint x: 1036, startPoint y: 606, endPoint x: 170, endPoint y: 584, distance: 866.3
click at [173, 586] on app-calendar-viewport "Fri 19 6/6 2 Jobs Sat 20 37/39 3 Jobs Sun 21 34/36 2 Jobs Mon 22 52/55 4 Jobs T…" at bounding box center [686, 1] width 1372 height 1736
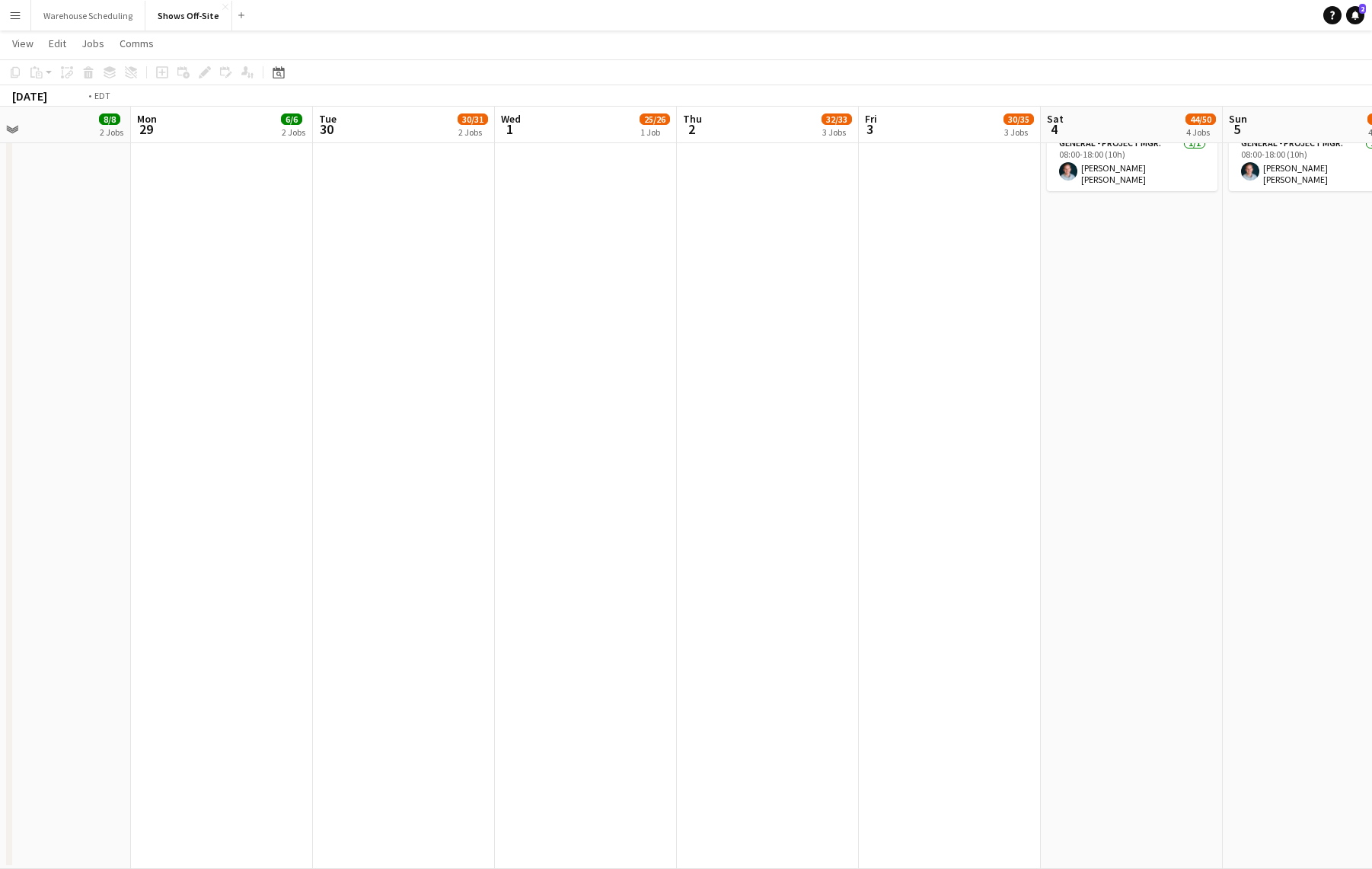
scroll to position [0, 506]
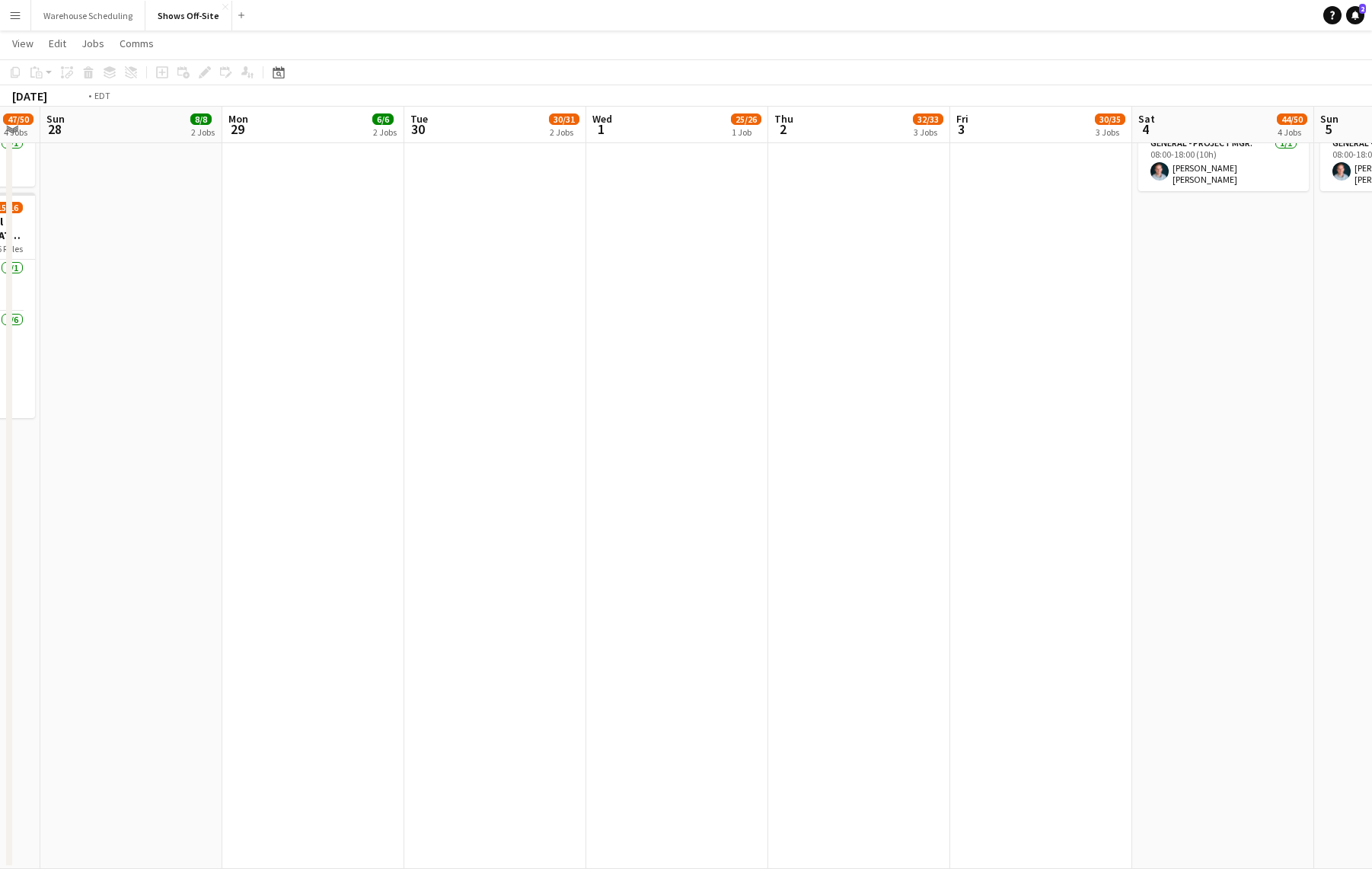
drag, startPoint x: 752, startPoint y: 507, endPoint x: 387, endPoint y: 612, distance: 379.8
click at [184, 679] on app-calendar-viewport "Thu 25 61/63 6 Jobs Fri 26 44/48 5 Jobs Sat 27 47/50 4 Jobs Sun 28 8/8 2 Jobs M…" at bounding box center [686, 1] width 1372 height 1736
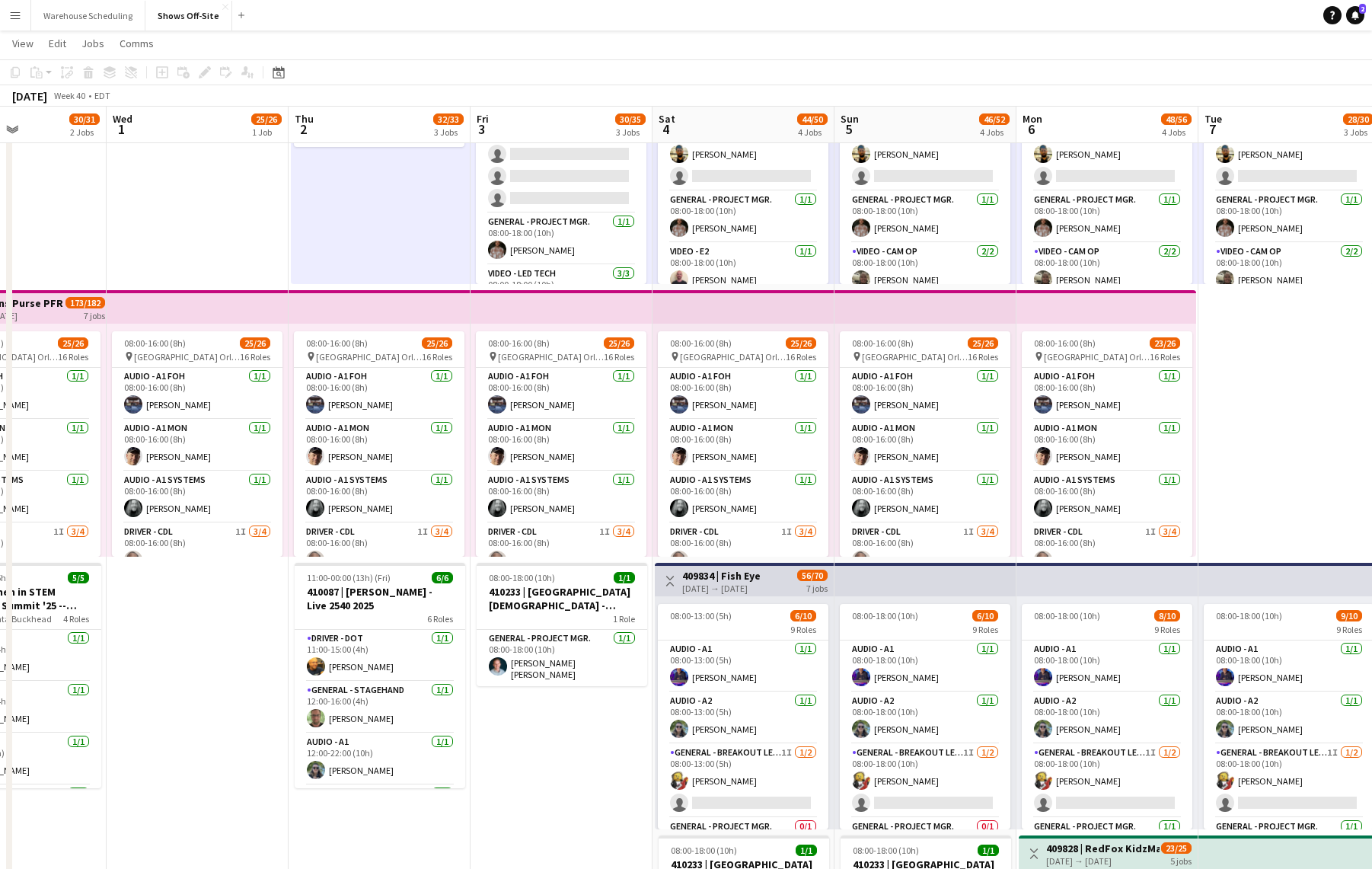
scroll to position [0, 623]
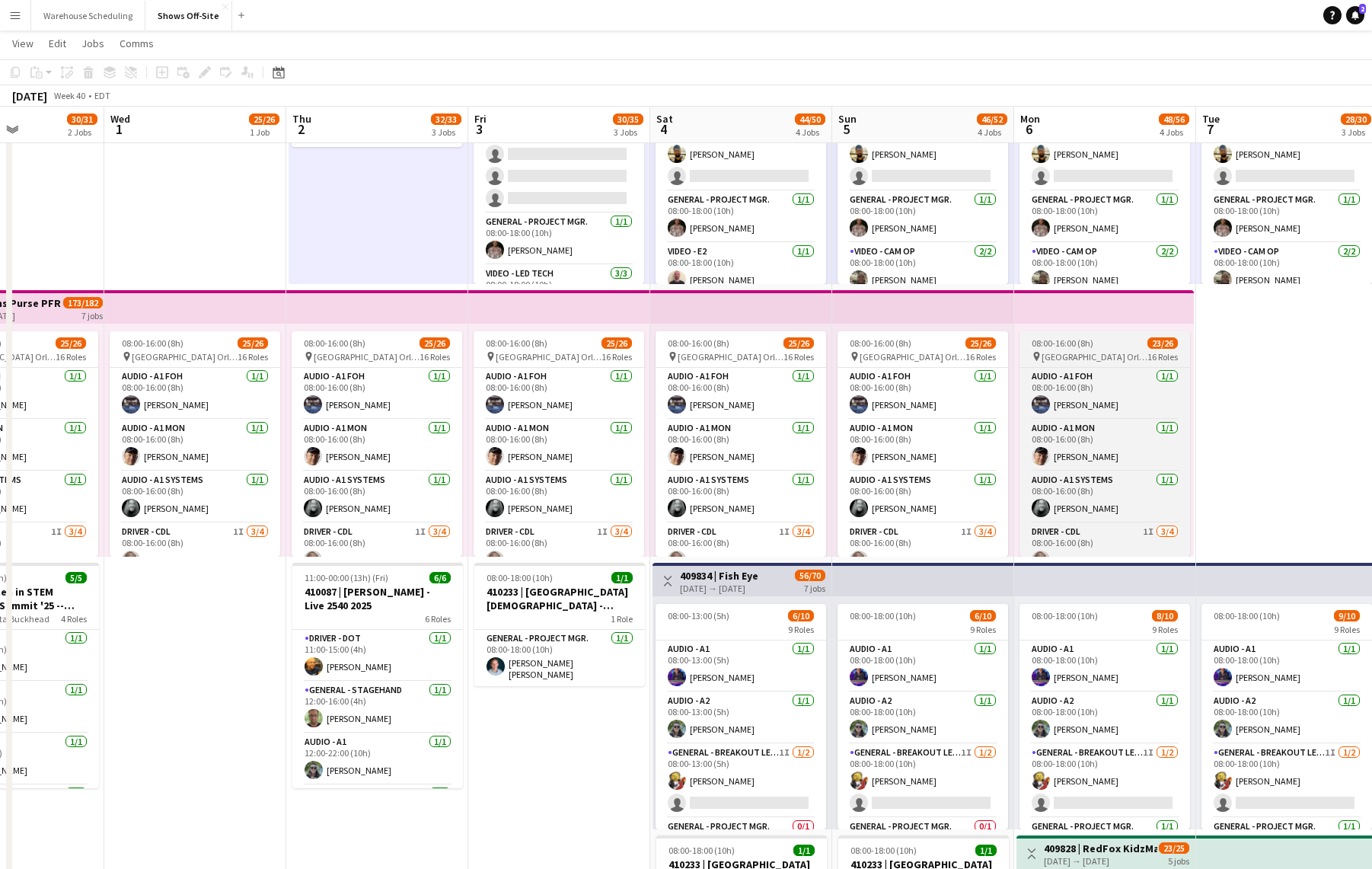
drag, startPoint x: 1317, startPoint y: 361, endPoint x: 1177, endPoint y: 363, distance: 140.0
click at [1202, 361] on app-calendar-viewport "Sat 27 47/50 4 Jobs Sun 28 8/8 2 Jobs Mon 29 6/6 2 Jobs Tue 30 30/31 2 Jobs Wed…" at bounding box center [686, 768] width 1372 height 1736
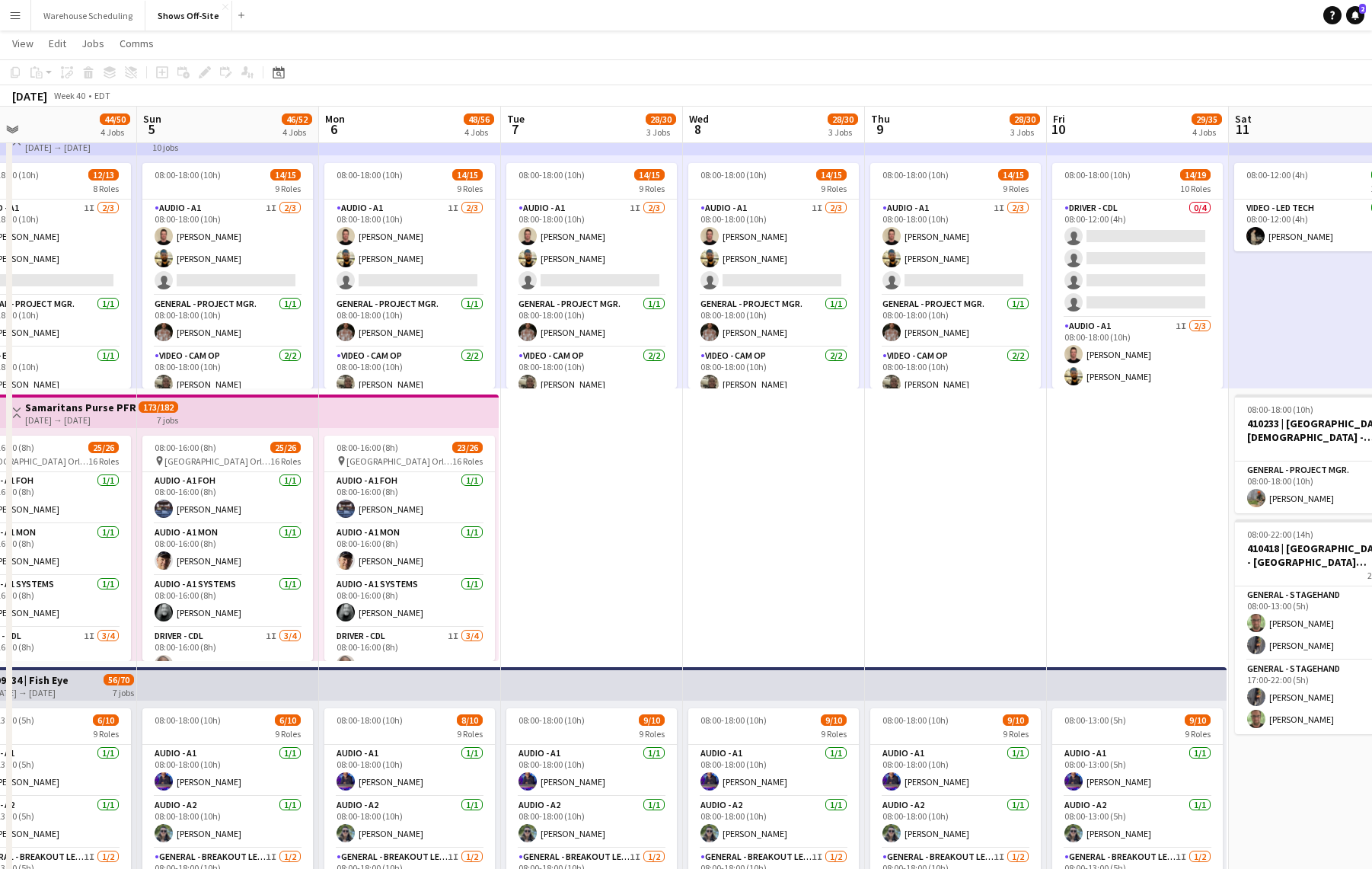
scroll to position [0, 628]
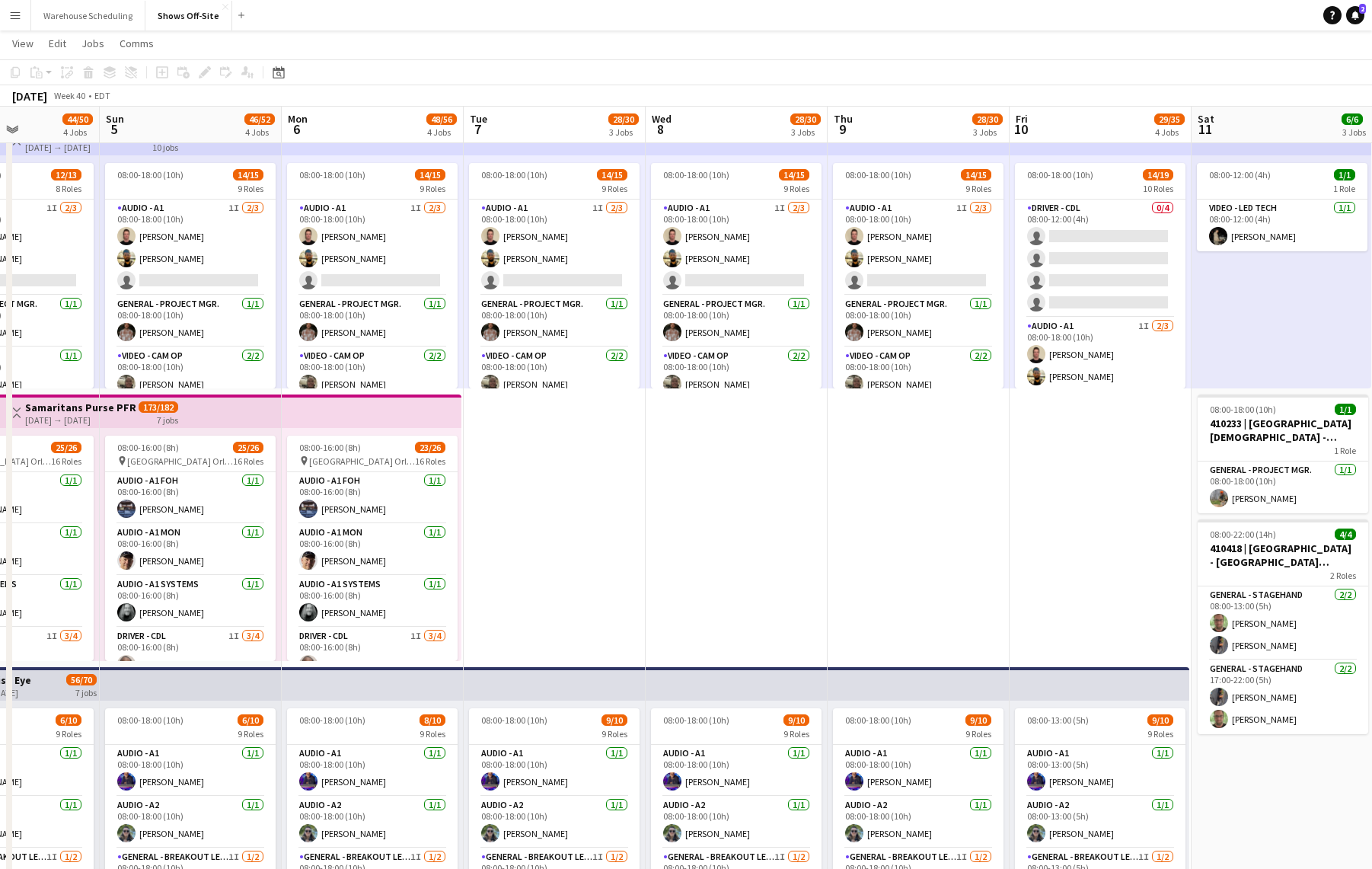
drag, startPoint x: 1271, startPoint y: 518, endPoint x: 538, endPoint y: 543, distance: 733.4
click at [538, 544] on app-calendar-viewport "Wed 1 25/26 1 Job Thu 2 32/33 3 Jobs Fri 3 30/35 3 Jobs Sat 4 44/50 4 Jobs Sun …" at bounding box center [686, 873] width 1372 height 1736
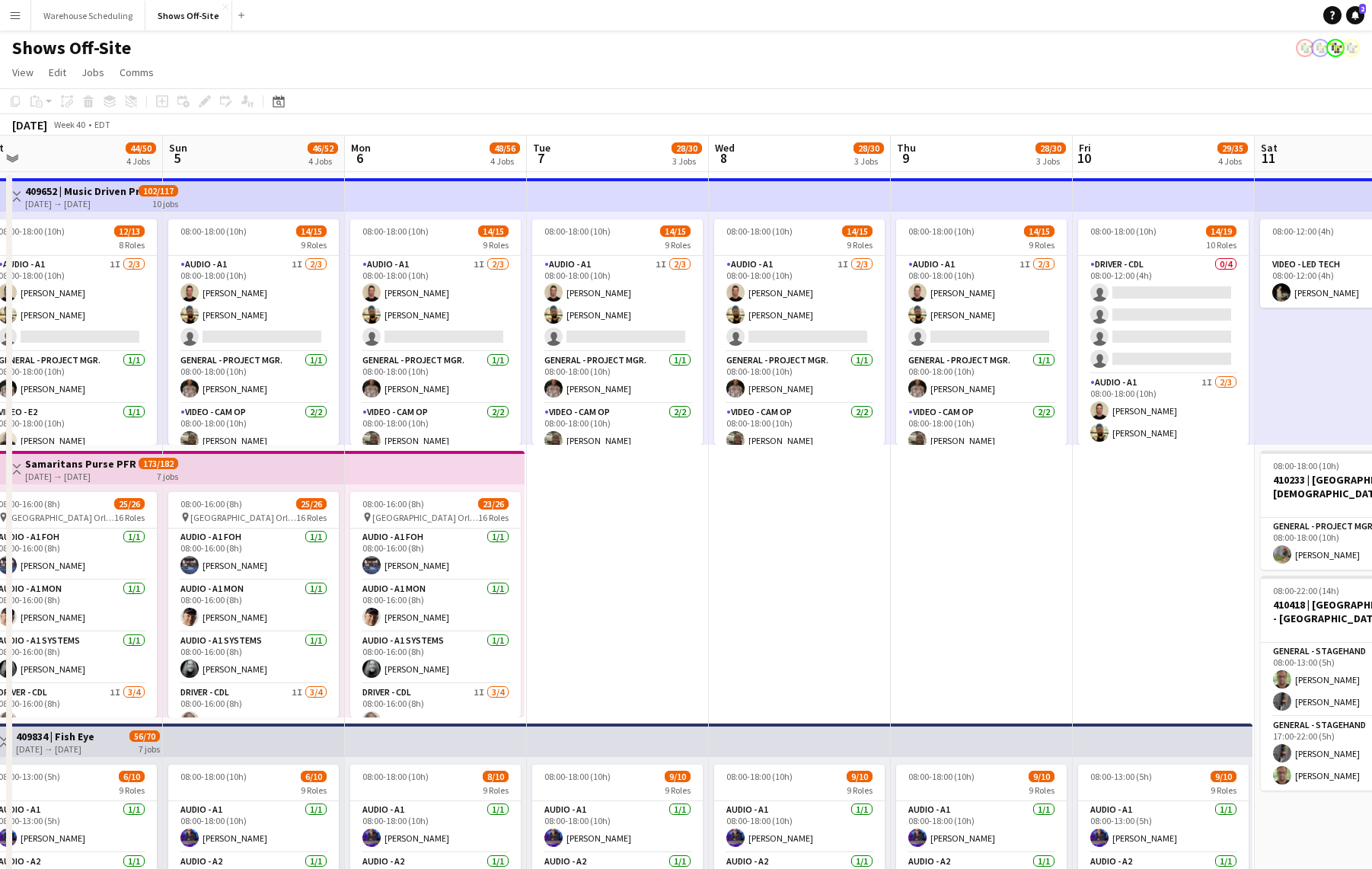
scroll to position [0, 379]
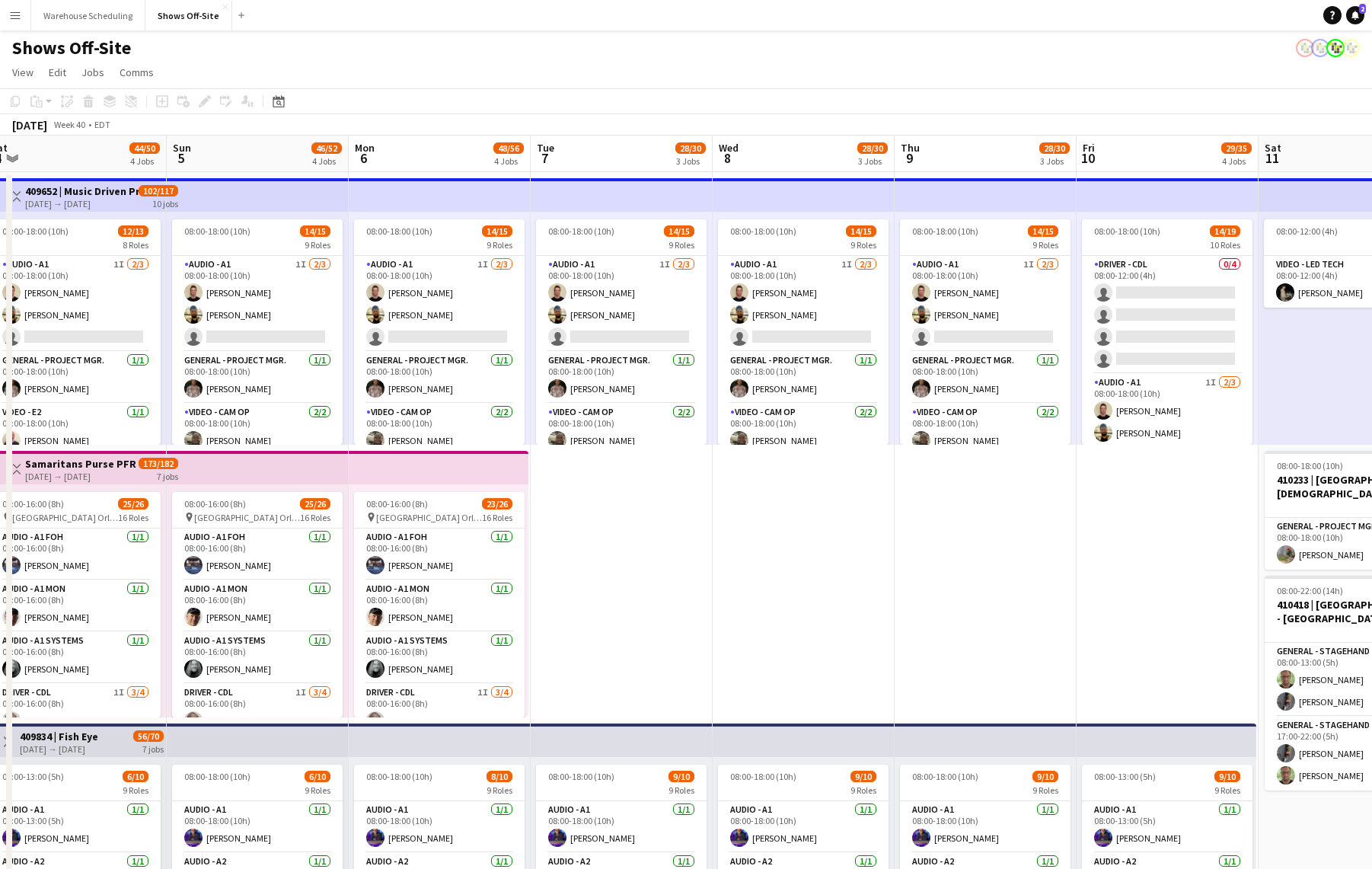
drag, startPoint x: 957, startPoint y: 568, endPoint x: 1027, endPoint y: 547, distance: 73.1
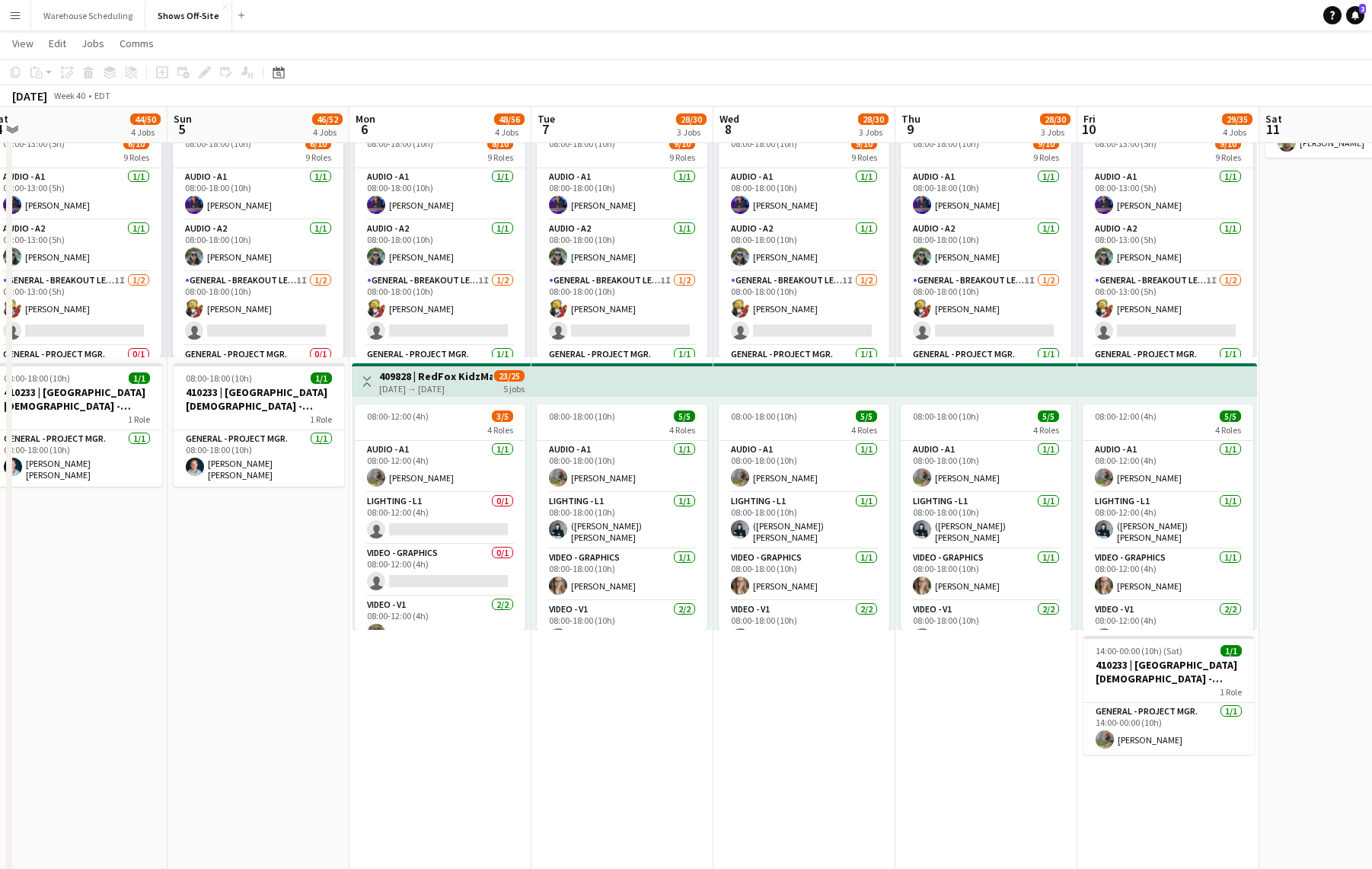
scroll to position [632, 0]
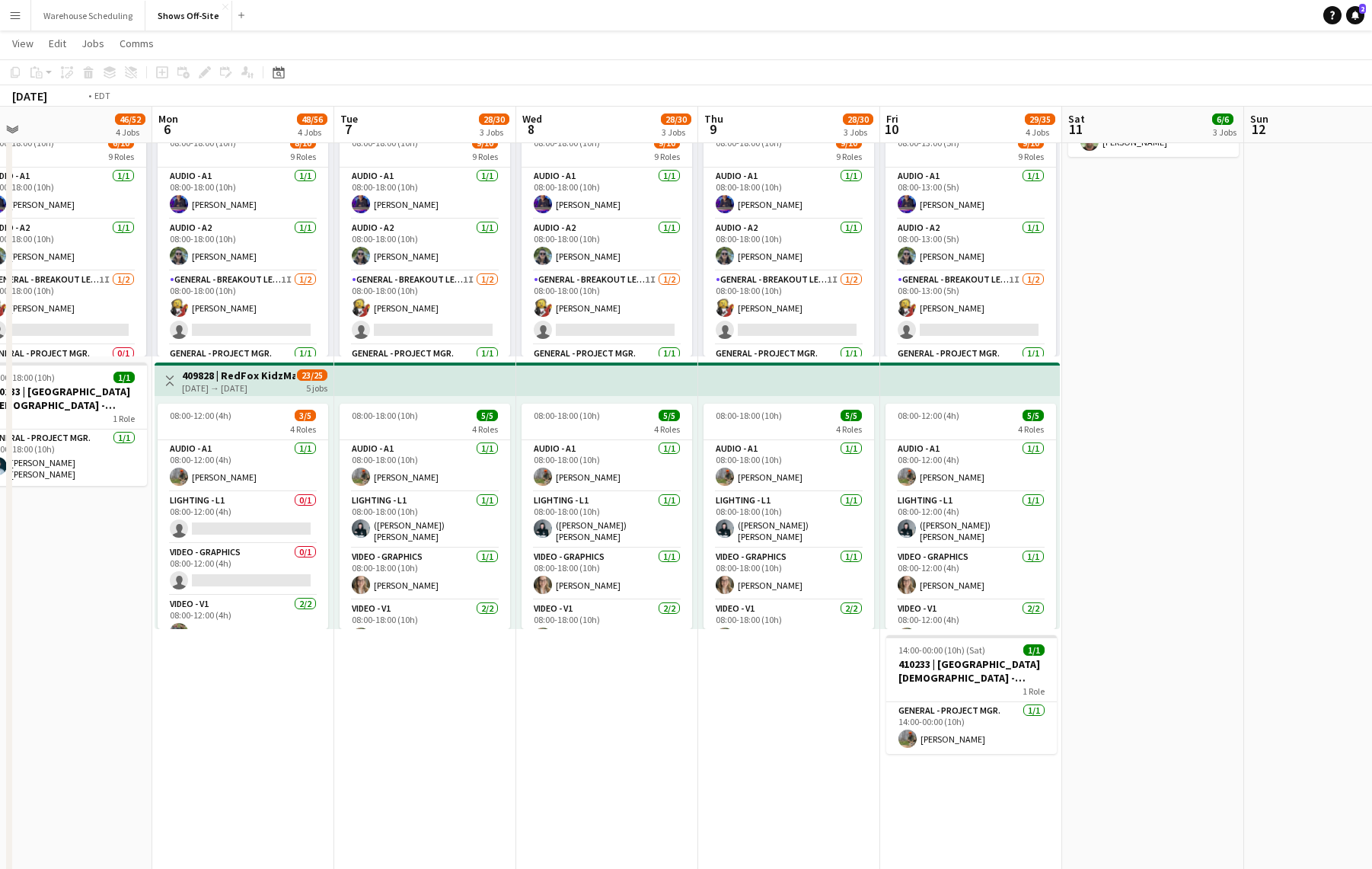
drag, startPoint x: 845, startPoint y: 684, endPoint x: 513, endPoint y: 666, distance: 332.5
click at [465, 667] on app-calendar-viewport "Thu 2 32/33 3 Jobs Fri 3 30/35 3 Jobs Sat 4 44/50 4 Jobs Sun 5 46/52 4 Jobs Mon…" at bounding box center [686, 296] width 1372 height 1736
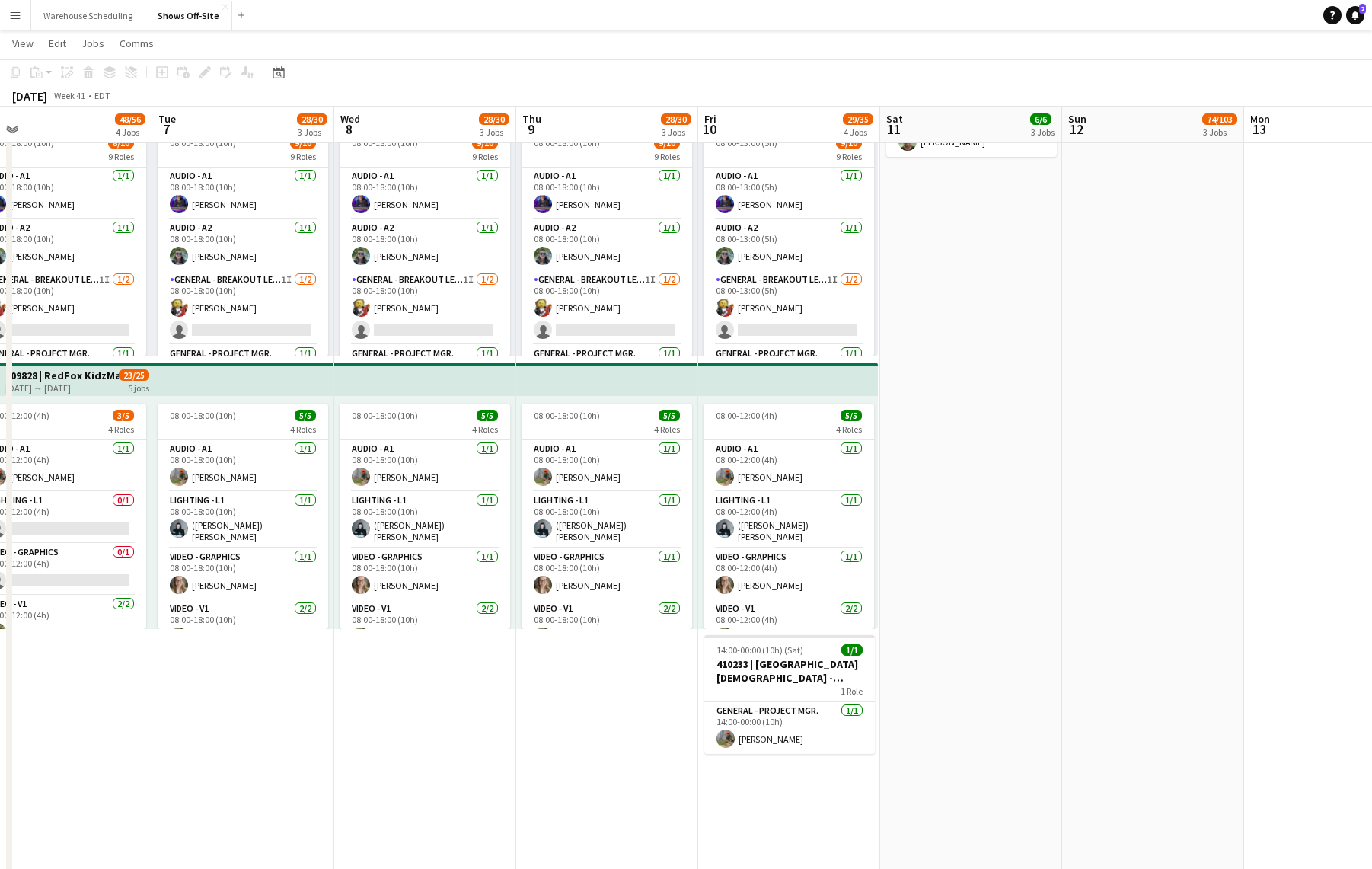
scroll to position [0, 597]
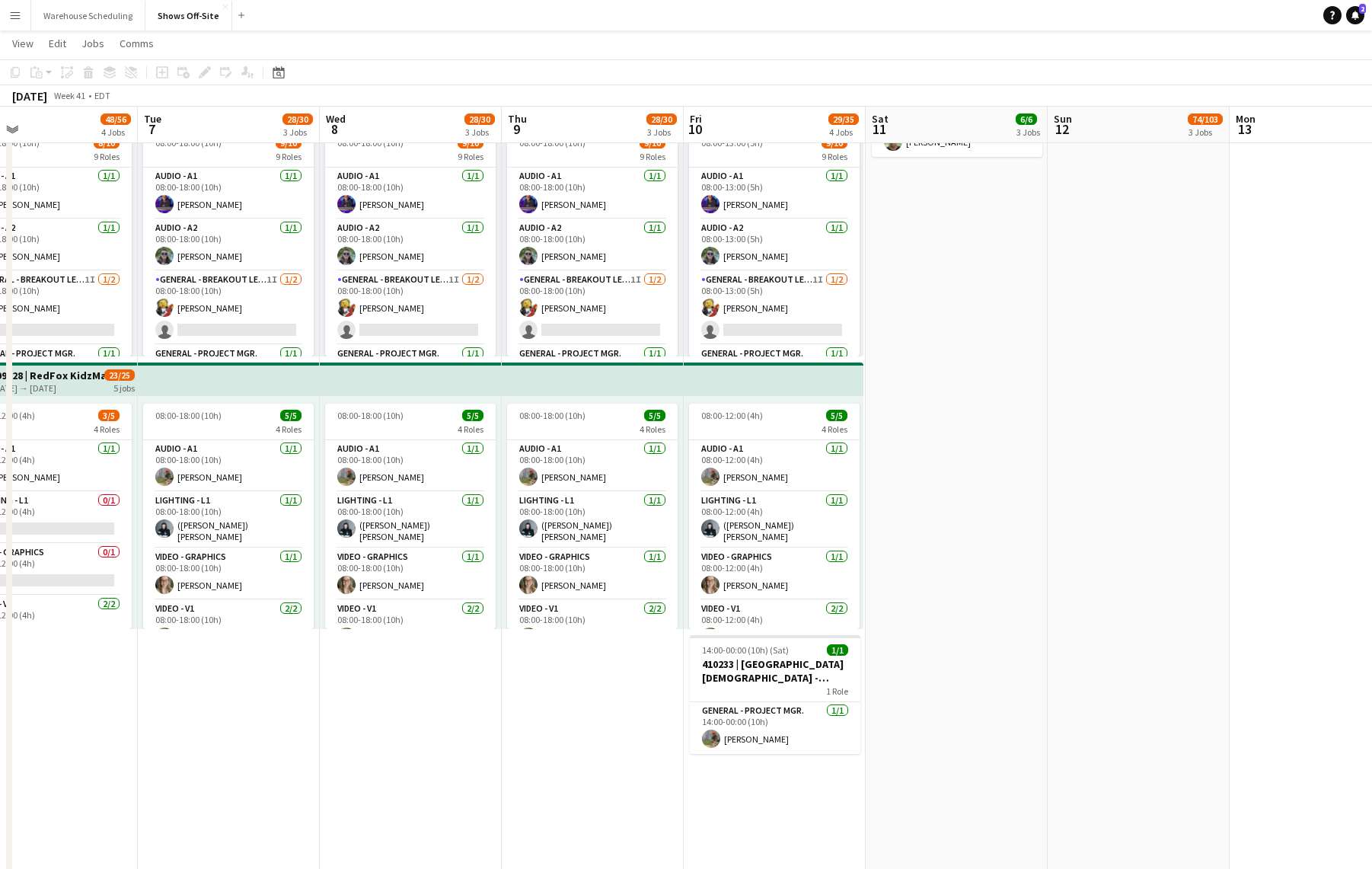
drag, startPoint x: 1056, startPoint y: 603, endPoint x: 855, endPoint y: 570, distance: 203.7
click at [854, 583] on app-calendar-viewport "Fri 3 30/35 3 Jobs Sat 4 44/50 4 Jobs Sun 5 46/52 4 Jobs Mon 6 48/56 4 Jobs Tue…" at bounding box center [686, 296] width 1372 height 1736
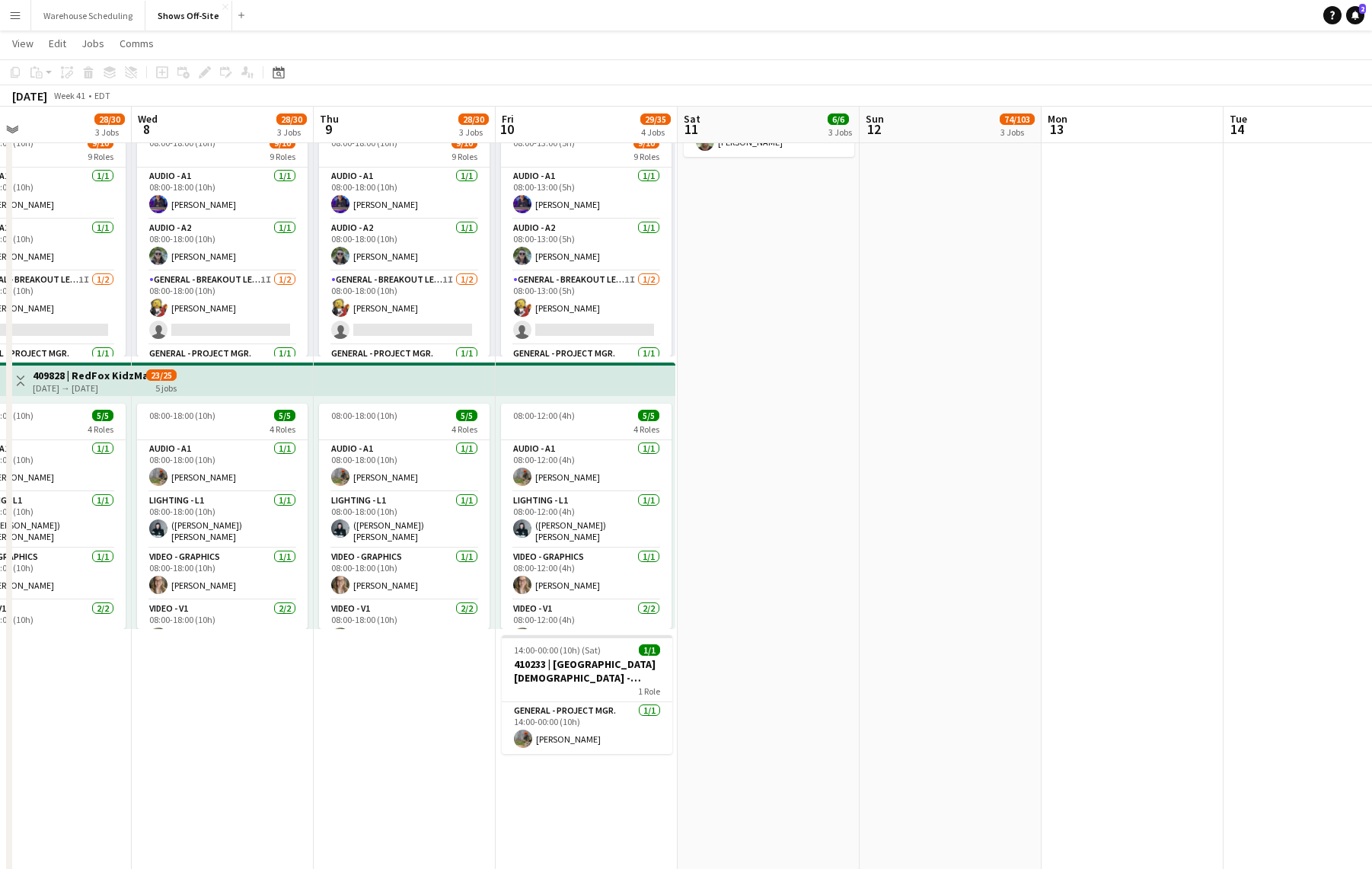
scroll to position [0, 0]
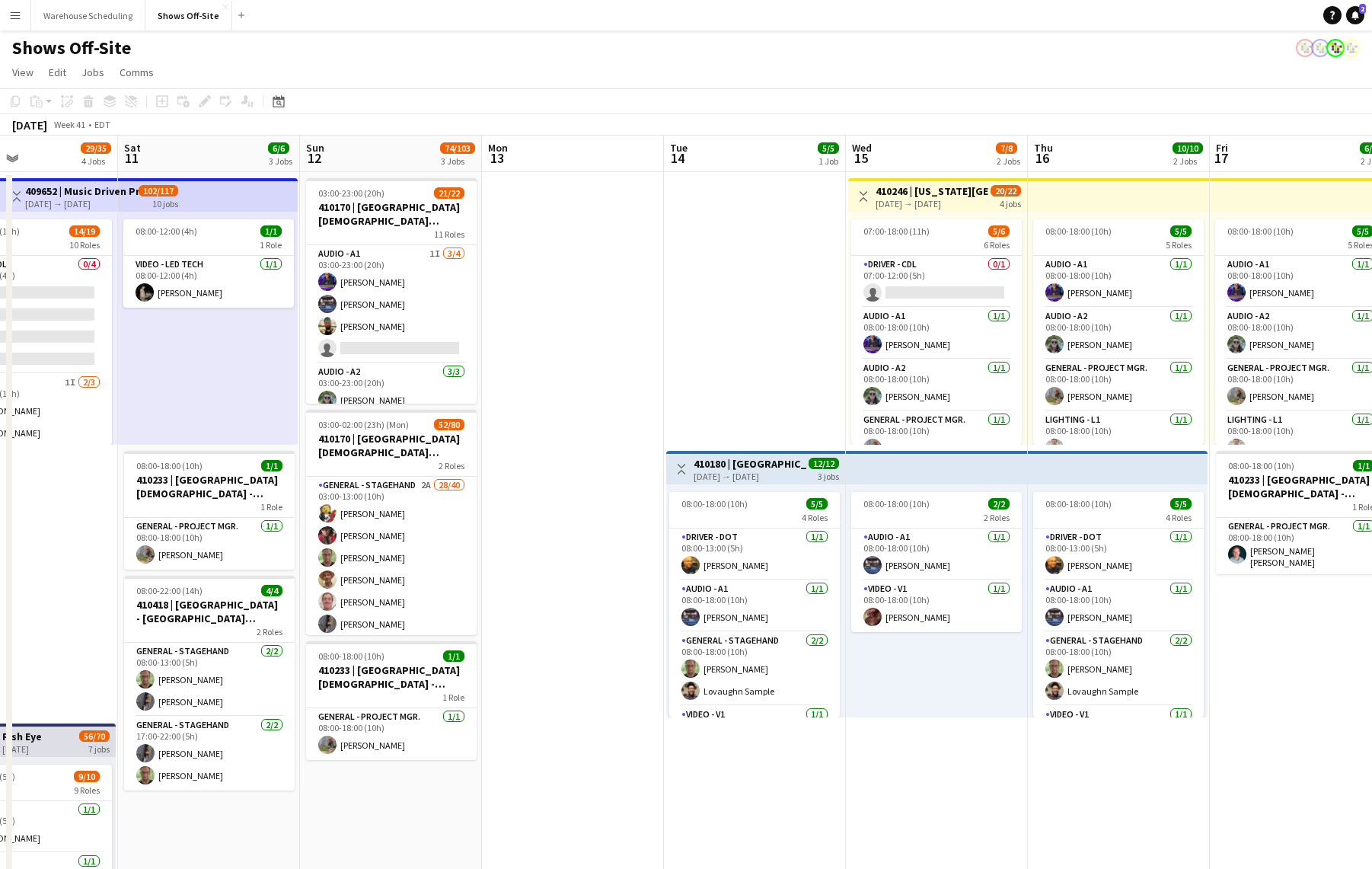
drag, startPoint x: 1124, startPoint y: 553, endPoint x: 564, endPoint y: 519, distance: 561.0
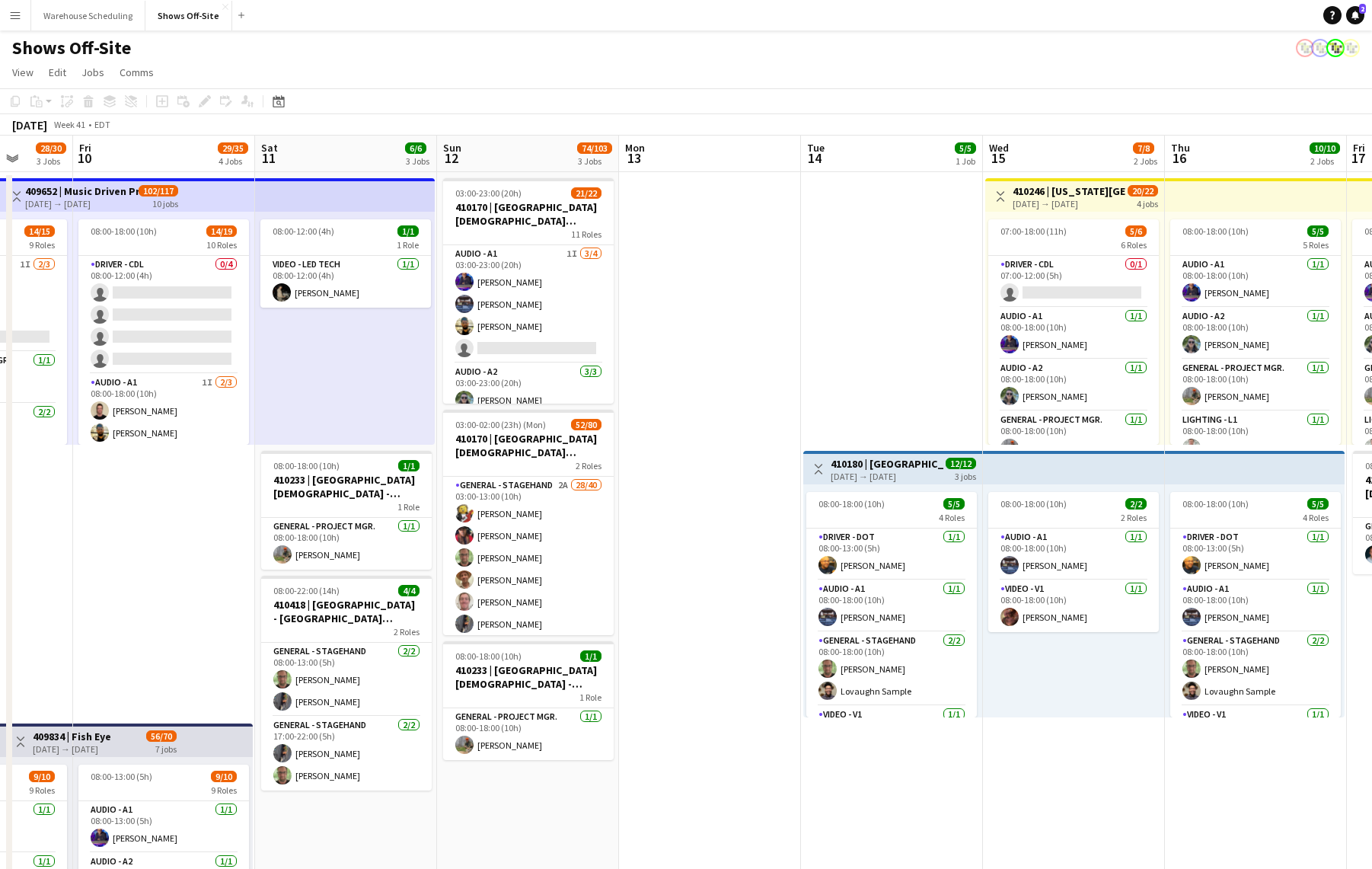
scroll to position [0, 417]
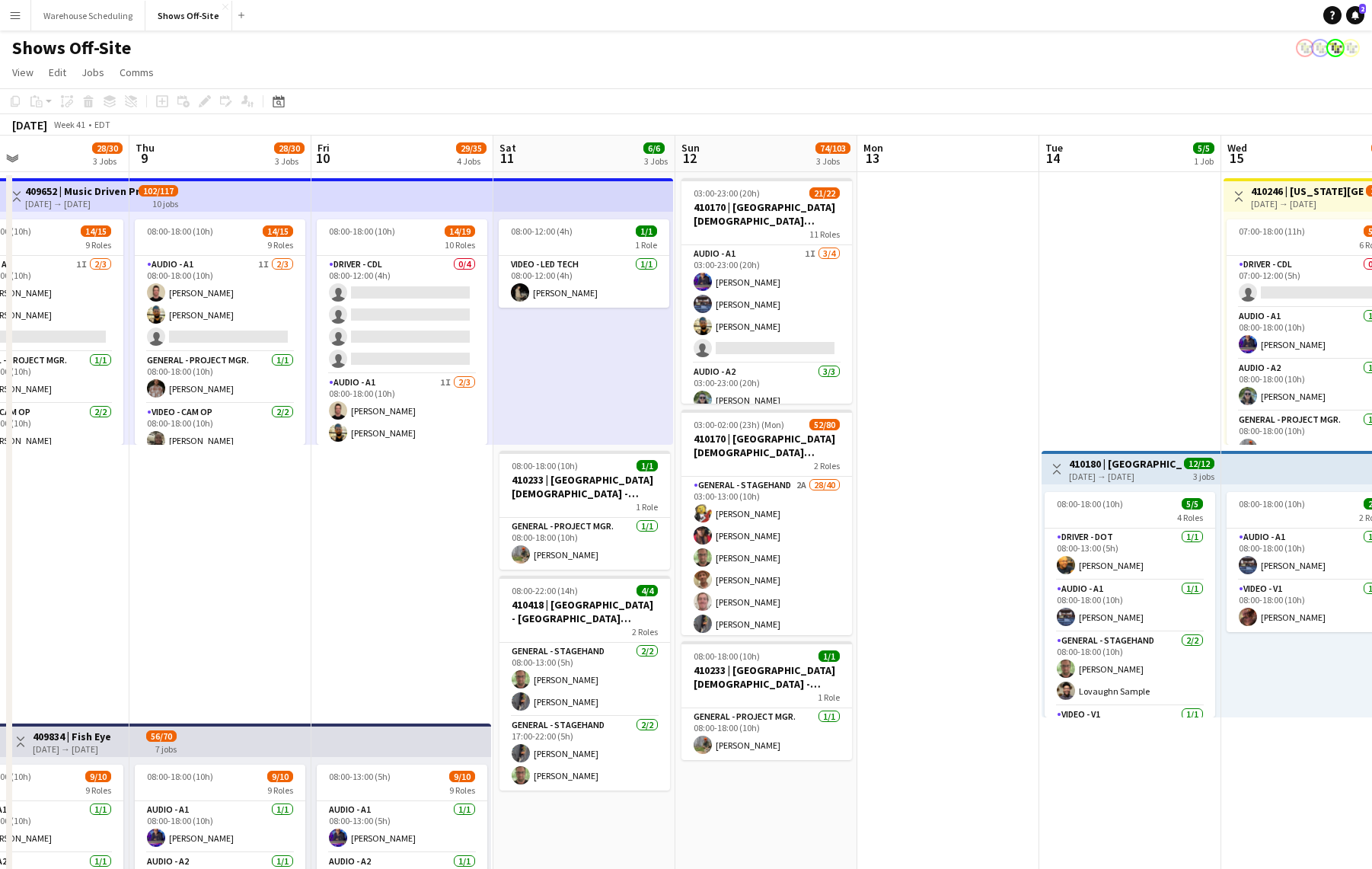
drag, startPoint x: 583, startPoint y: 507, endPoint x: 958, endPoint y: 477, distance: 376.2
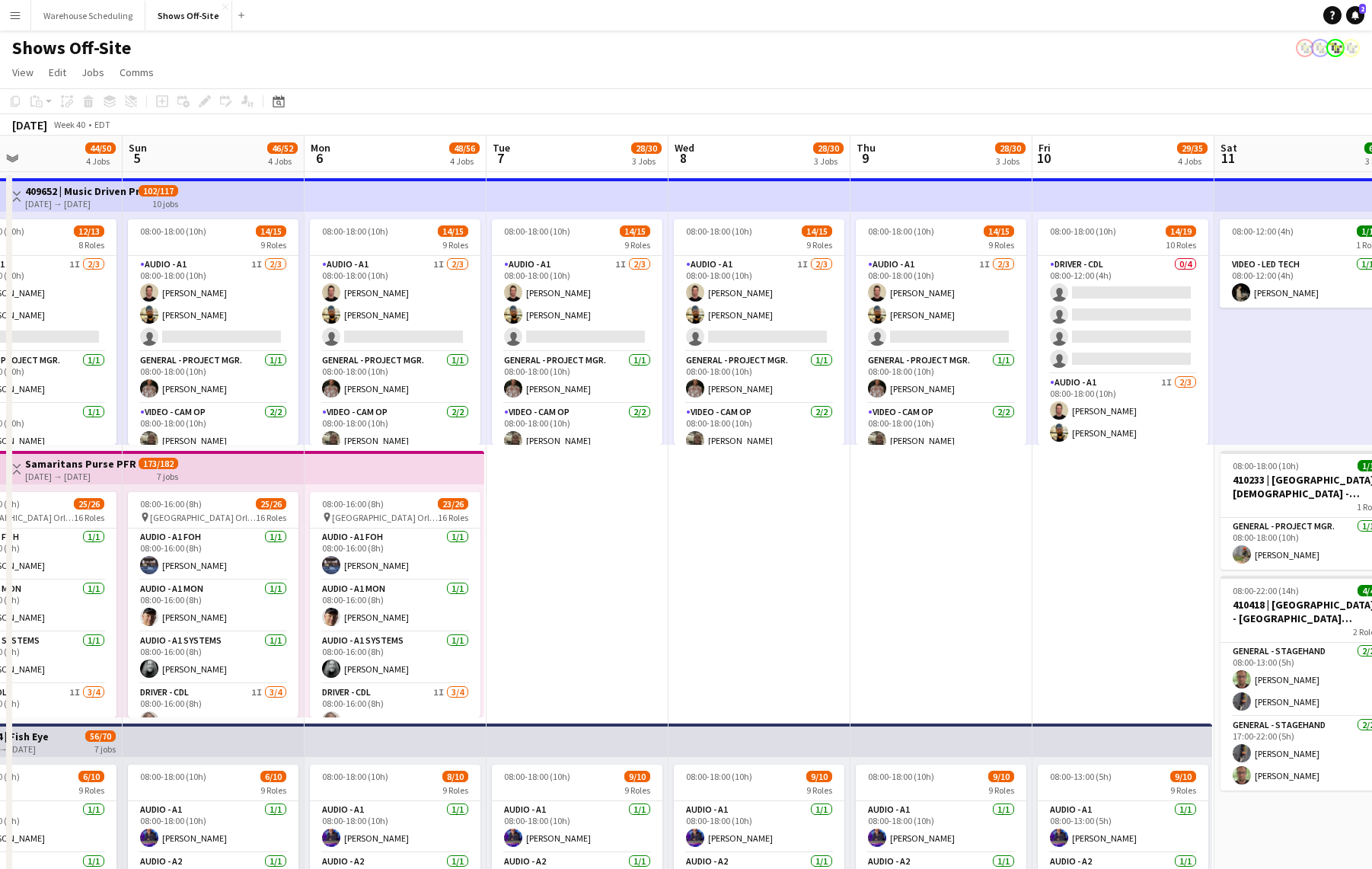
scroll to position [0, 469]
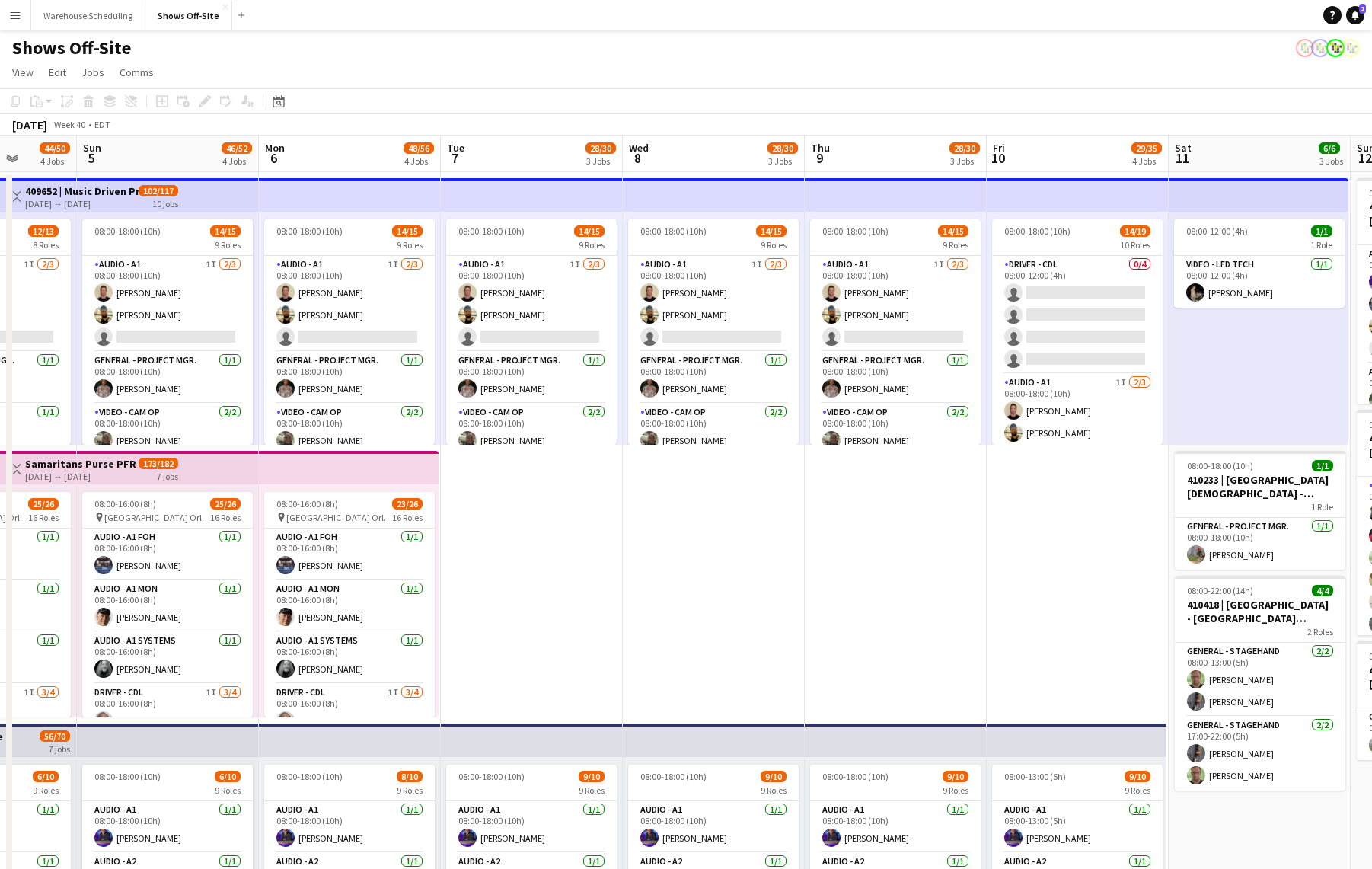
drag, startPoint x: 300, startPoint y: 597, endPoint x: 1158, endPoint y: 562, distance: 858.7
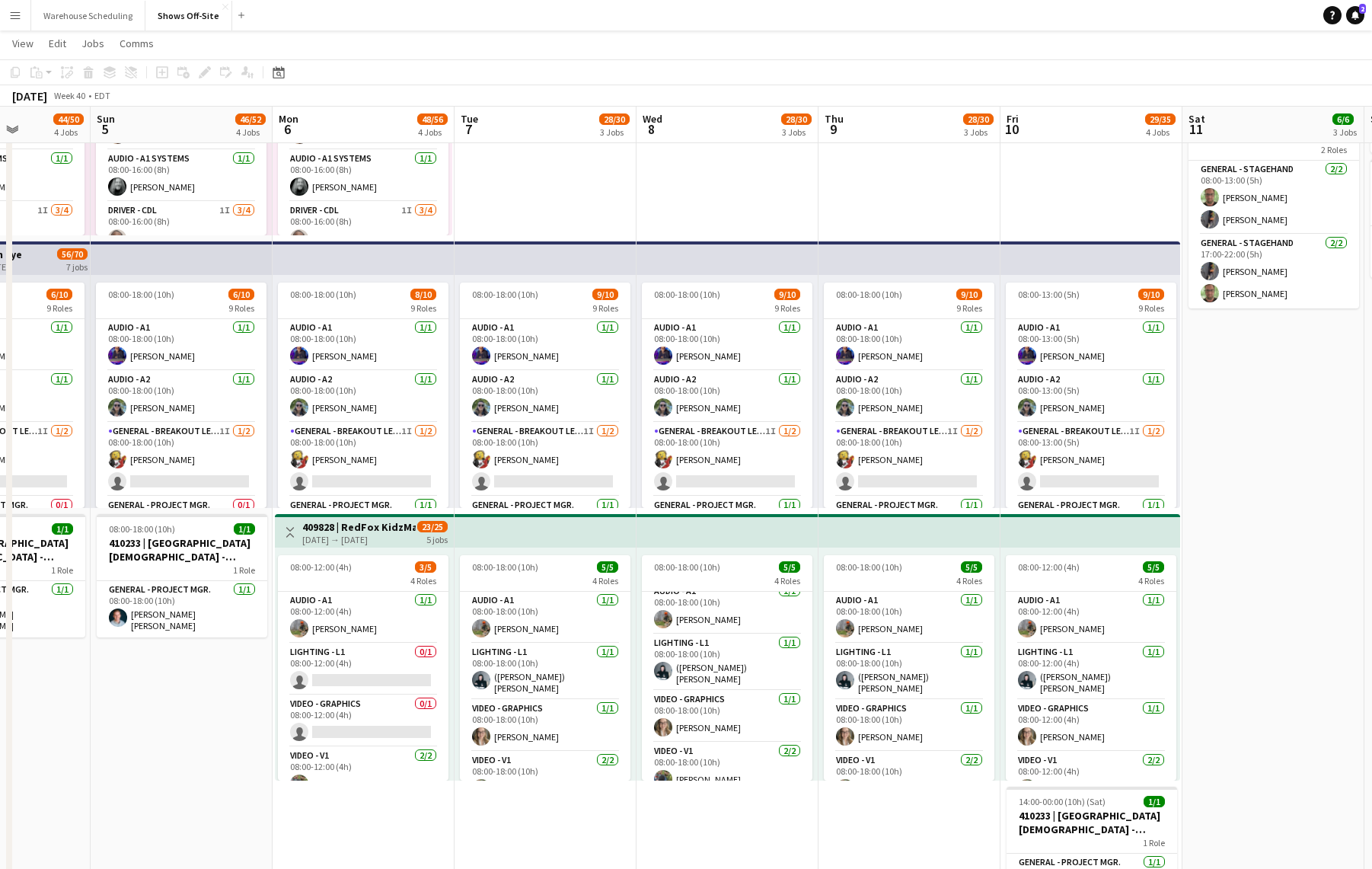
scroll to position [0, 683]
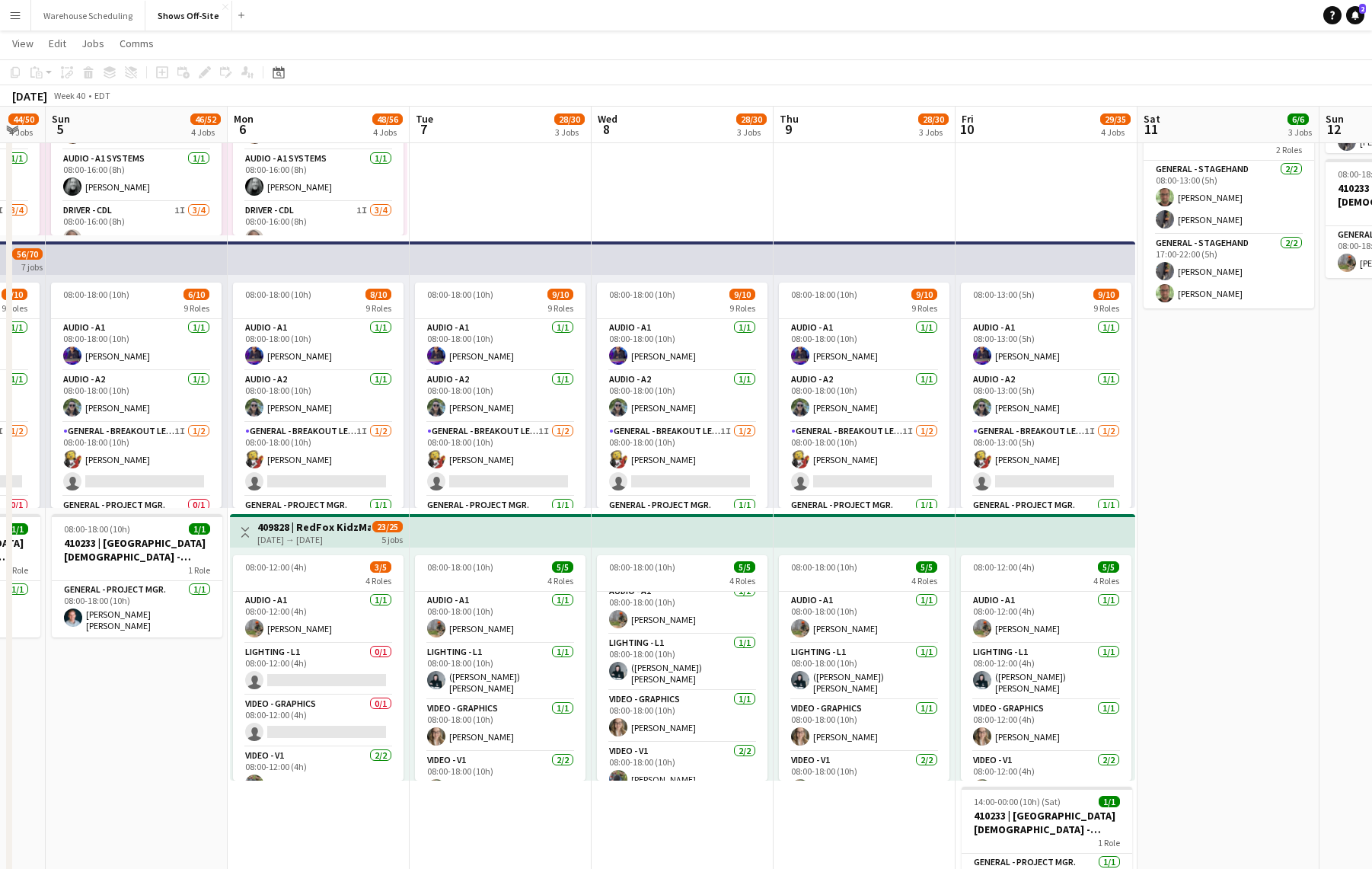
drag, startPoint x: 266, startPoint y: 729, endPoint x: 60, endPoint y: 714, distance: 206.5
click at [60, 714] on app-calendar-viewport "Wed 1 25/26 1 Job Thu 2 32/33 3 Jobs Fri 3 30/35 3 Jobs Sat 4 44/50 4 Jobs Sun …" at bounding box center [686, 447] width 1372 height 1736
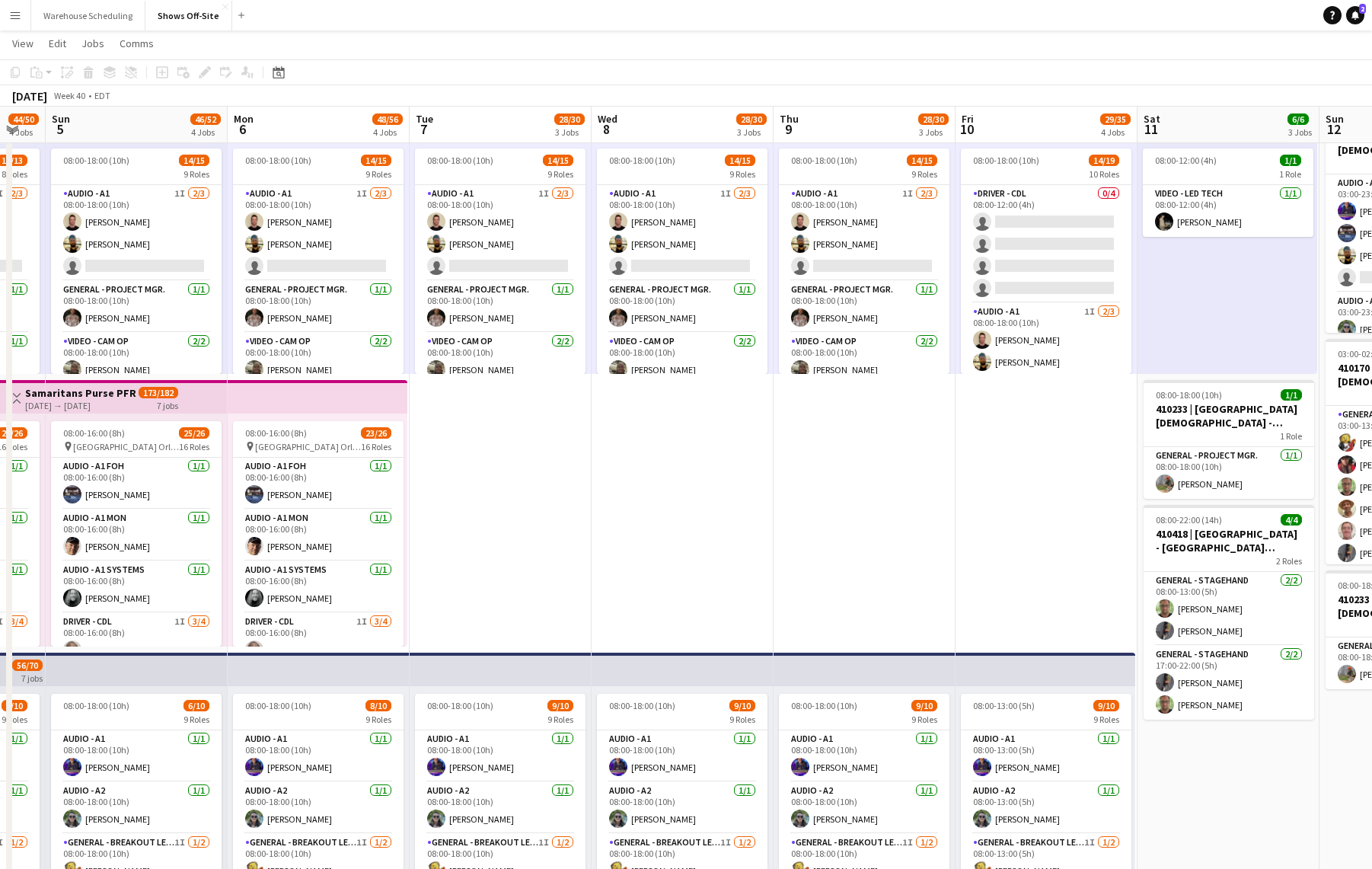
scroll to position [0, 0]
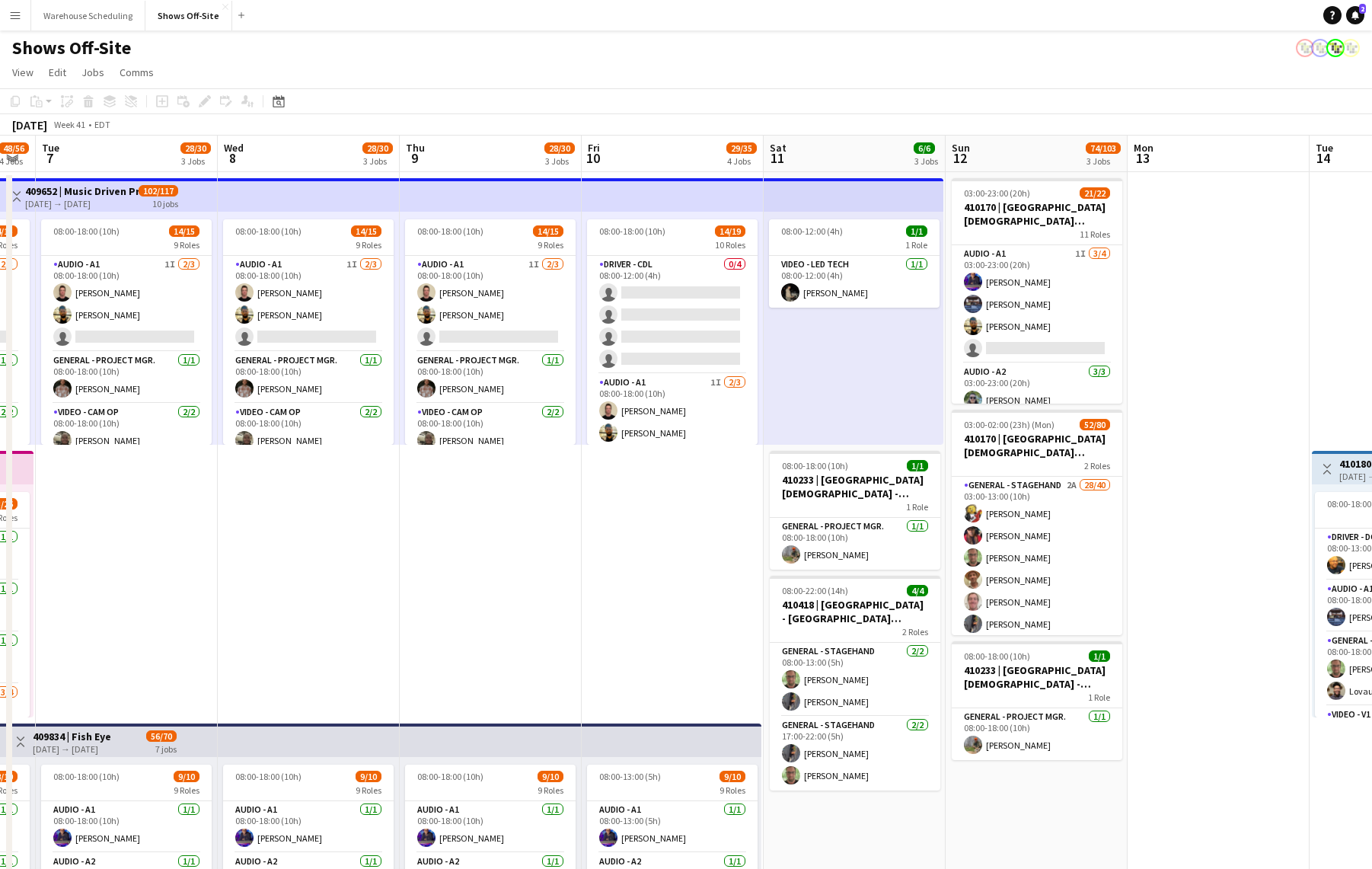
drag, startPoint x: 835, startPoint y: 541, endPoint x: 488, endPoint y: 507, distance: 348.7
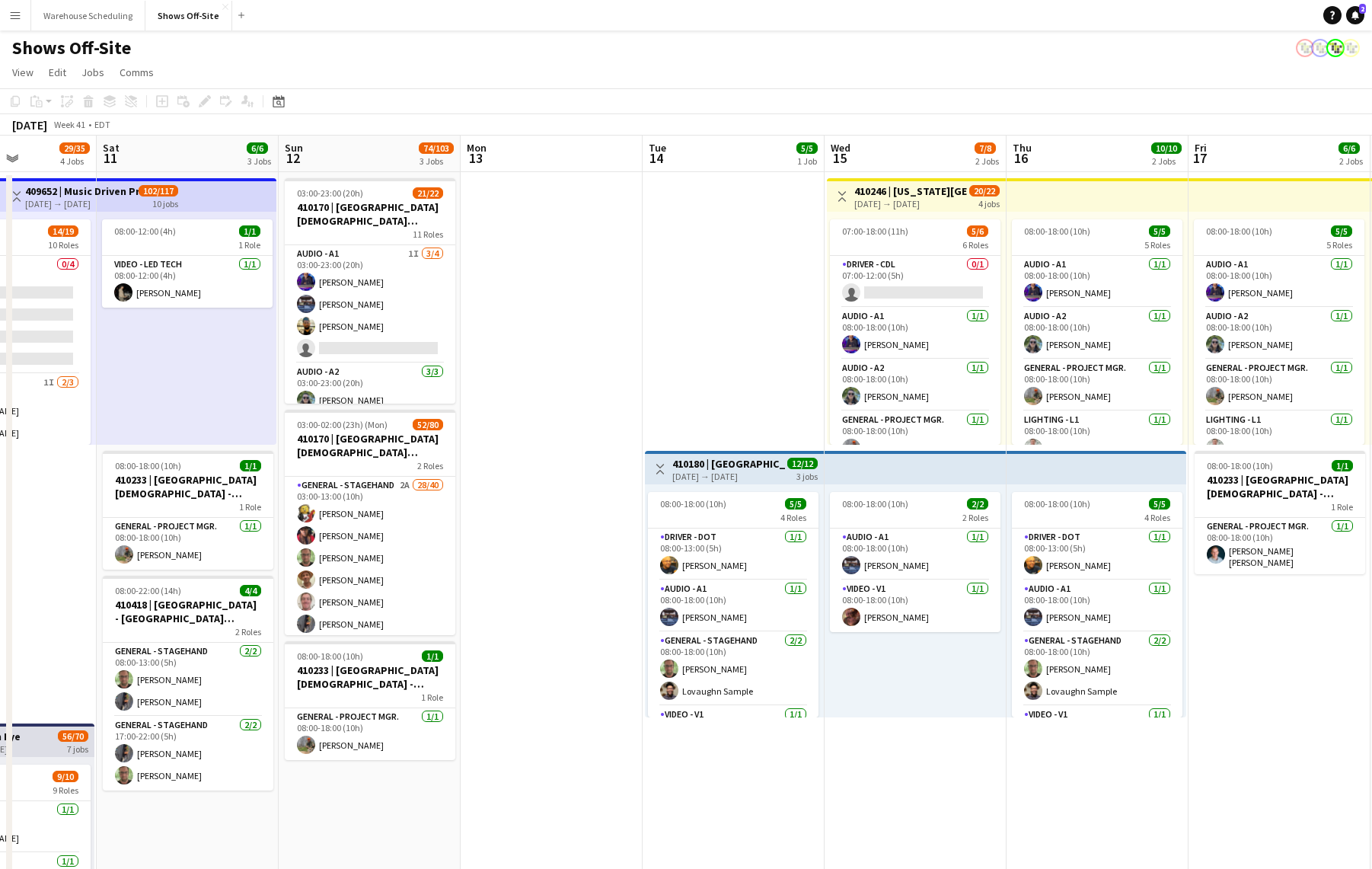
drag, startPoint x: 1069, startPoint y: 494, endPoint x: 514, endPoint y: 460, distance: 556.0
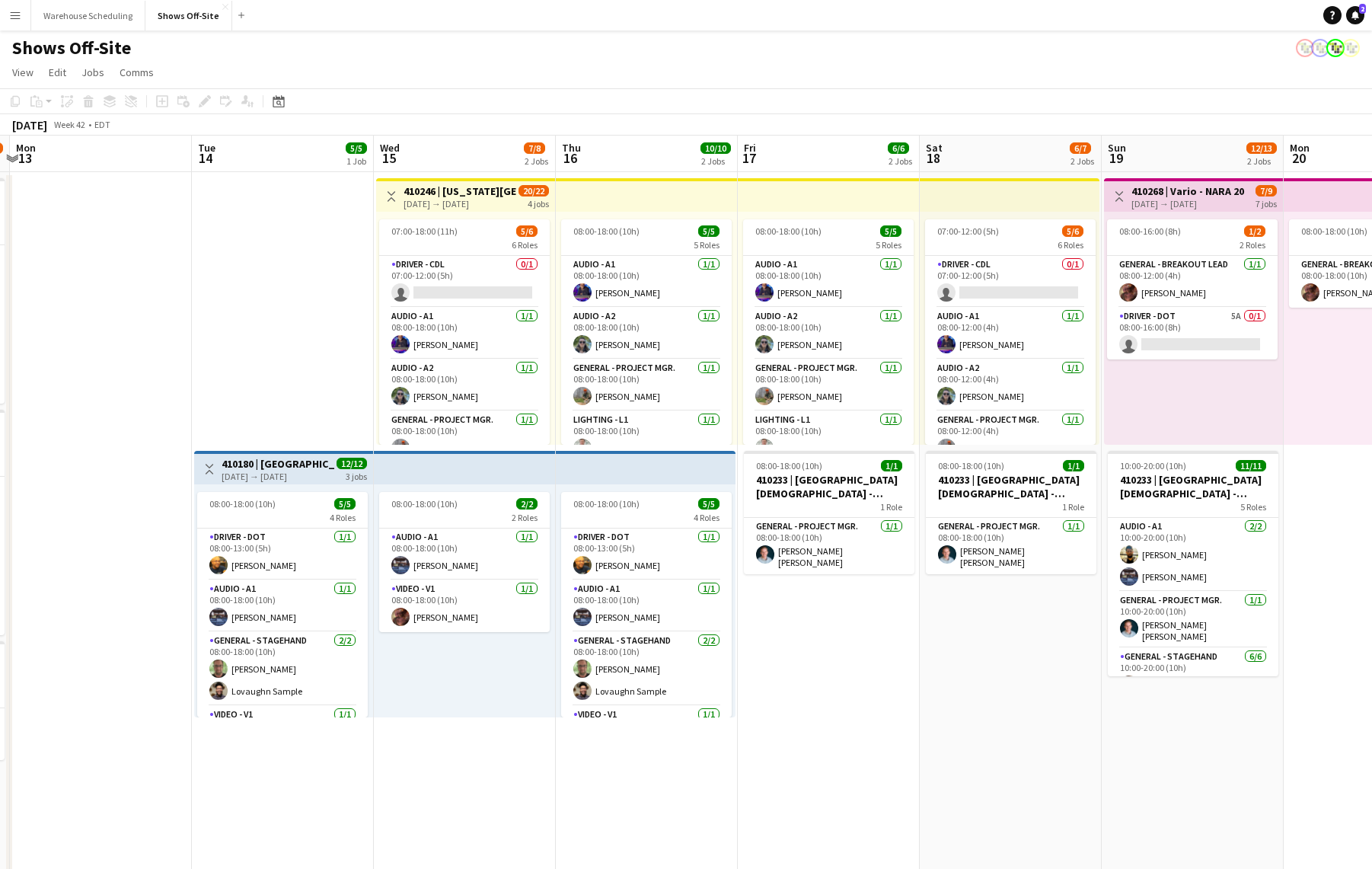
drag, startPoint x: 626, startPoint y: 397, endPoint x: 385, endPoint y: 391, distance: 241.1
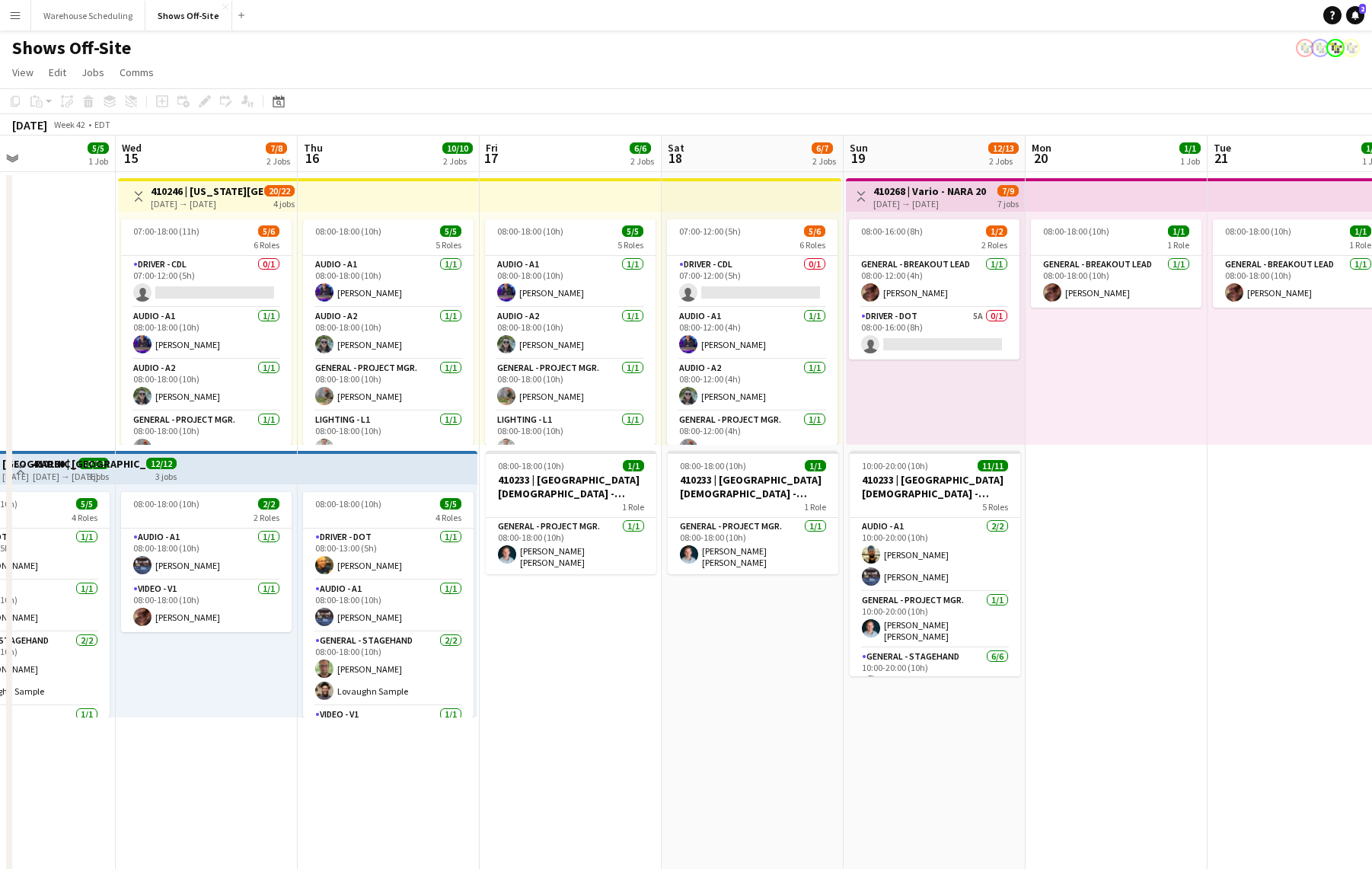
drag, startPoint x: 755, startPoint y: 643, endPoint x: 458, endPoint y: 619, distance: 298.0
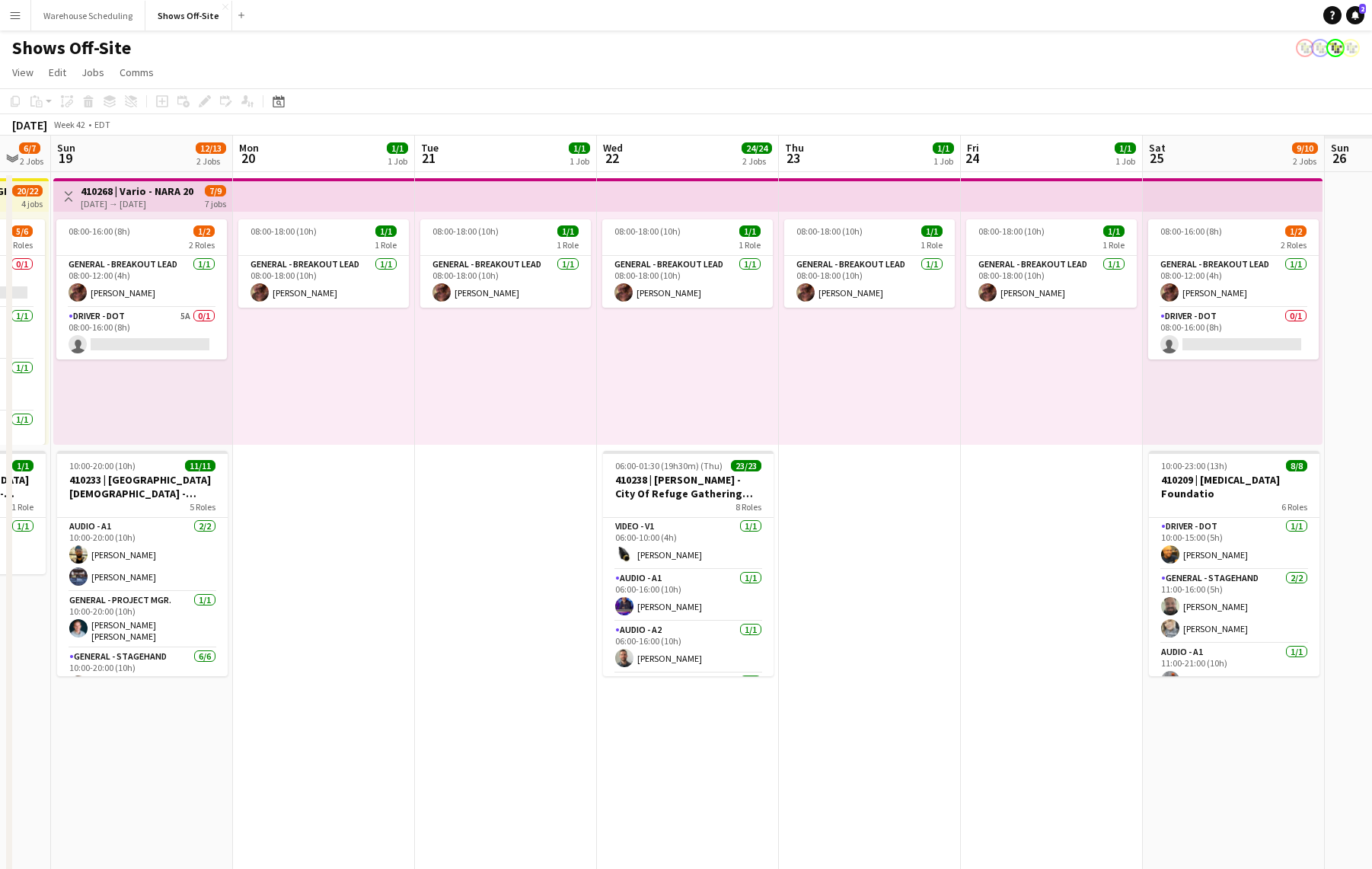
drag, startPoint x: 911, startPoint y: 596, endPoint x: 573, endPoint y: 579, distance: 338.4
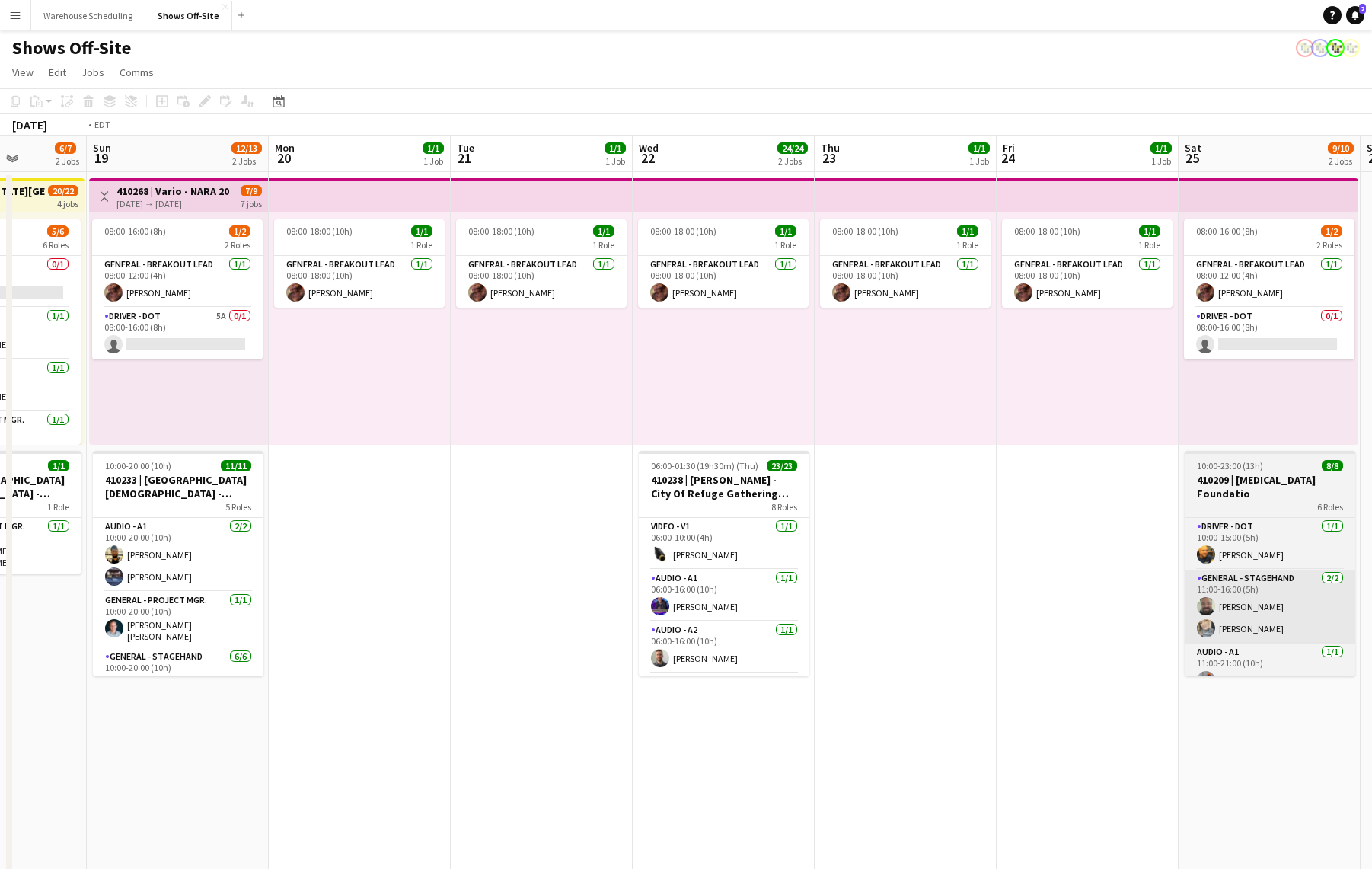
drag, startPoint x: 1013, startPoint y: 602, endPoint x: 698, endPoint y: 590, distance: 315.2
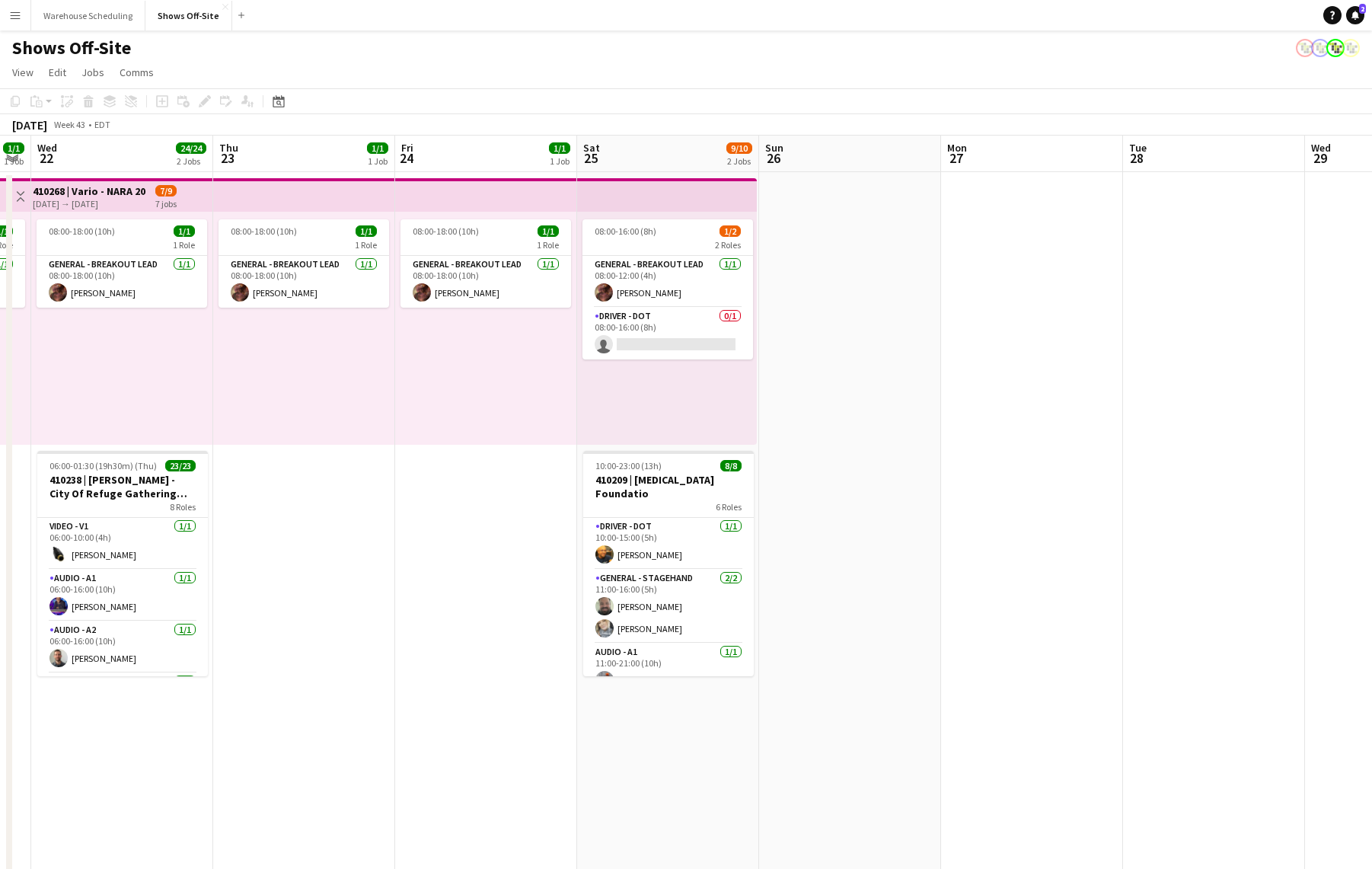
drag, startPoint x: 893, startPoint y: 579, endPoint x: 464, endPoint y: 549, distance: 430.0
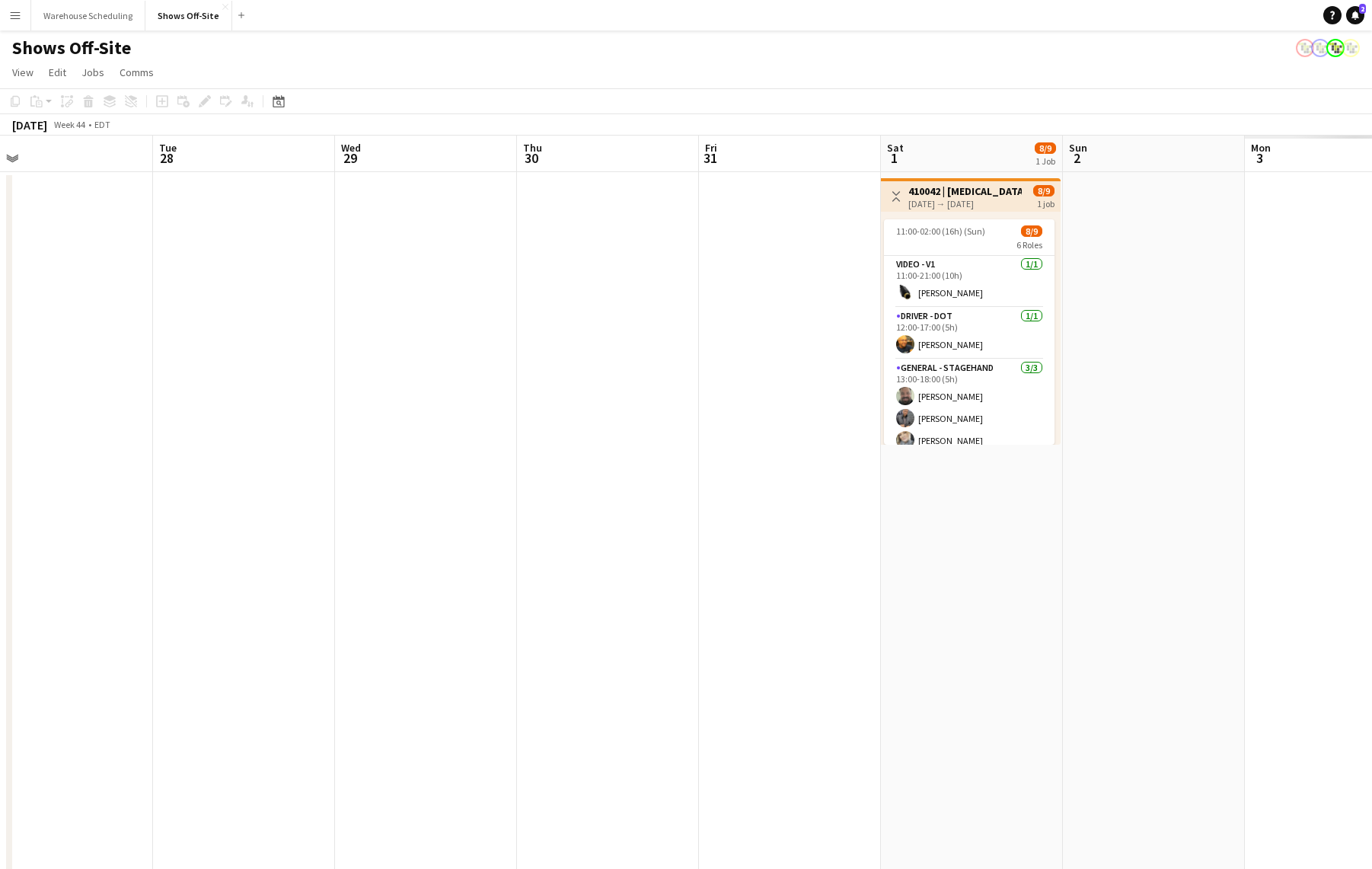
drag, startPoint x: 471, startPoint y: 527, endPoint x: 425, endPoint y: 518, distance: 46.9
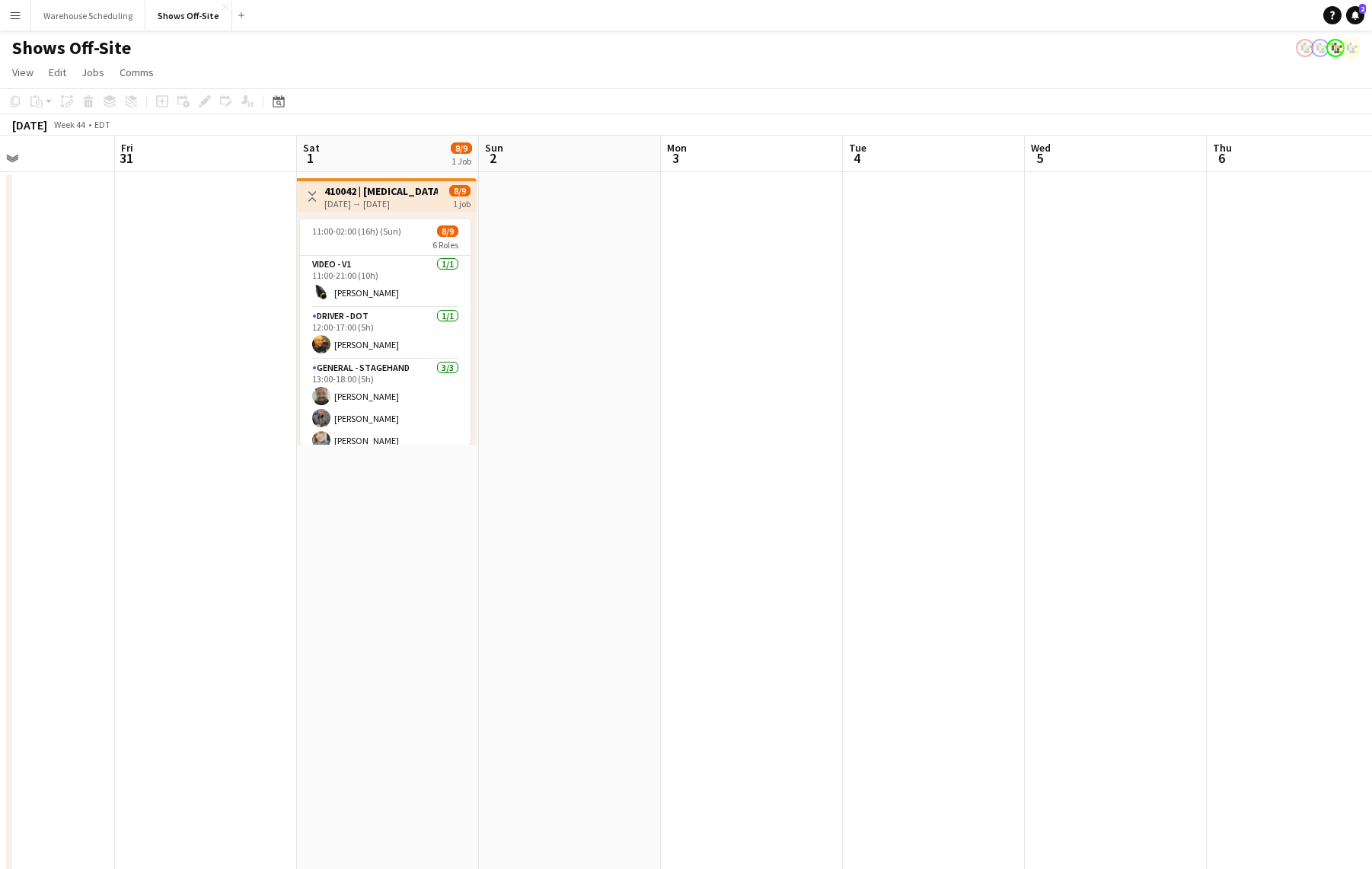
drag, startPoint x: 842, startPoint y: 539, endPoint x: 408, endPoint y: 520, distance: 434.4
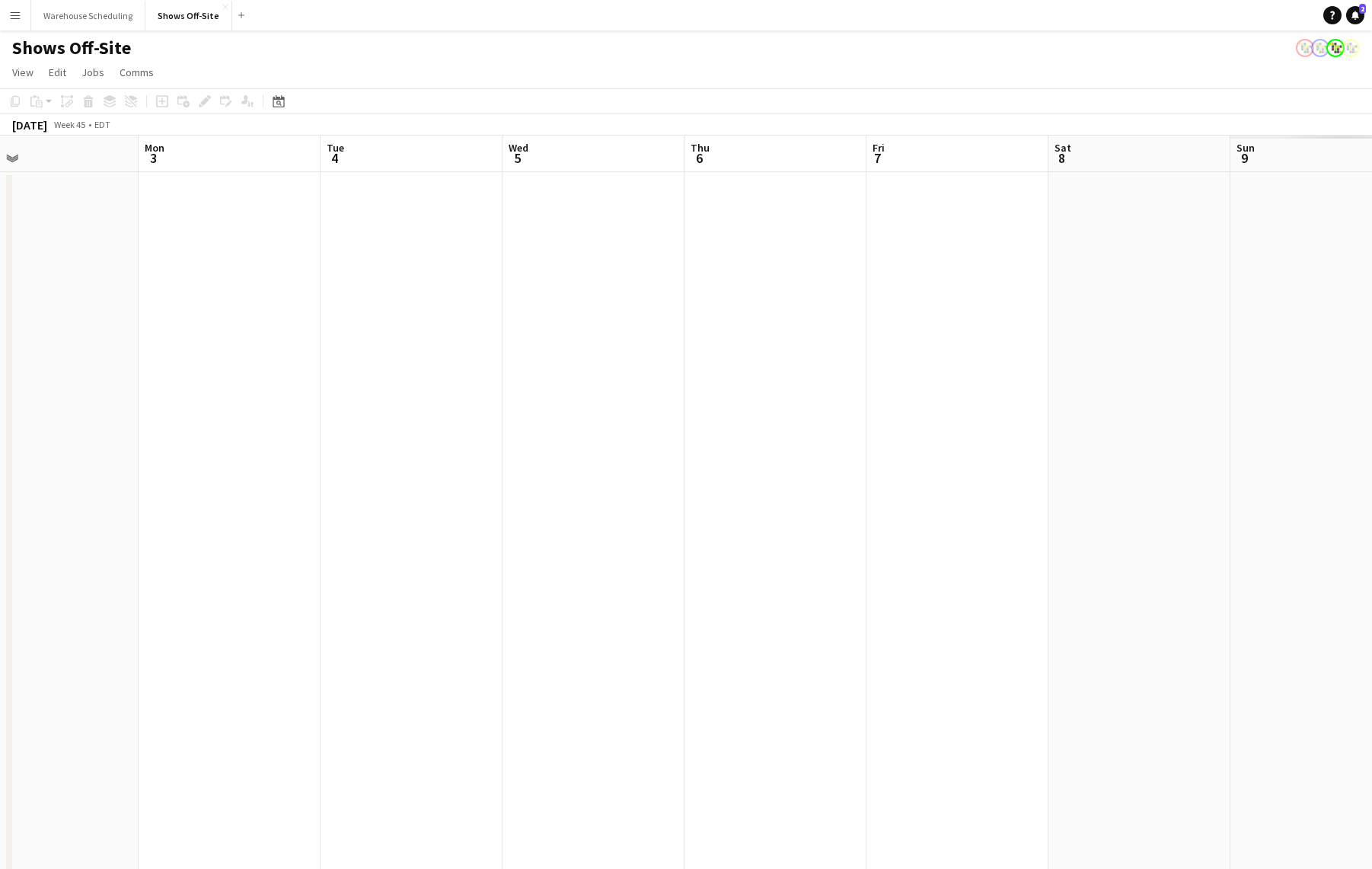
drag, startPoint x: 824, startPoint y: 524, endPoint x: 26, endPoint y: 491, distance: 798.7
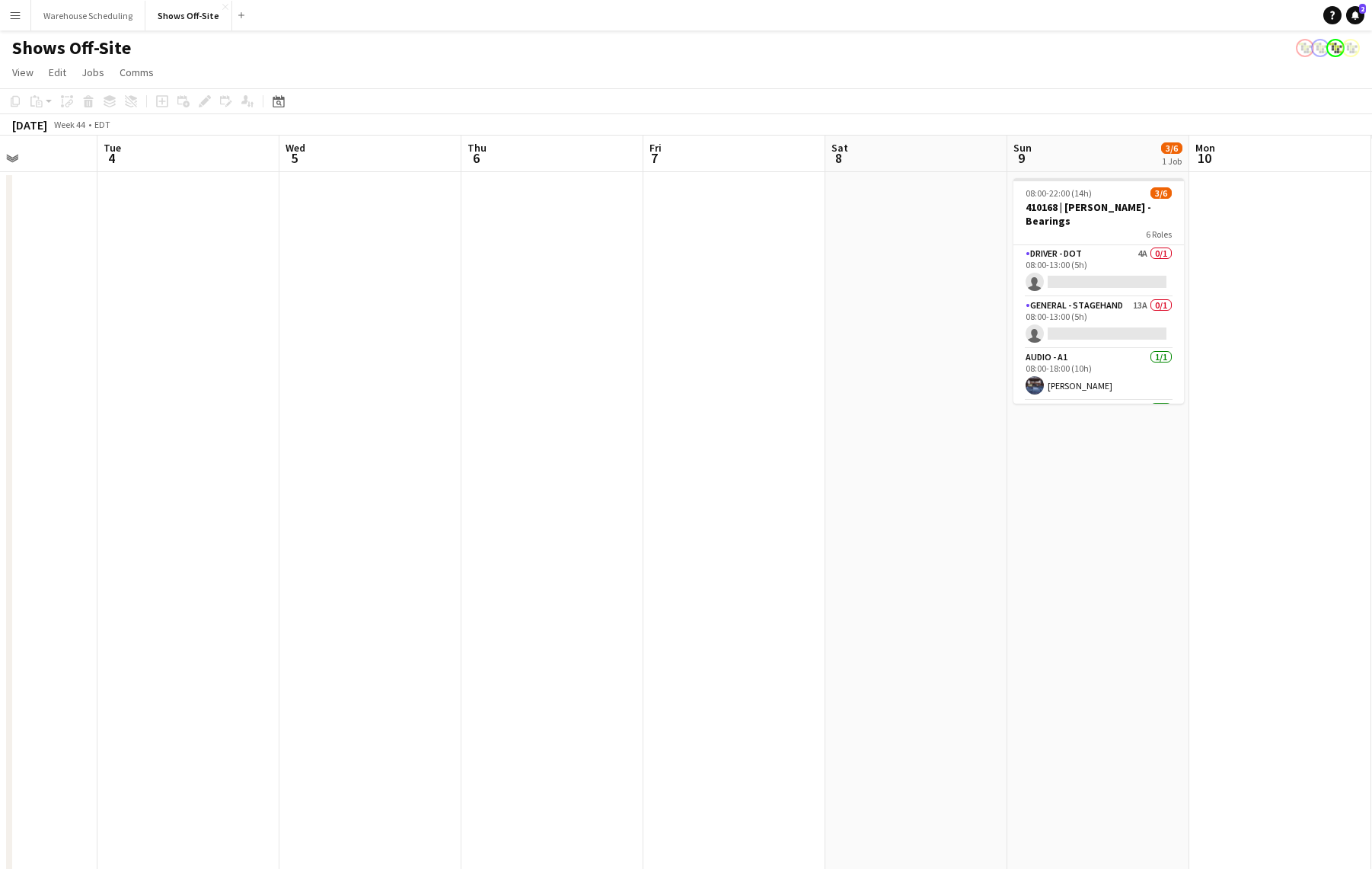
drag, startPoint x: 281, startPoint y: 504, endPoint x: 226, endPoint y: 502, distance: 55.0
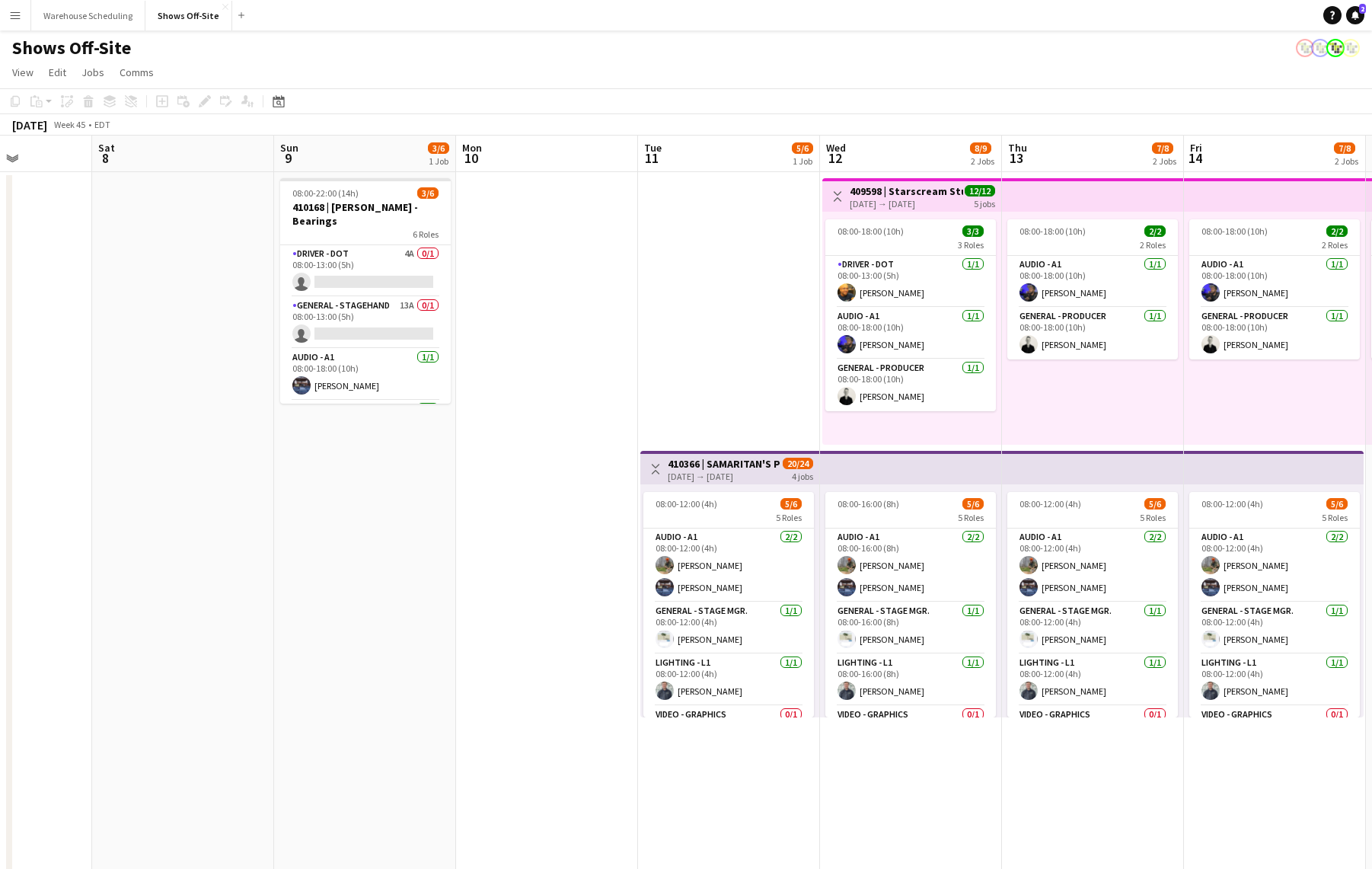
scroll to position [0, 570]
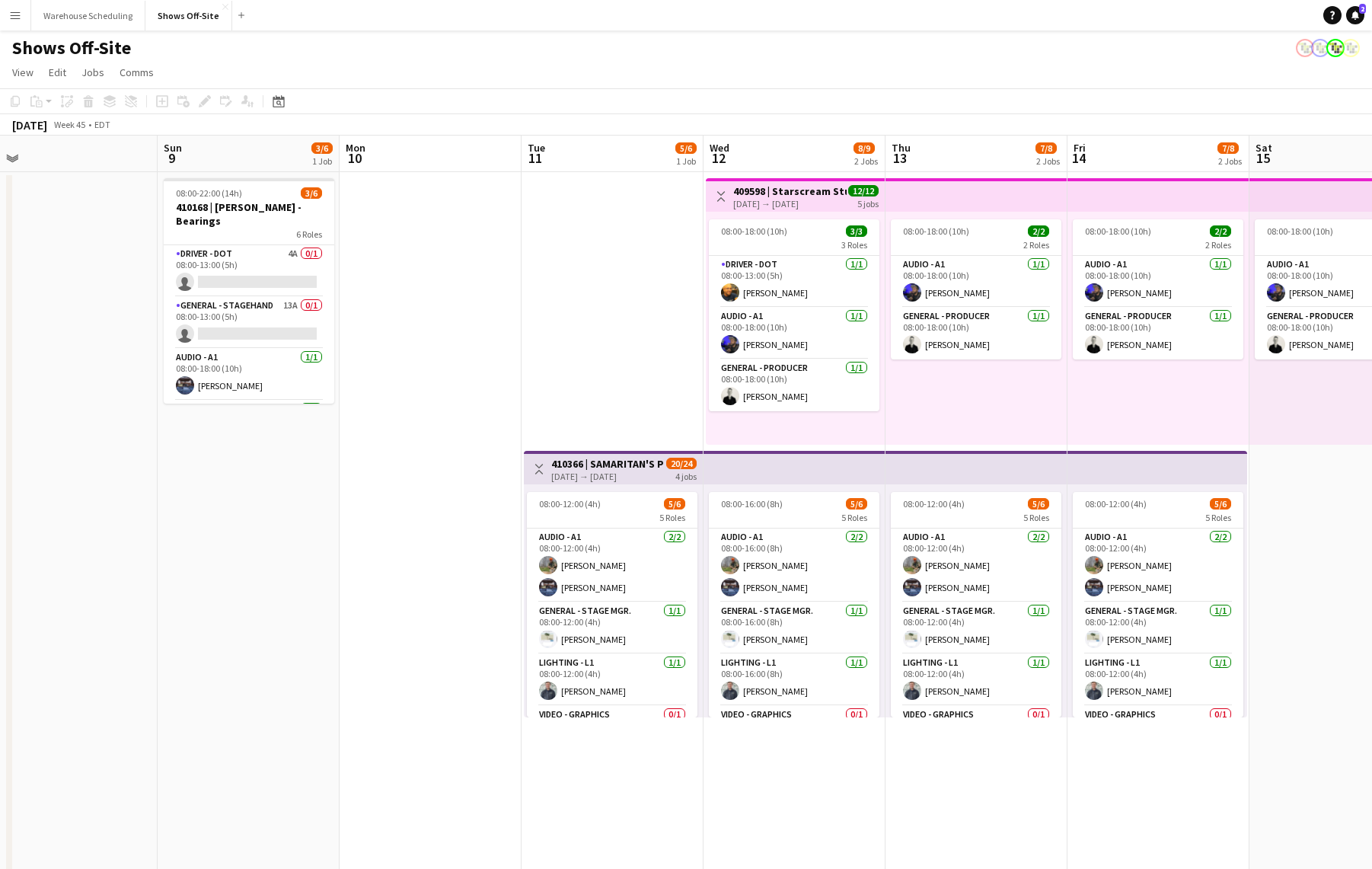
drag, startPoint x: 618, startPoint y: 532, endPoint x: 255, endPoint y: 510, distance: 363.7
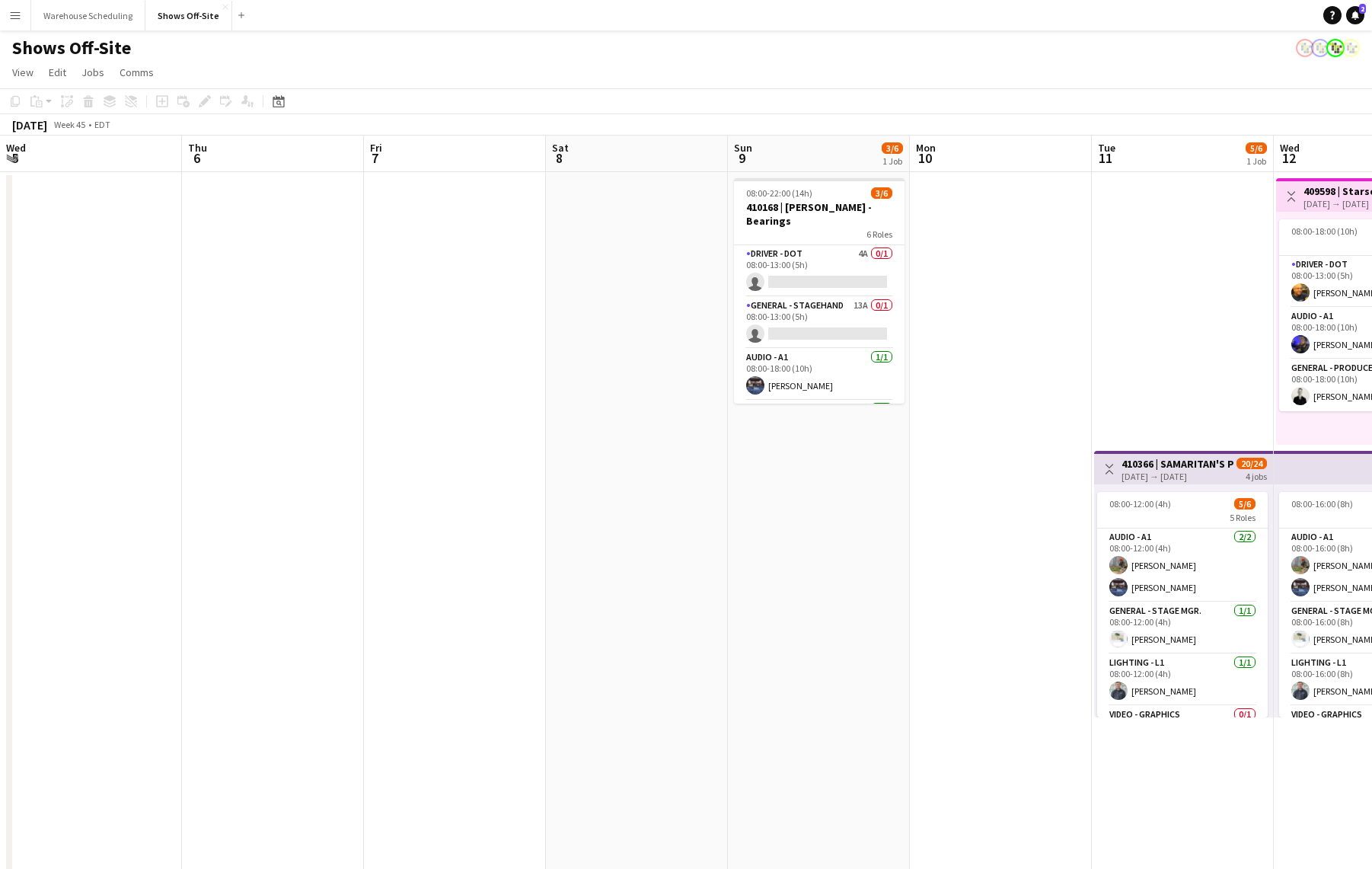
drag, startPoint x: 145, startPoint y: 550, endPoint x: 918, endPoint y: 570, distance: 773.3
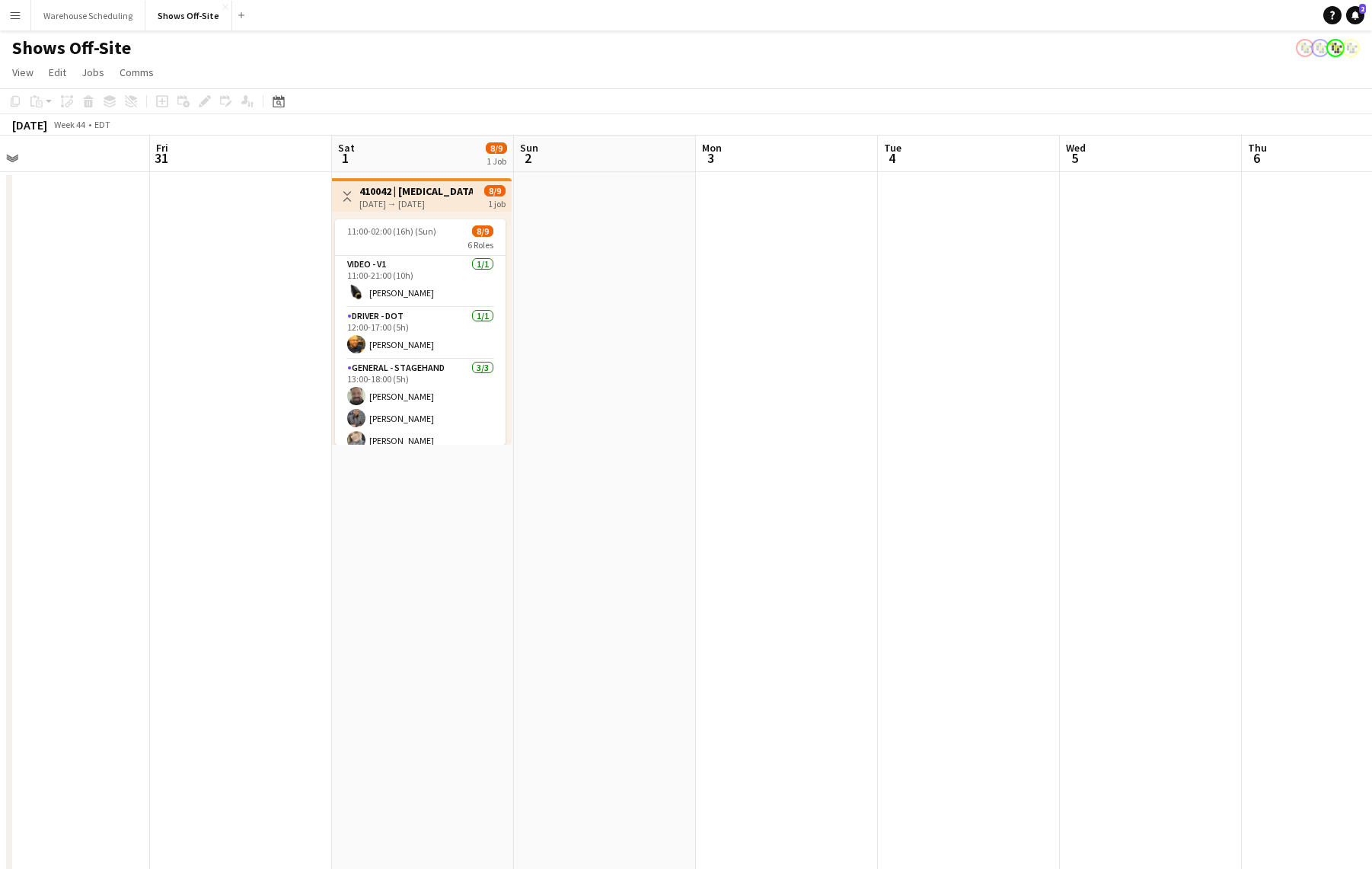
drag, startPoint x: 560, startPoint y: 613, endPoint x: 1308, endPoint y: 589, distance: 748.4
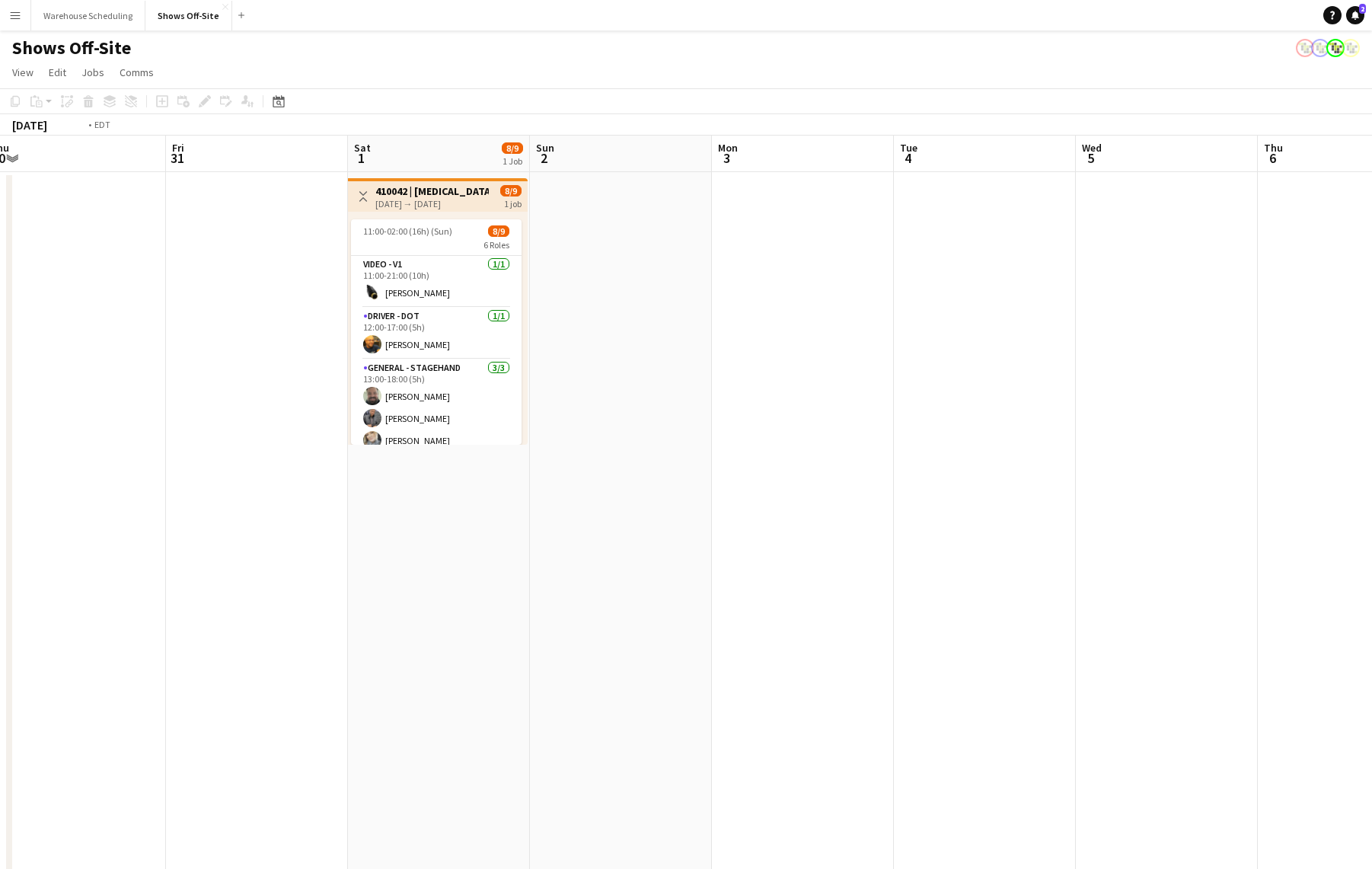
drag, startPoint x: 1136, startPoint y: 600, endPoint x: 1228, endPoint y: 599, distance: 92.0
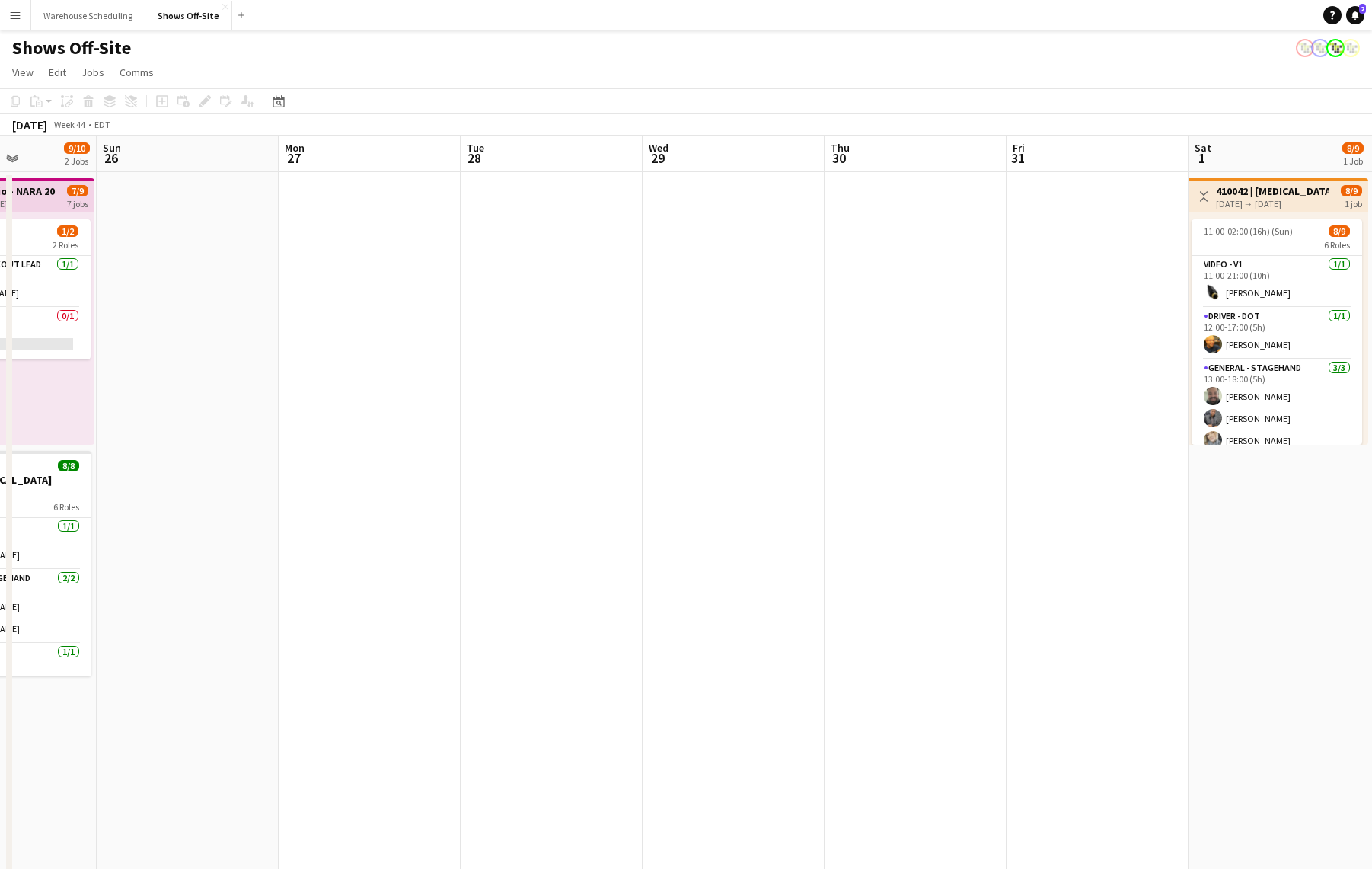
drag, startPoint x: 621, startPoint y: 592, endPoint x: 1436, endPoint y: 573, distance: 815.2
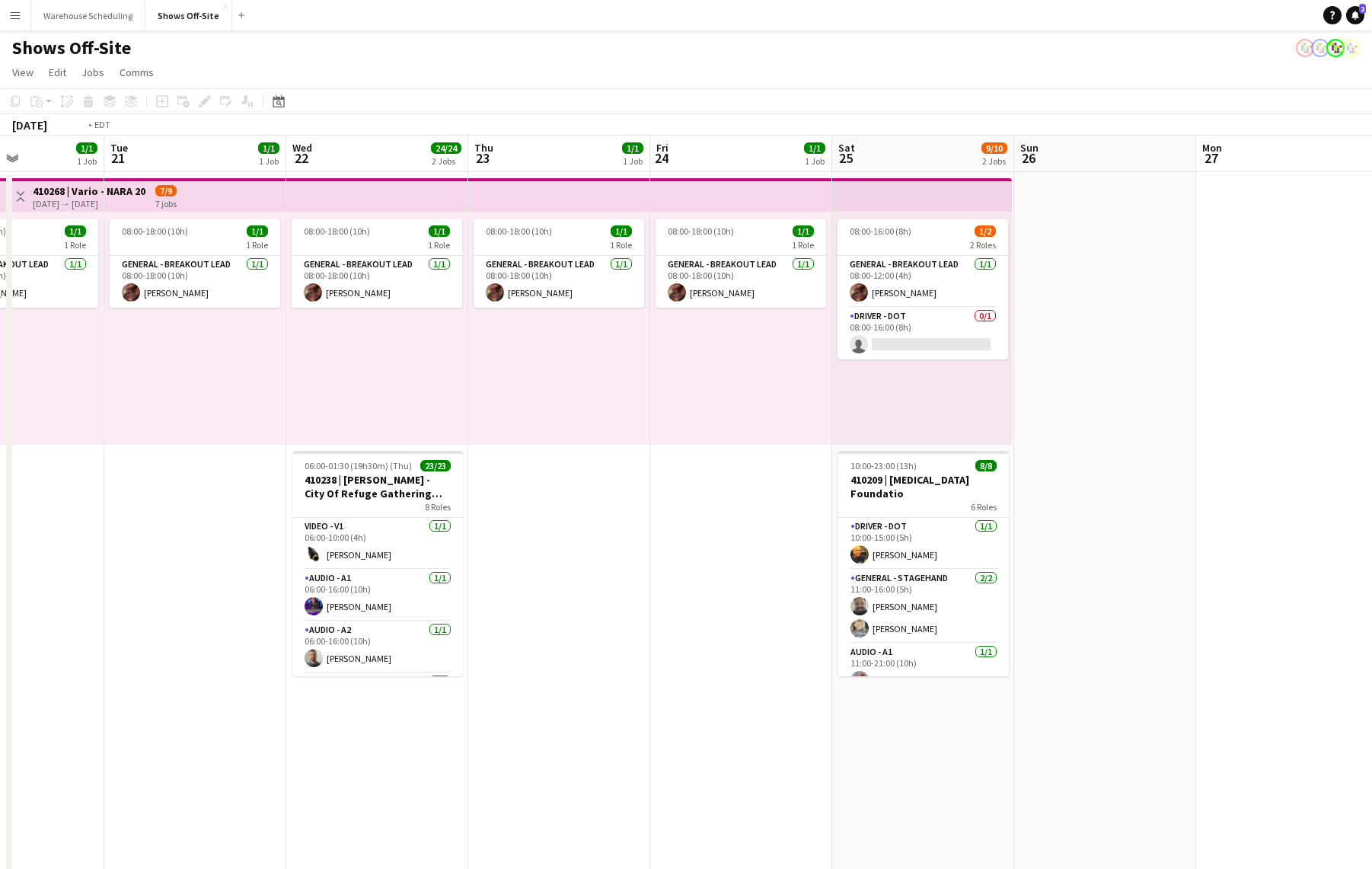
drag, startPoint x: 456, startPoint y: 679, endPoint x: 1674, endPoint y: 633, distance: 1218.9
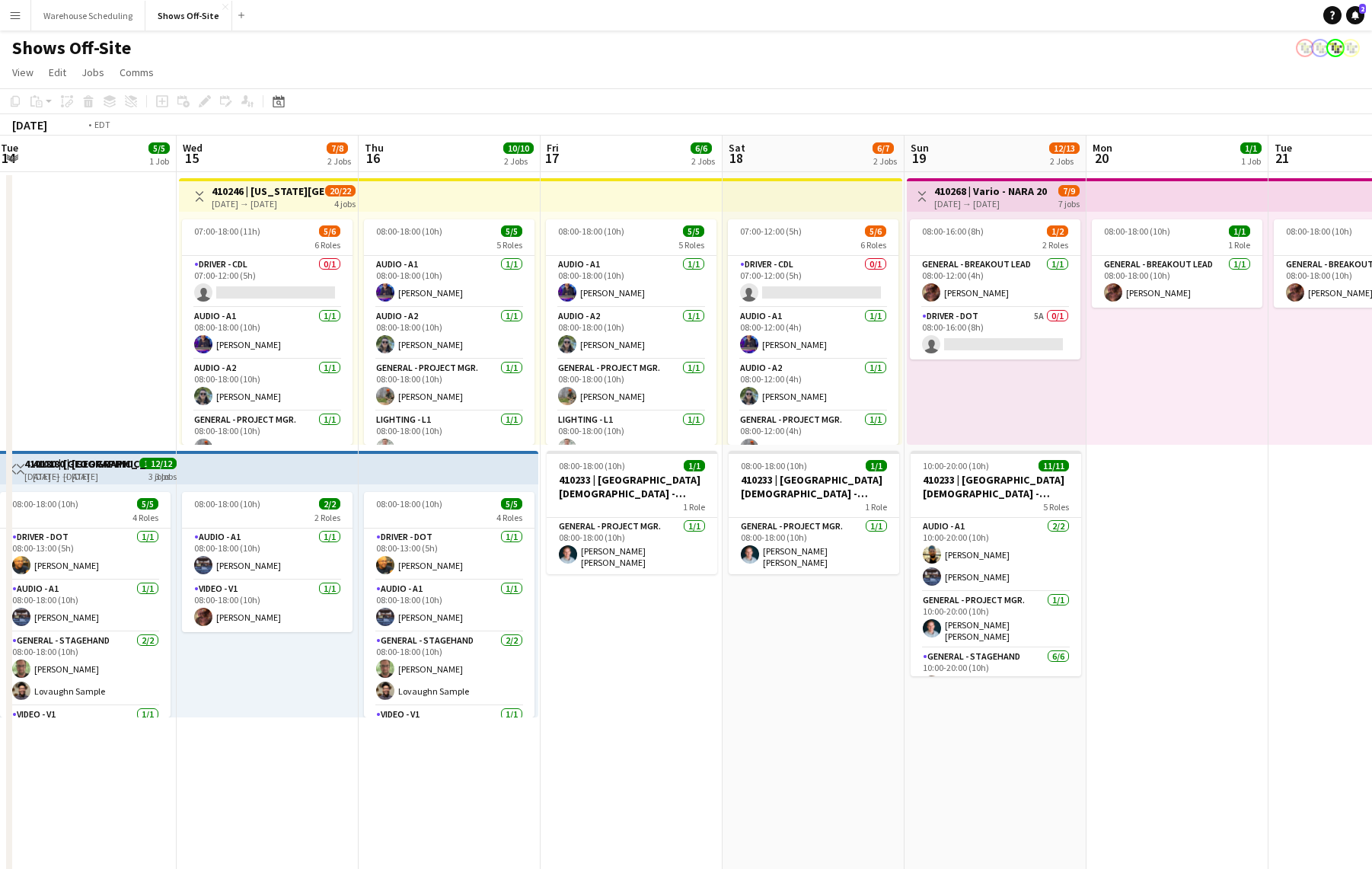
drag, startPoint x: 603, startPoint y: 671, endPoint x: 1552, endPoint y: 569, distance: 954.5
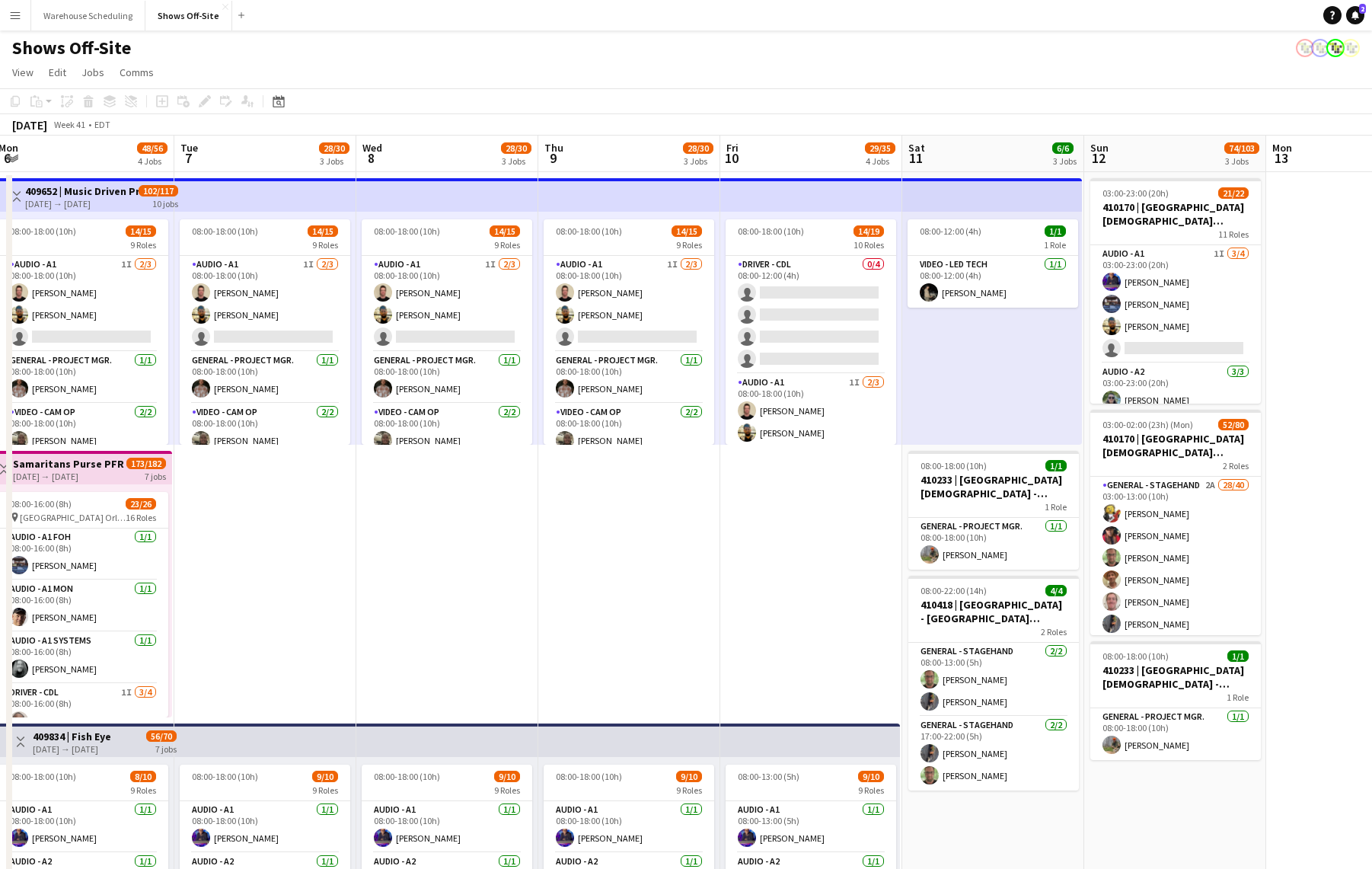
drag, startPoint x: 391, startPoint y: 592, endPoint x: 1284, endPoint y: 619, distance: 893.4
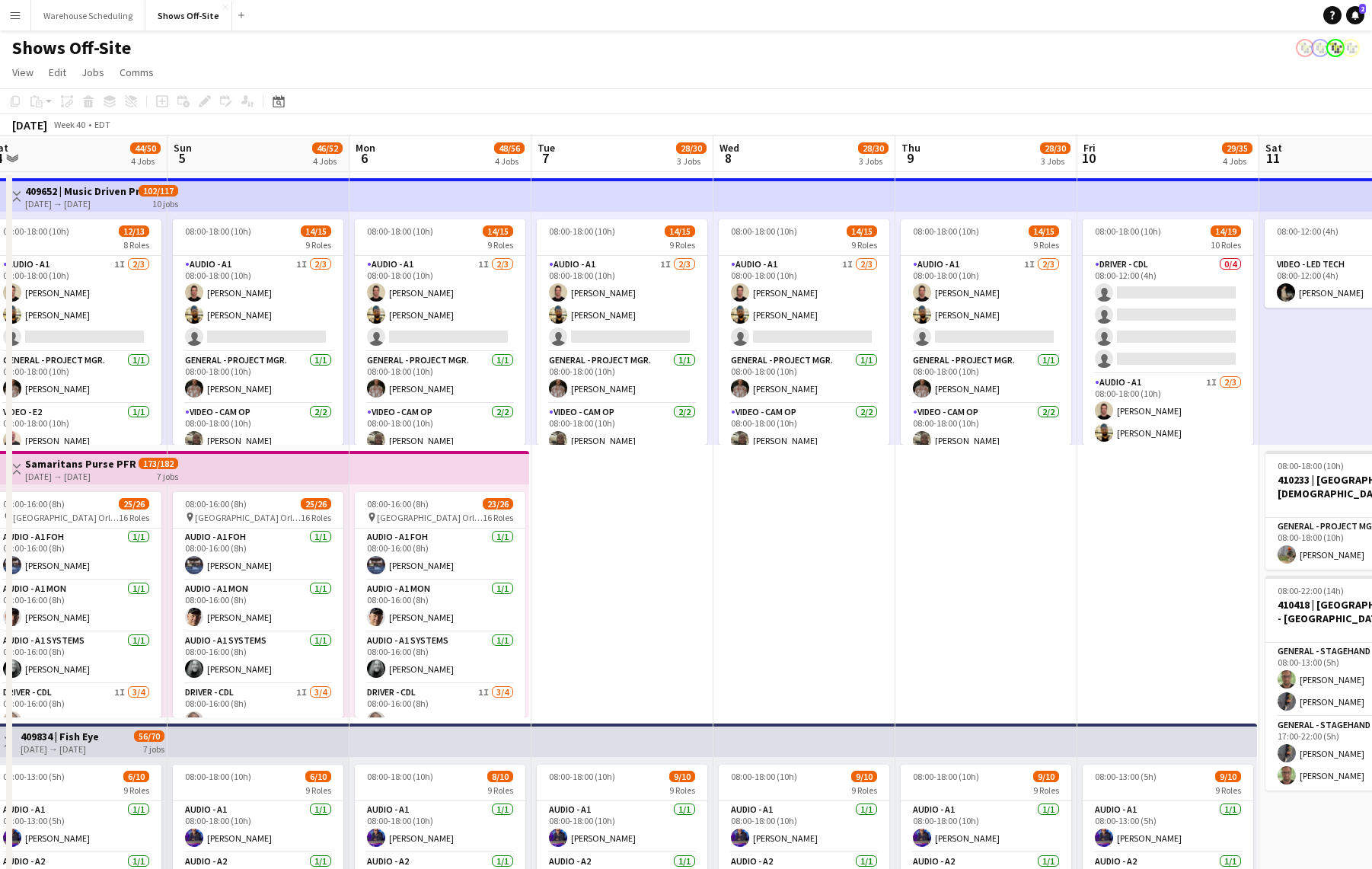
drag, startPoint x: 625, startPoint y: 616, endPoint x: 983, endPoint y: 604, distance: 358.2
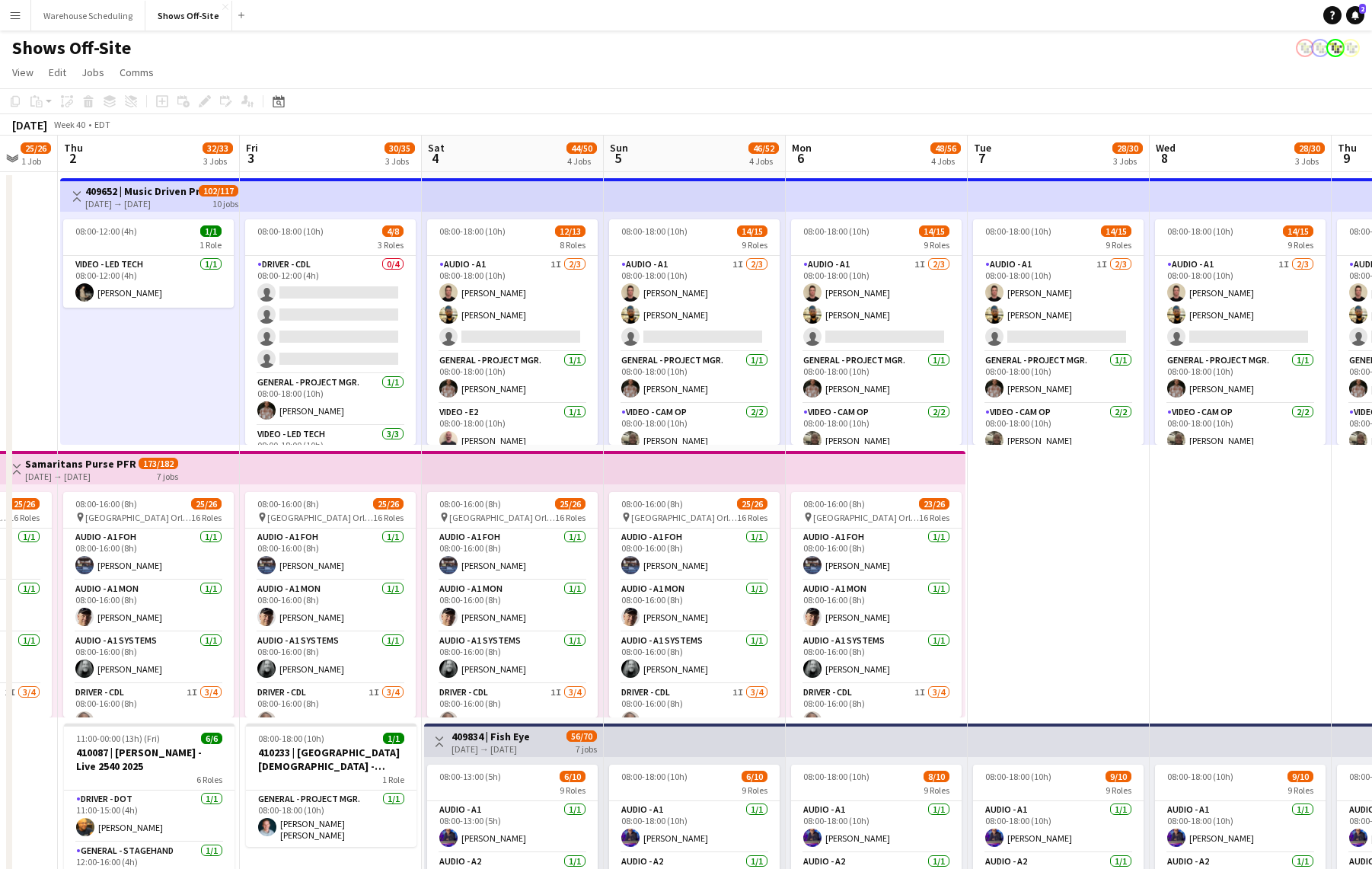
drag, startPoint x: 1113, startPoint y: 563, endPoint x: 1364, endPoint y: 544, distance: 251.7
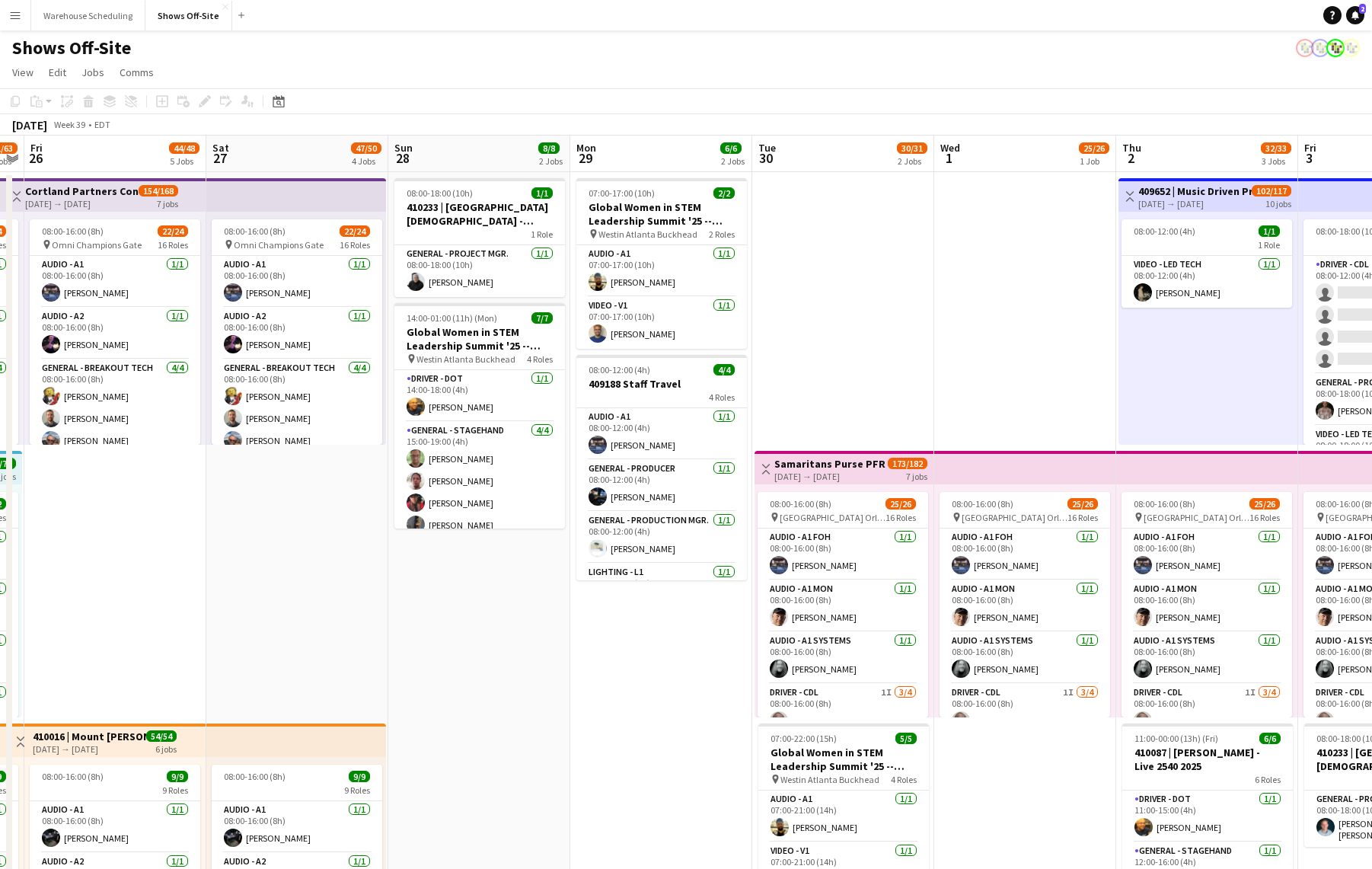
drag, startPoint x: 217, startPoint y: 346, endPoint x: 1111, endPoint y: 382, distance: 894.7
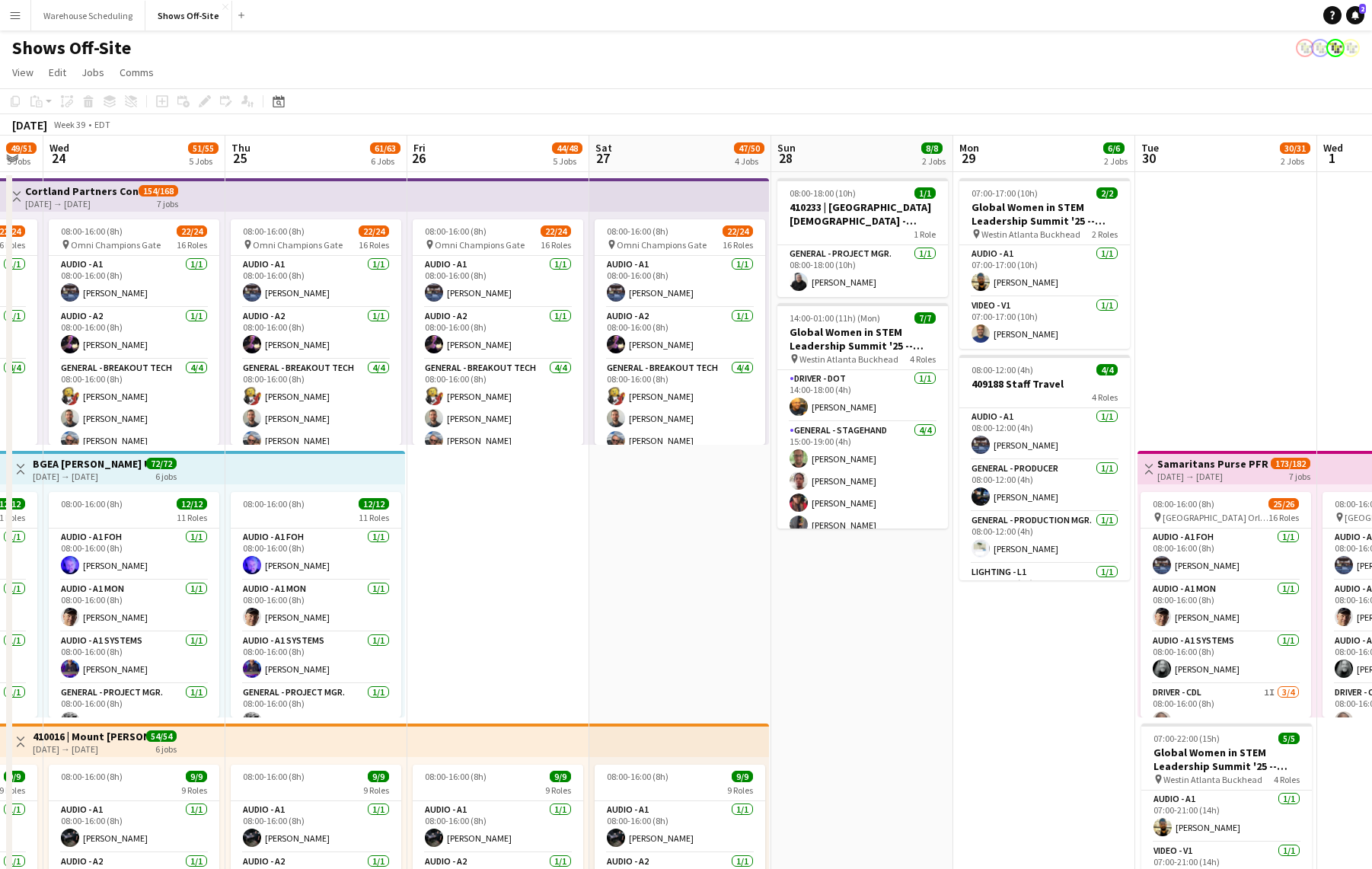
scroll to position [0, 323]
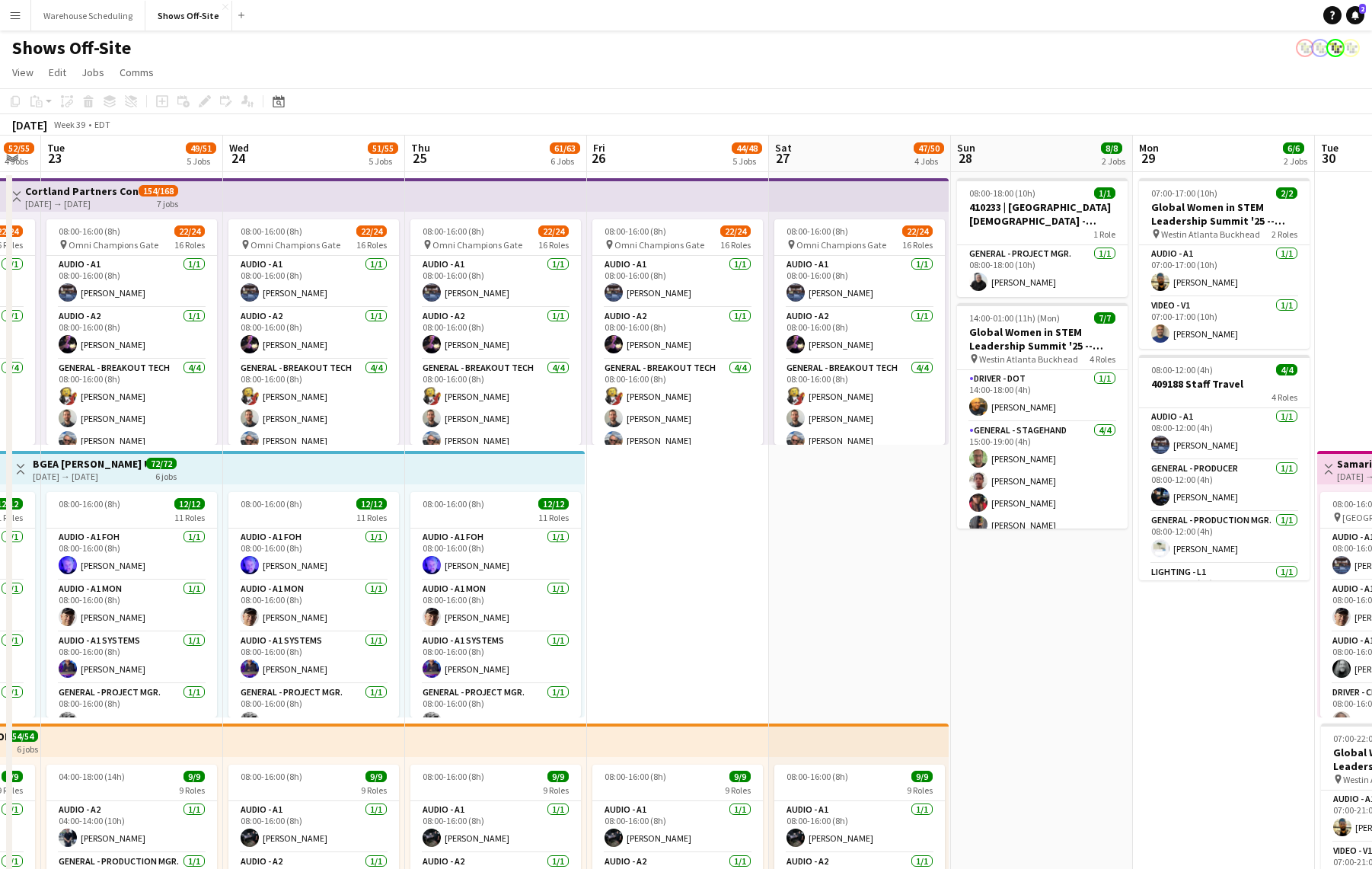
drag, startPoint x: 317, startPoint y: 617, endPoint x: 861, endPoint y: 594, distance: 544.5
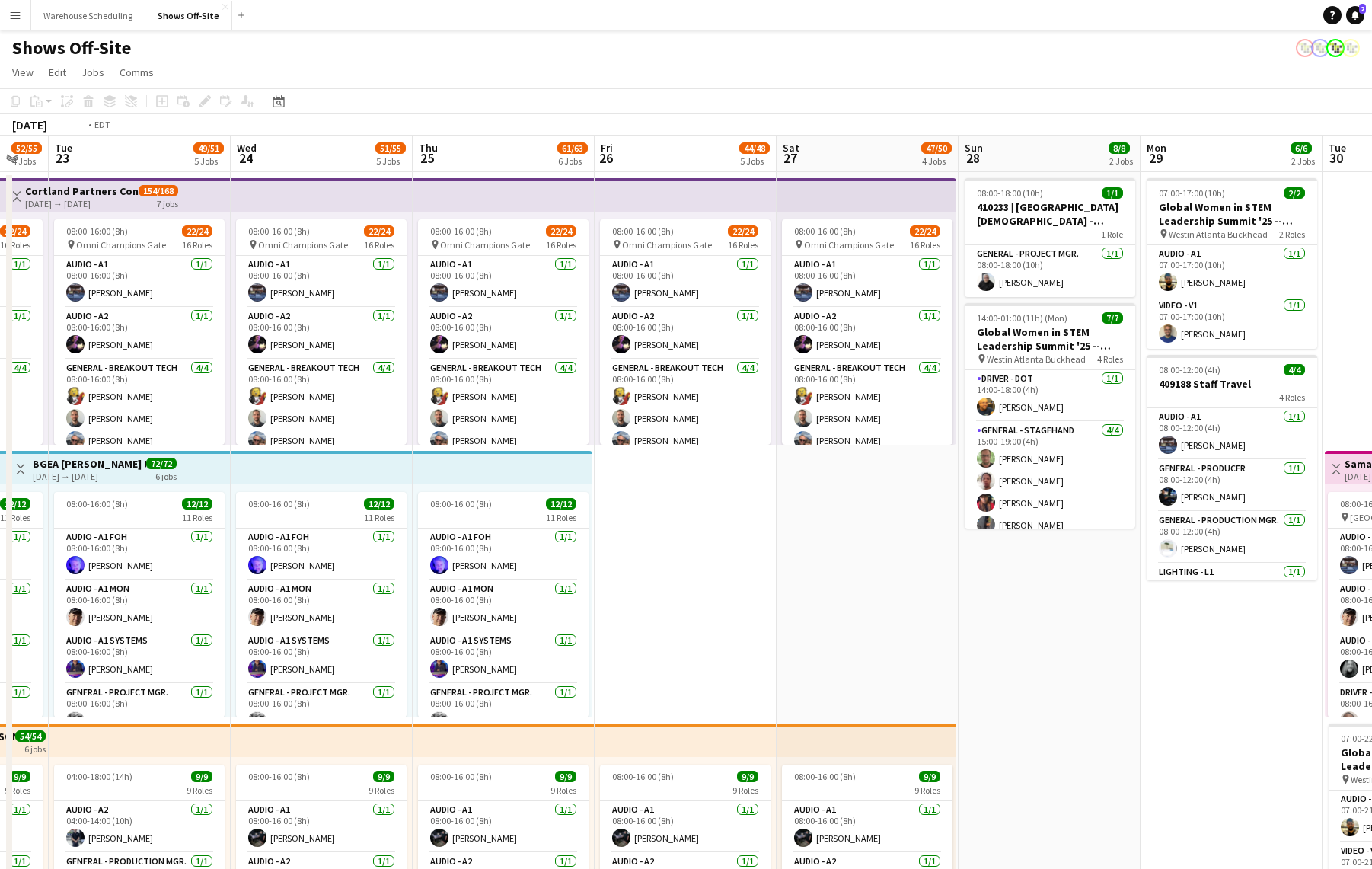
scroll to position [0, 379]
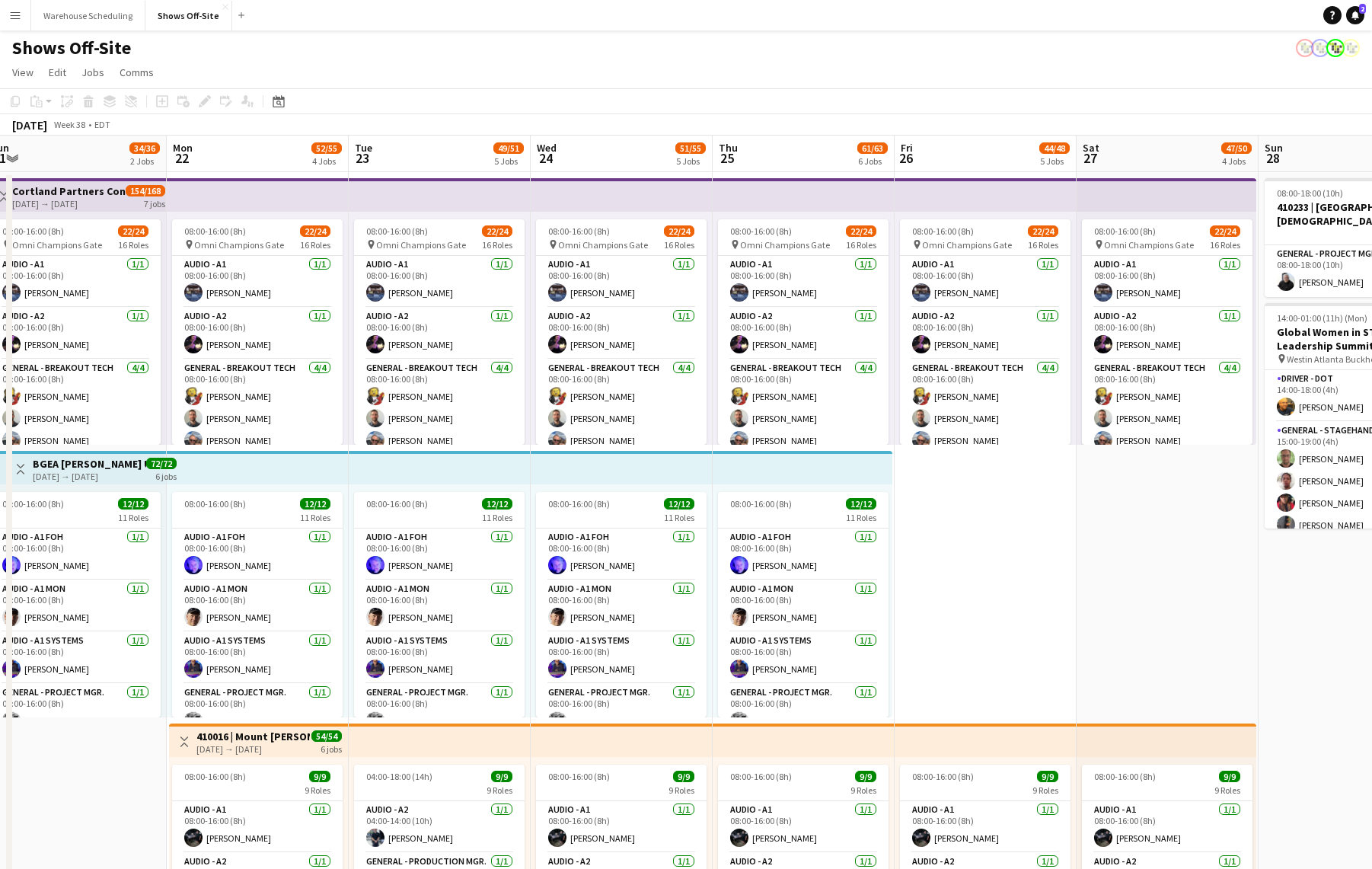
drag, startPoint x: 848, startPoint y: 590, endPoint x: 1156, endPoint y: 542, distance: 311.7
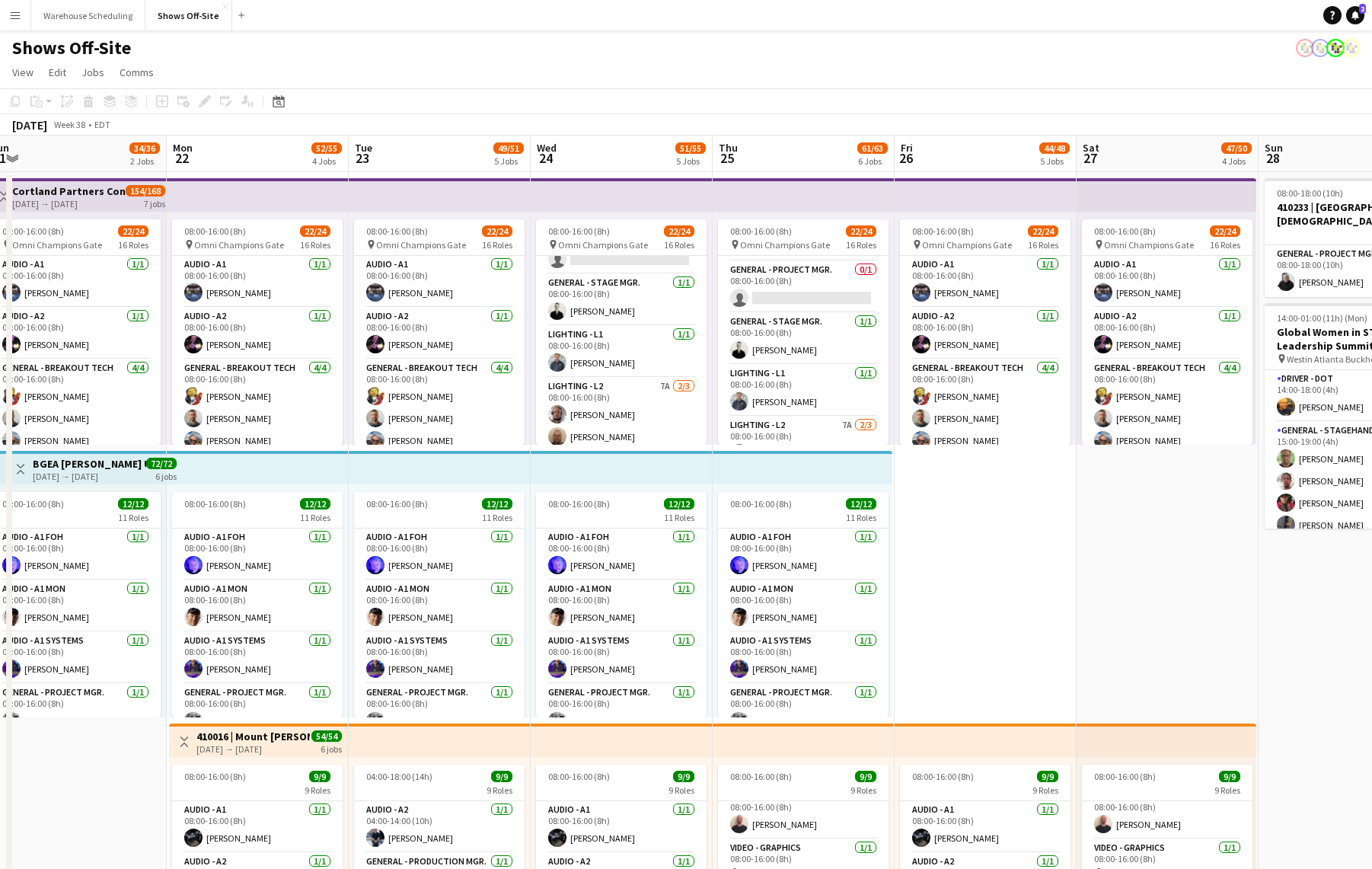
scroll to position [408, 0]
